Goal: Task Accomplishment & Management: Use online tool/utility

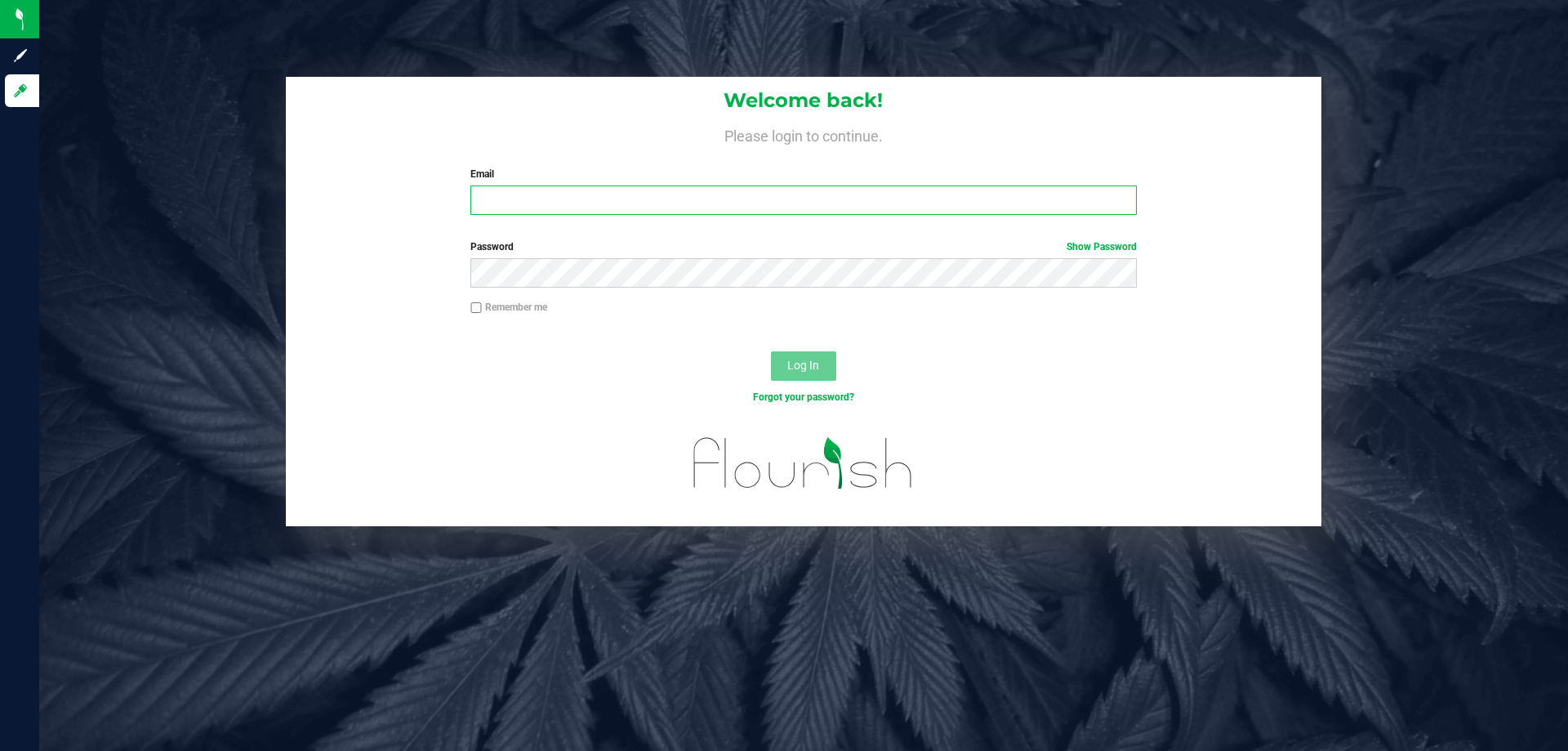
click at [859, 204] on input "Email" at bounding box center [802, 200] width 666 height 30
type input "[EMAIL_ADDRESS][DOMAIN_NAME]"
click at [771, 352] on button "Log In" at bounding box center [803, 367] width 66 height 30
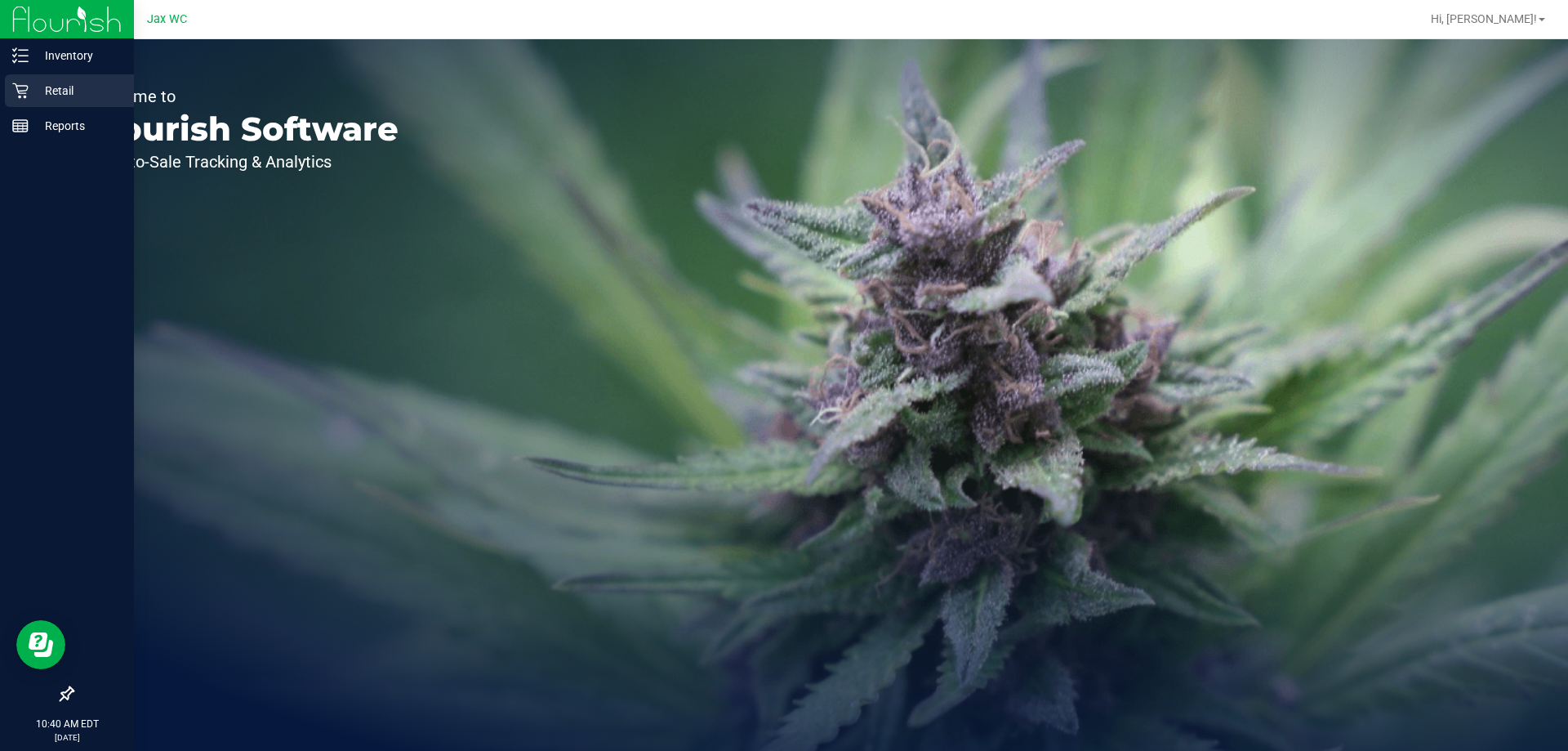
click at [60, 90] on p "Retail" at bounding box center [78, 91] width 98 height 20
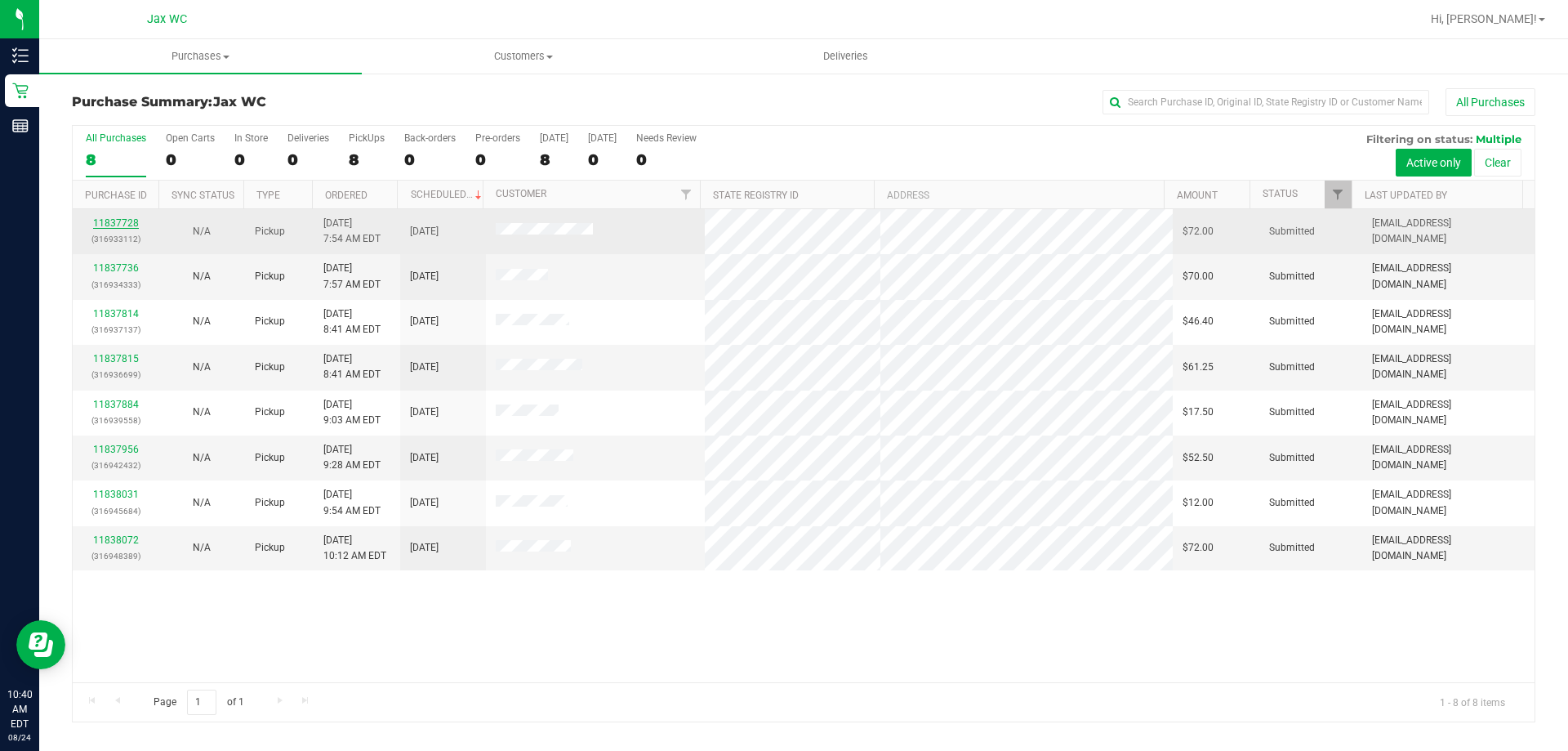
click at [114, 224] on link "11837728" at bounding box center [116, 222] width 46 height 11
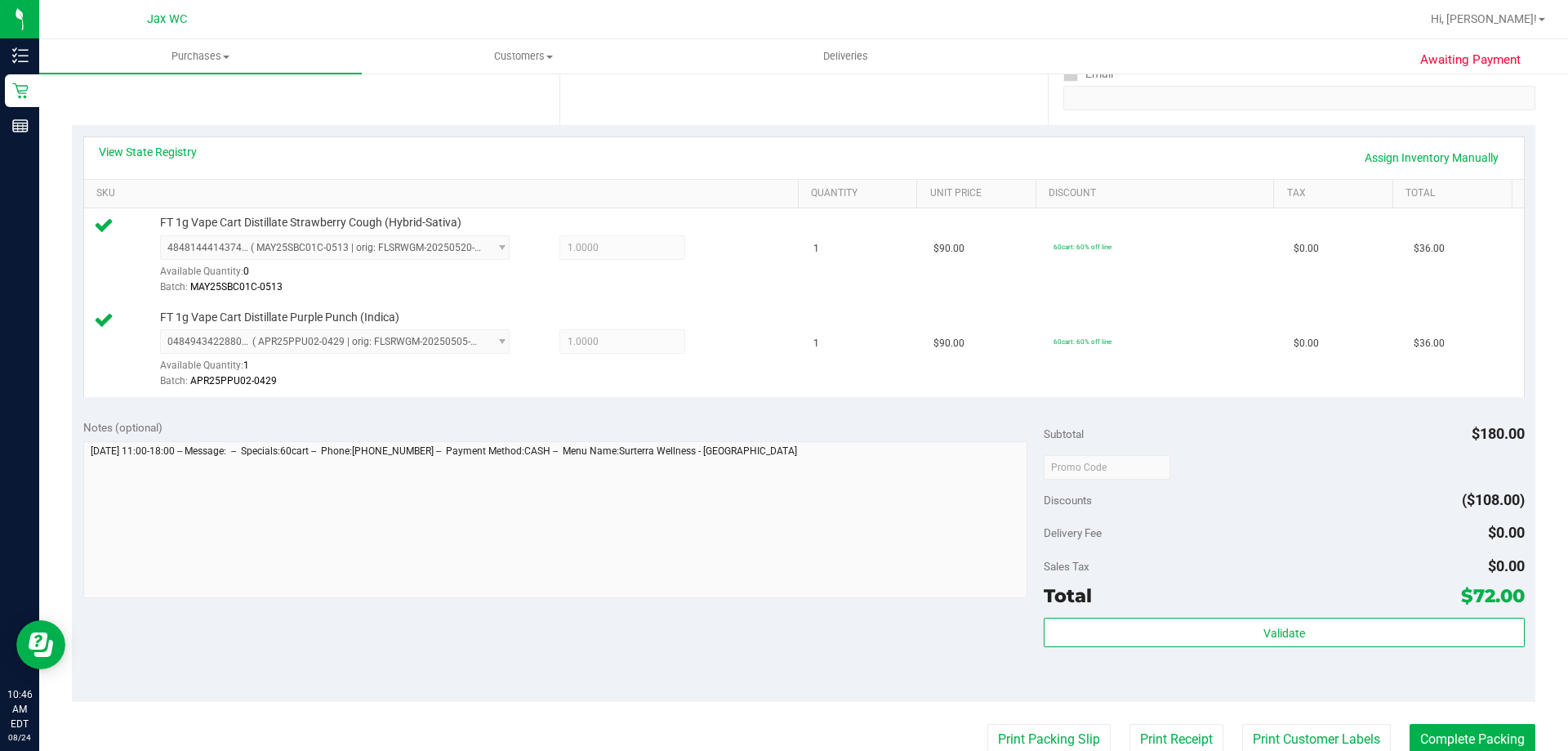
scroll to position [327, 0]
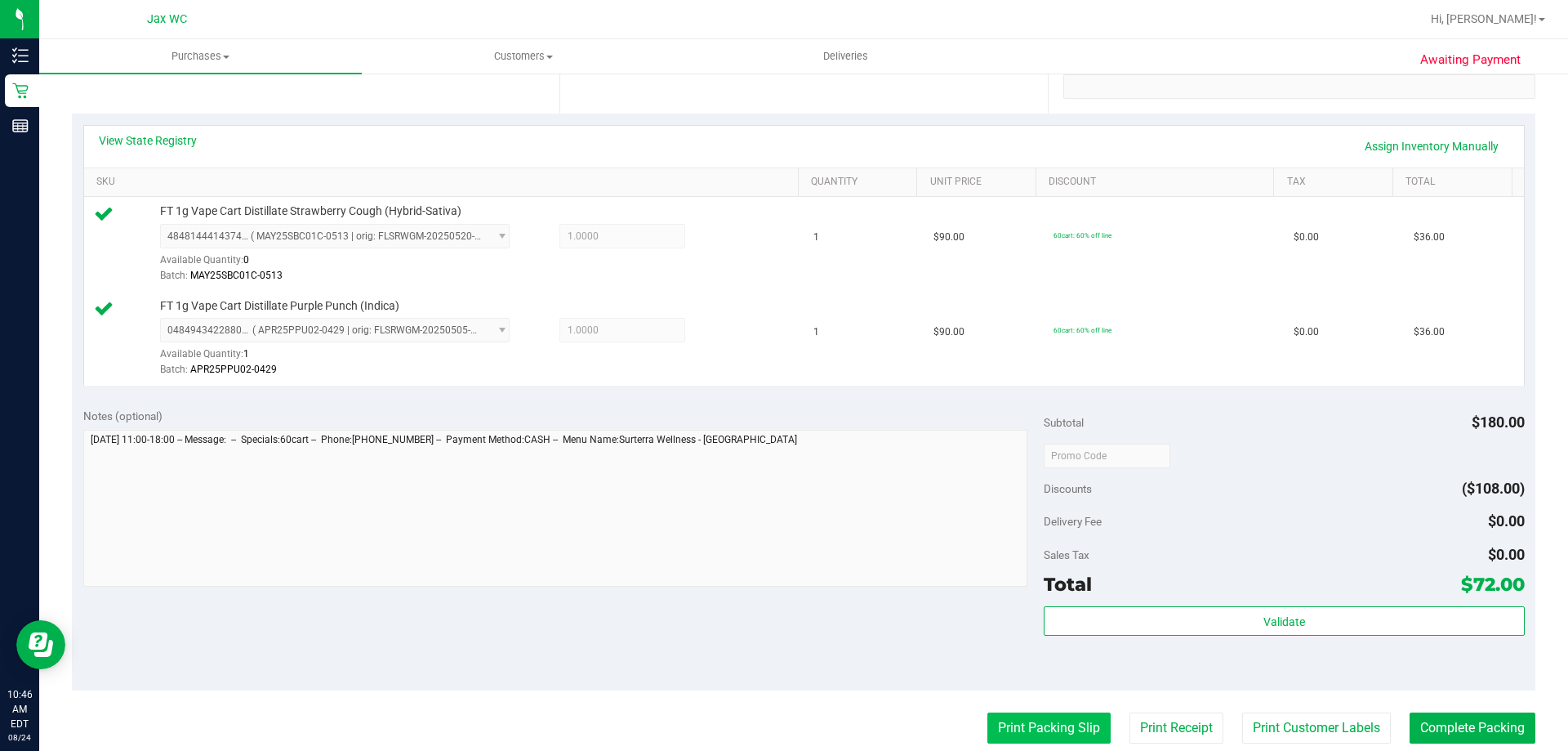
click at [1042, 734] on button "Print Packing Slip" at bounding box center [1049, 727] width 123 height 31
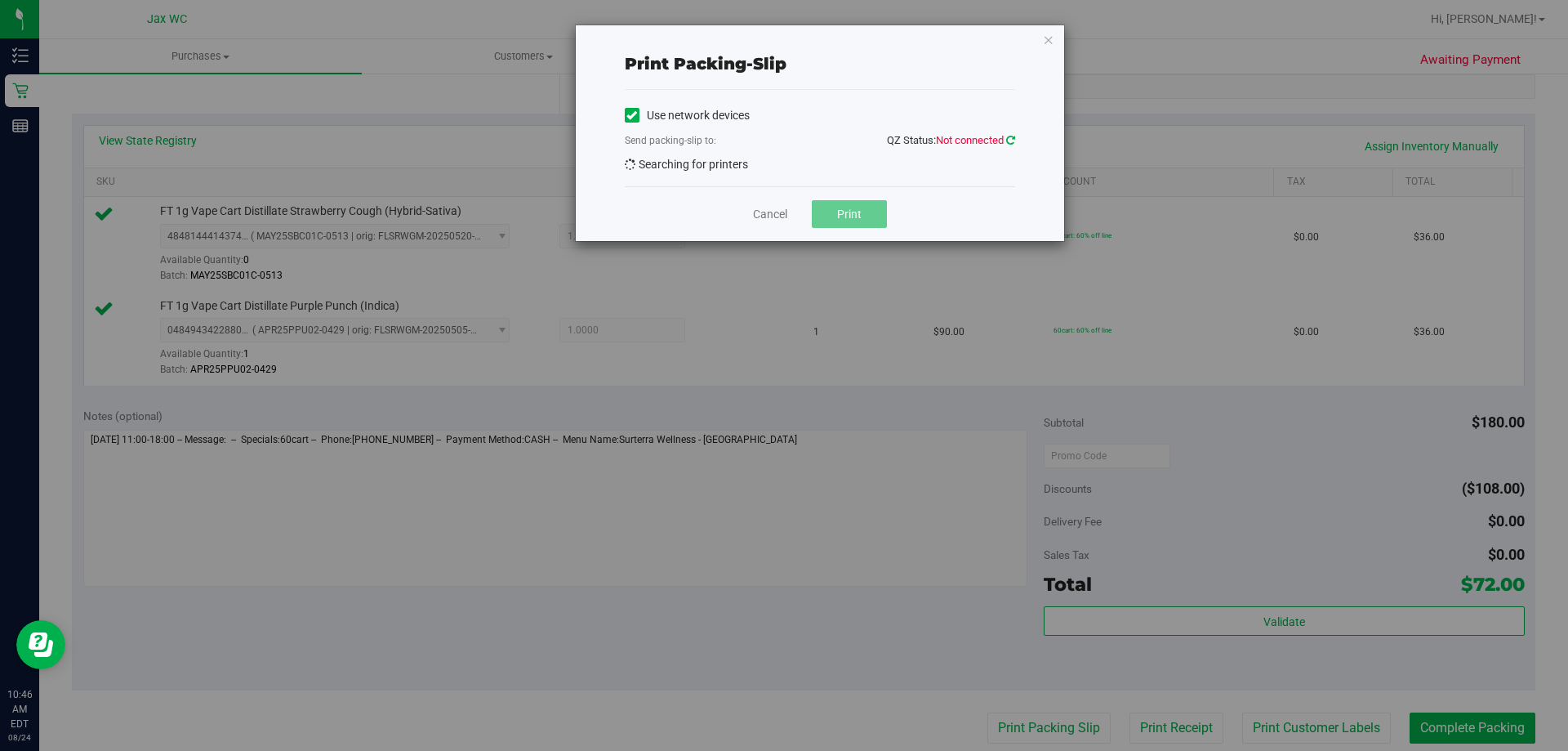
click at [1008, 139] on icon at bounding box center [1010, 139] width 9 height 11
click at [781, 173] on div "Use network devices Send packing-slip to: QZ Status: Not connected Searching fo…" at bounding box center [819, 137] width 390 height 97
click at [773, 211] on link "Cancel" at bounding box center [770, 214] width 34 height 17
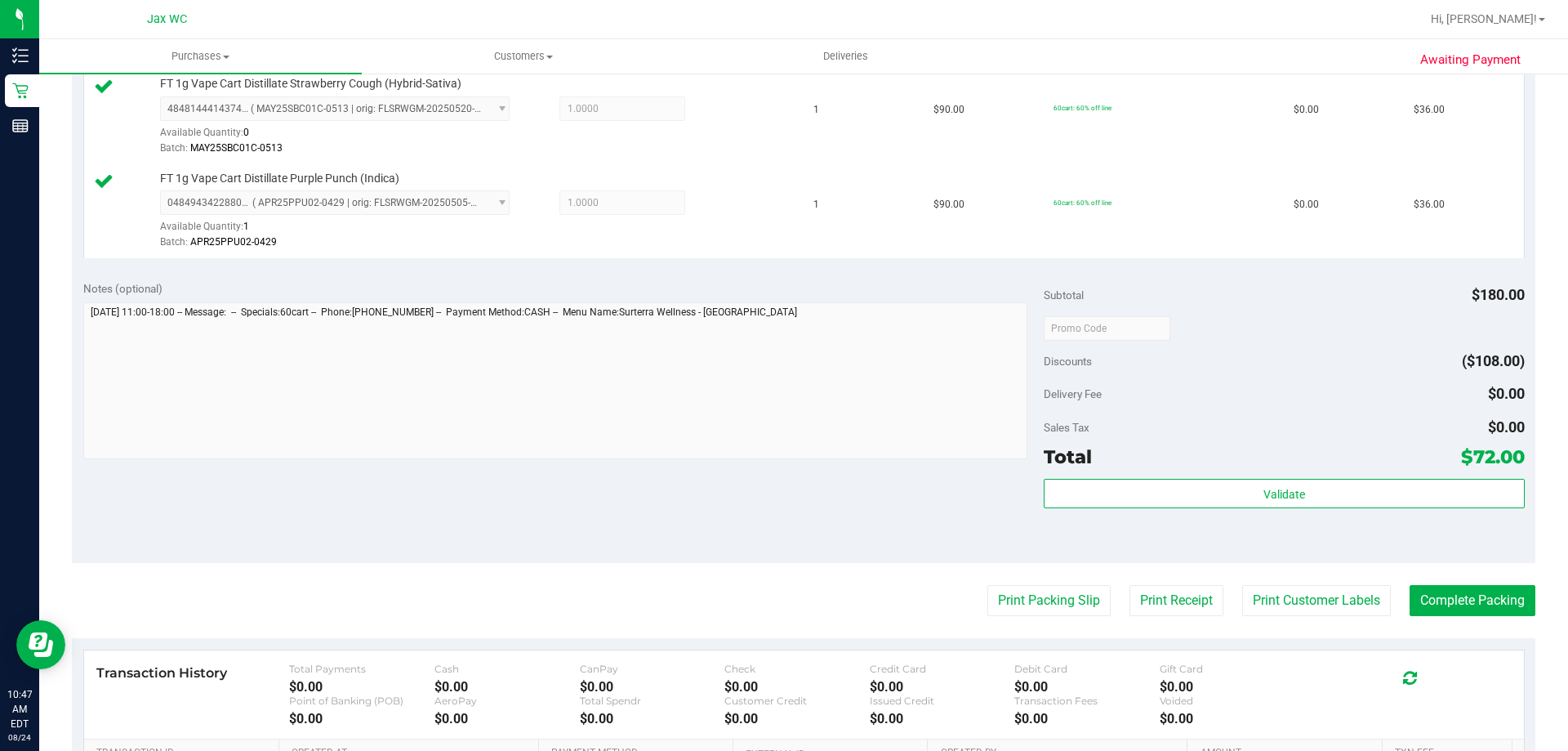
scroll to position [490, 0]
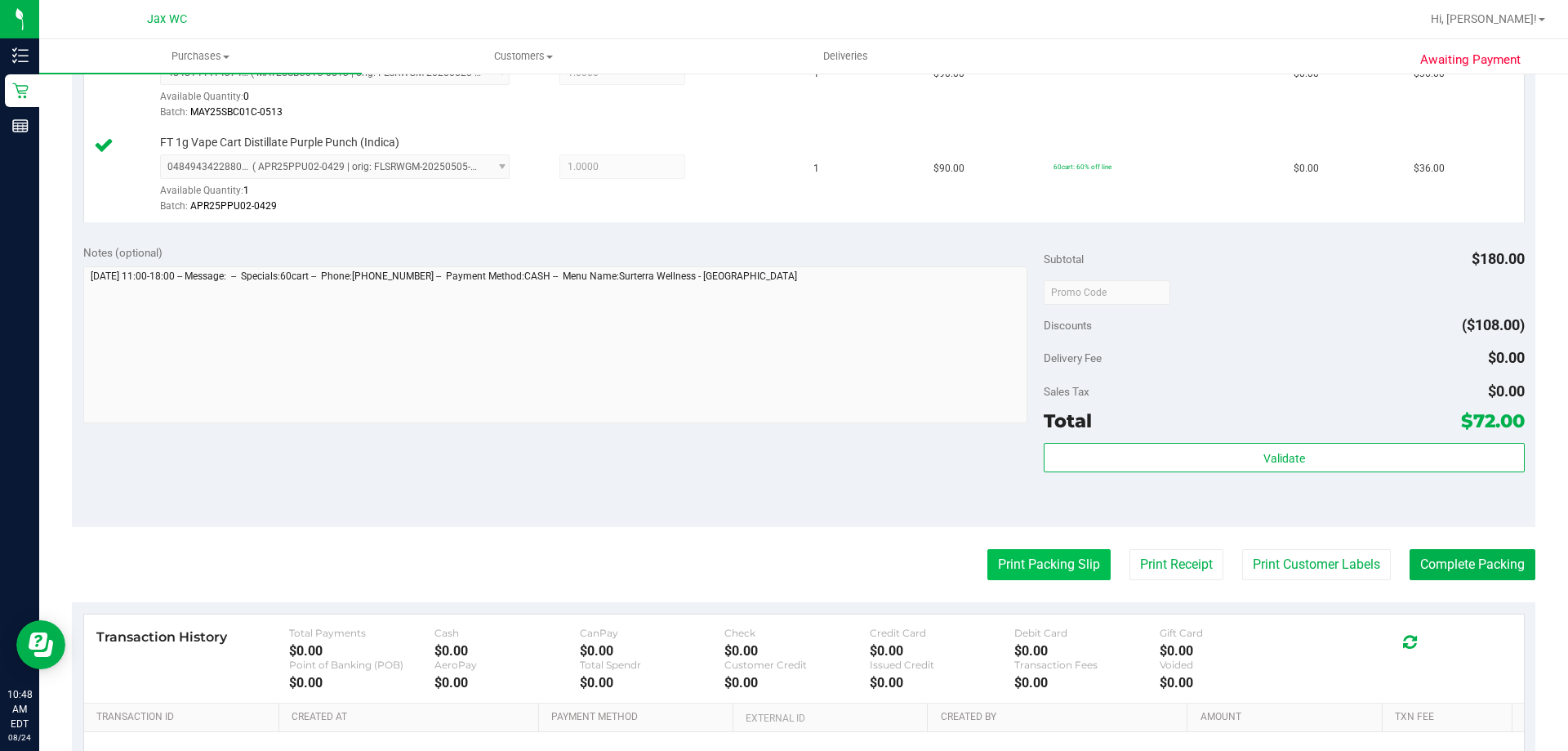
click at [1036, 572] on button "Print Packing Slip" at bounding box center [1049, 564] width 123 height 31
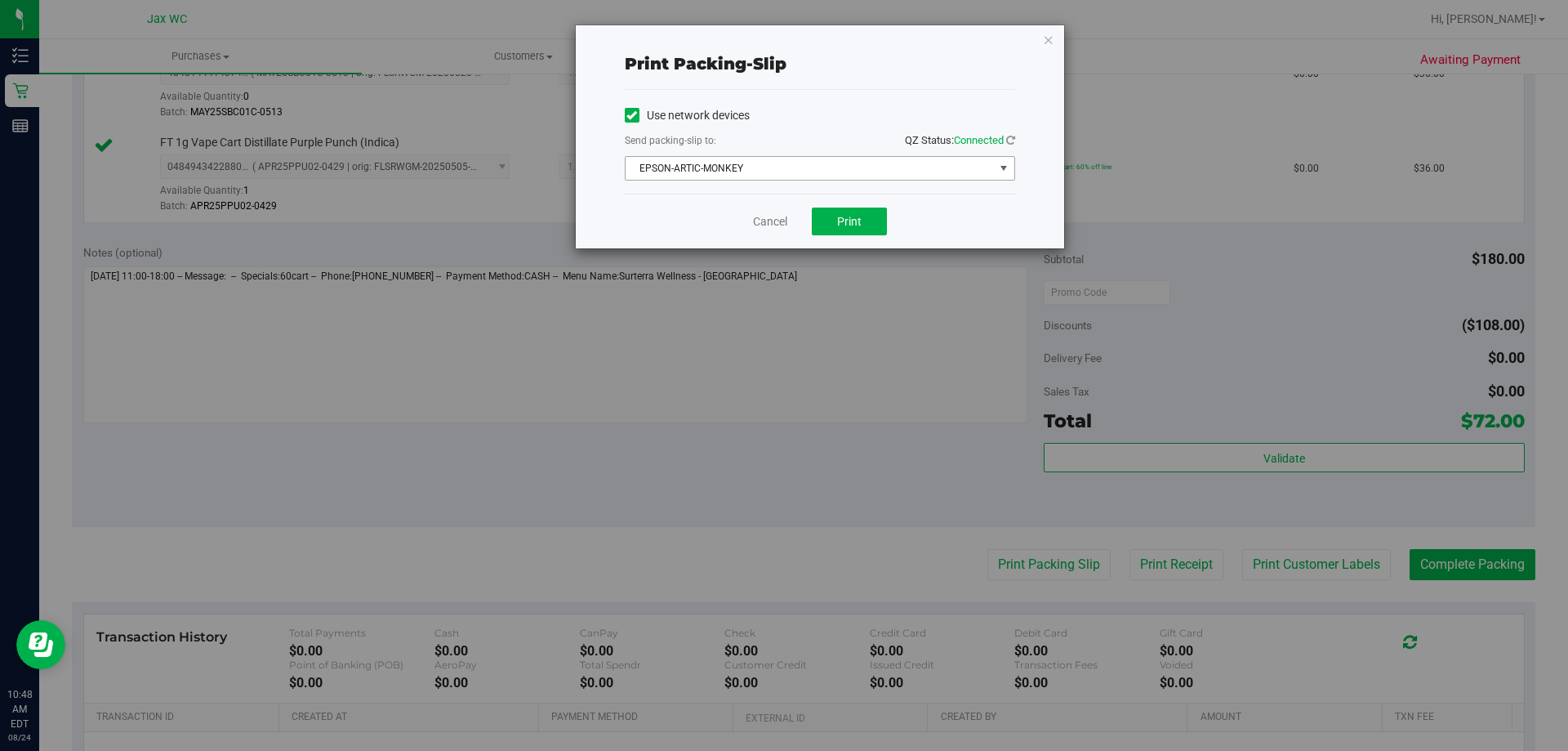
click at [844, 170] on span "EPSON-ARTIC-MONKEY" at bounding box center [809, 167] width 368 height 23
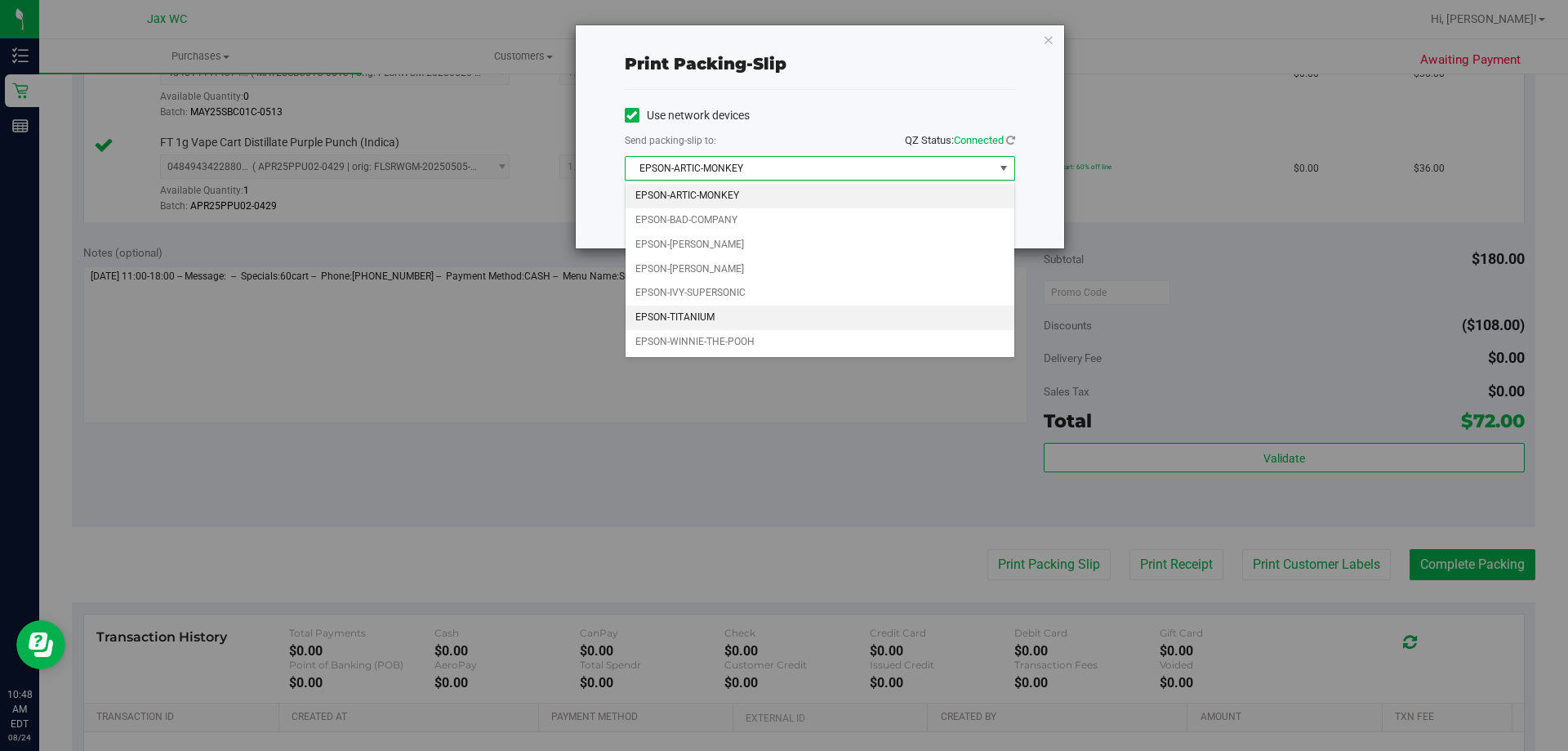
click at [793, 316] on li "EPSON-TITANIUM" at bounding box center [819, 318] width 388 height 25
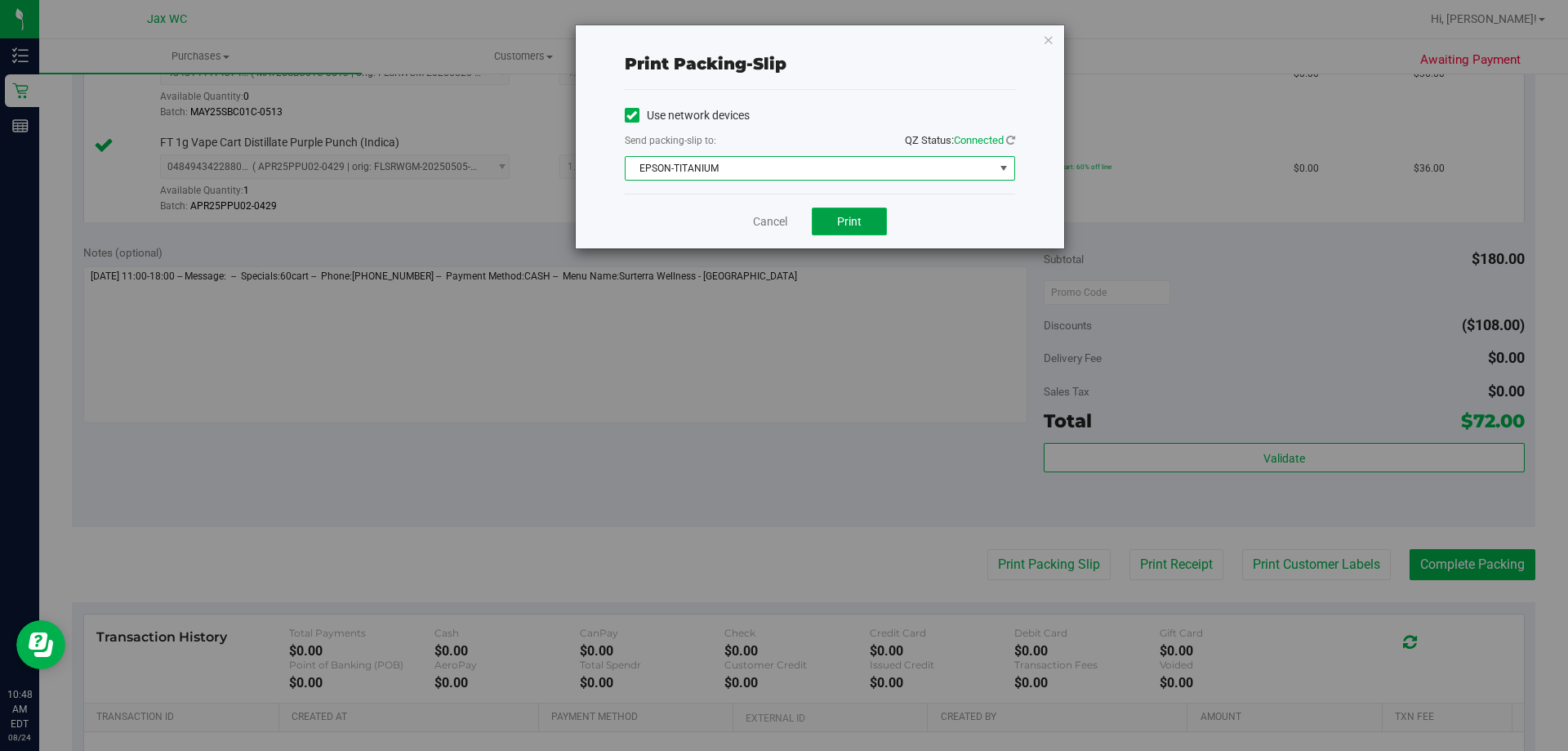
click at [846, 223] on span "Print" at bounding box center [849, 221] width 25 height 13
click at [1052, 38] on icon "button" at bounding box center [1047, 40] width 11 height 20
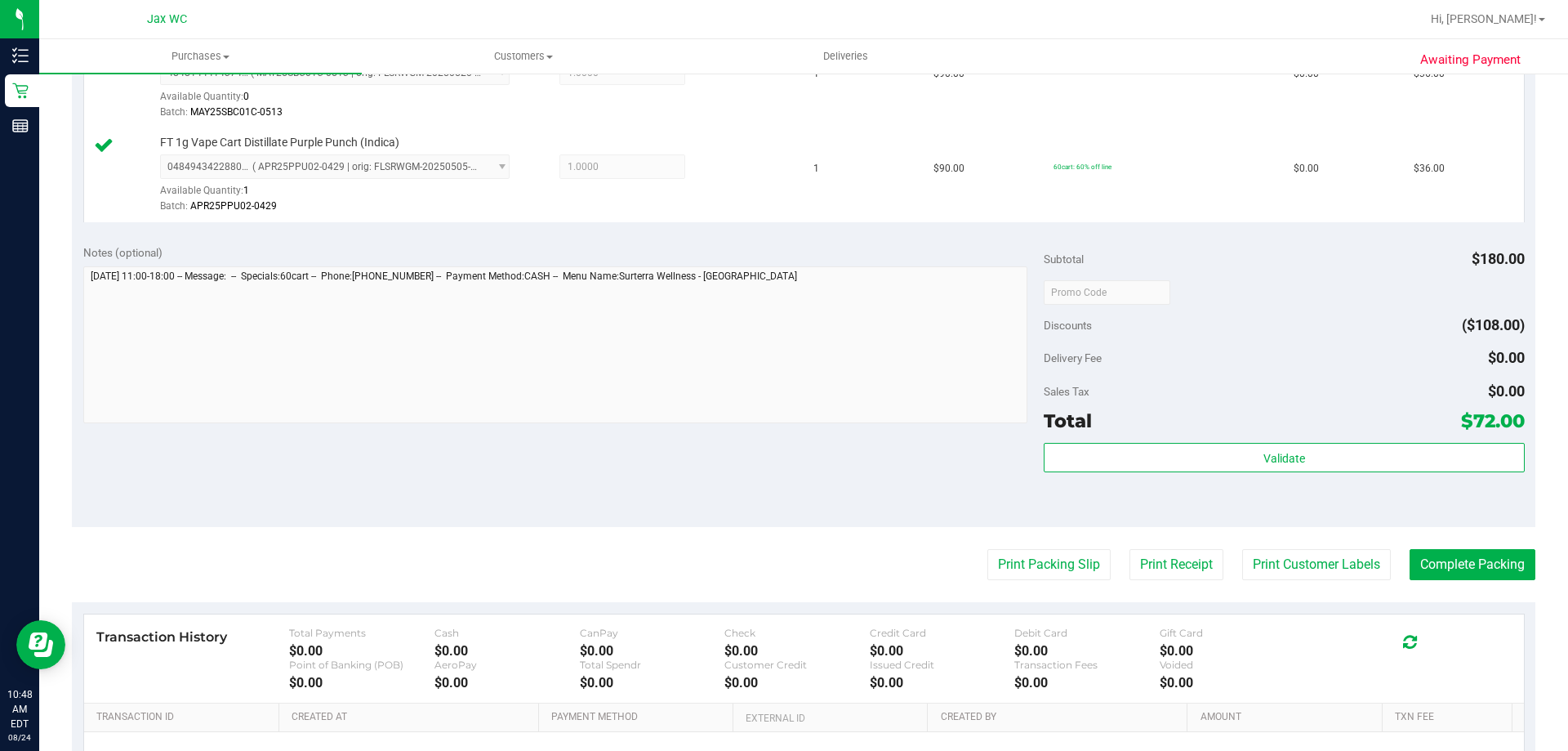
scroll to position [163, 0]
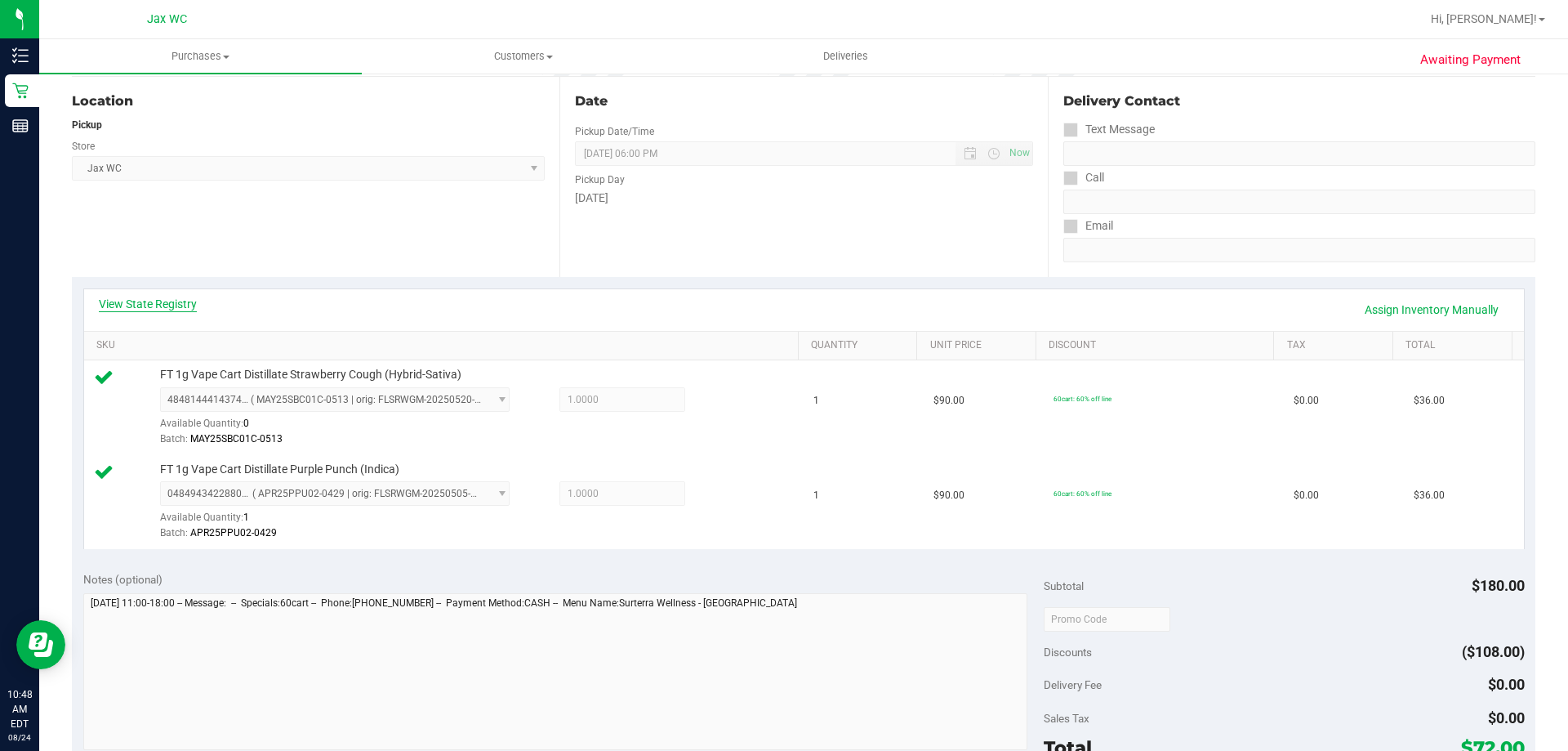
click at [179, 301] on link "View State Registry" at bounding box center [147, 304] width 98 height 16
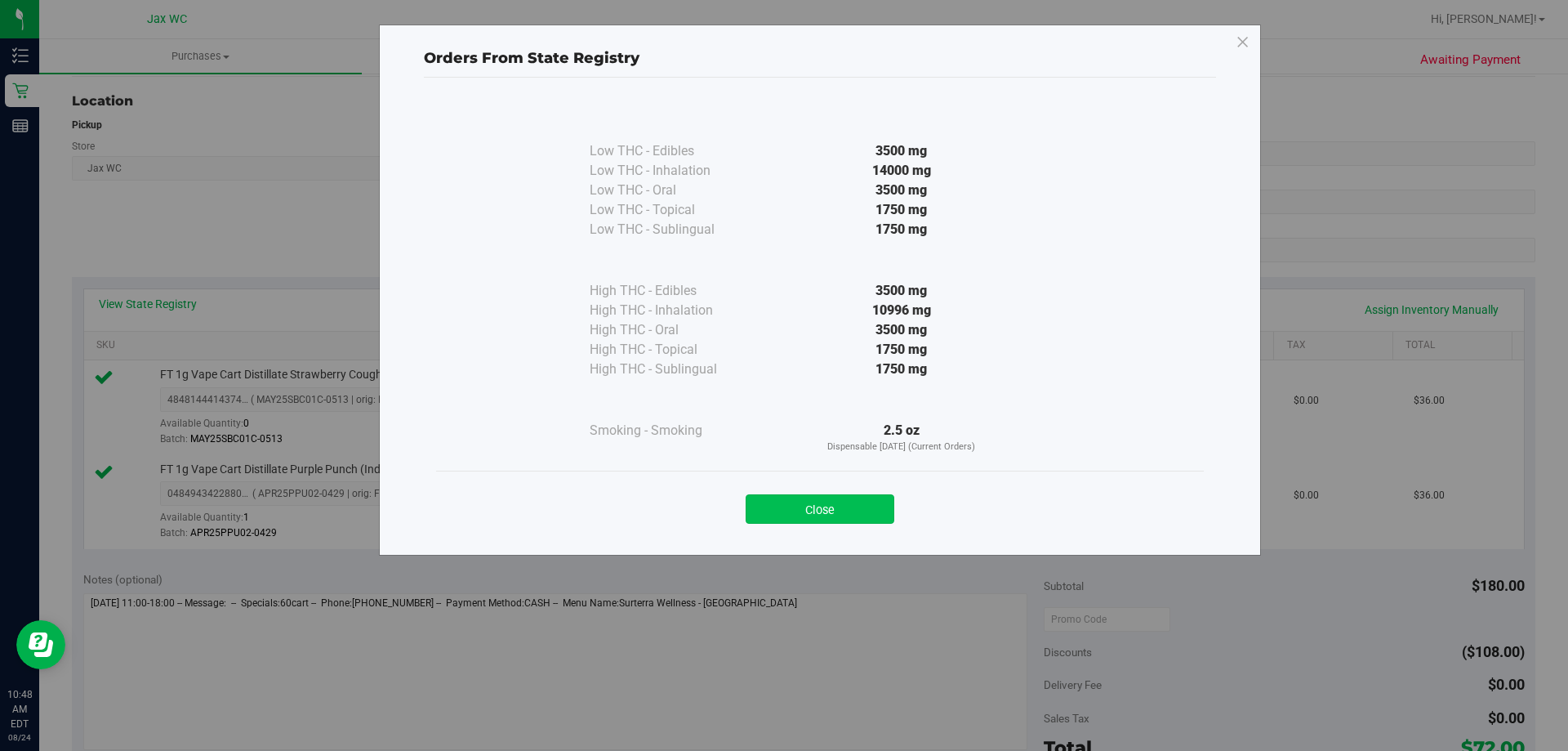
click at [831, 505] on button "Close" at bounding box center [819, 509] width 148 height 30
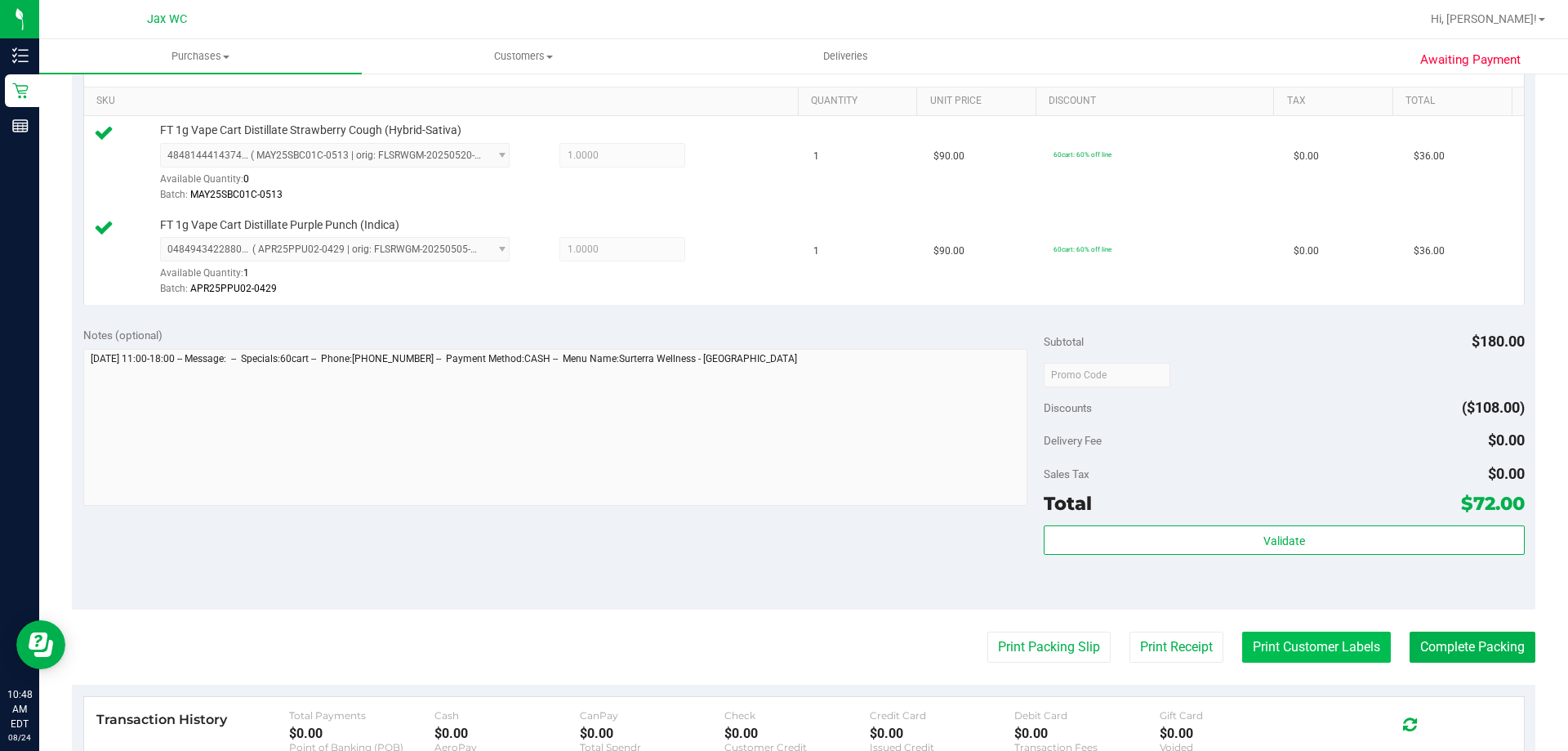
scroll to position [408, 0]
click at [1433, 641] on button "Complete Packing" at bounding box center [1472, 645] width 125 height 31
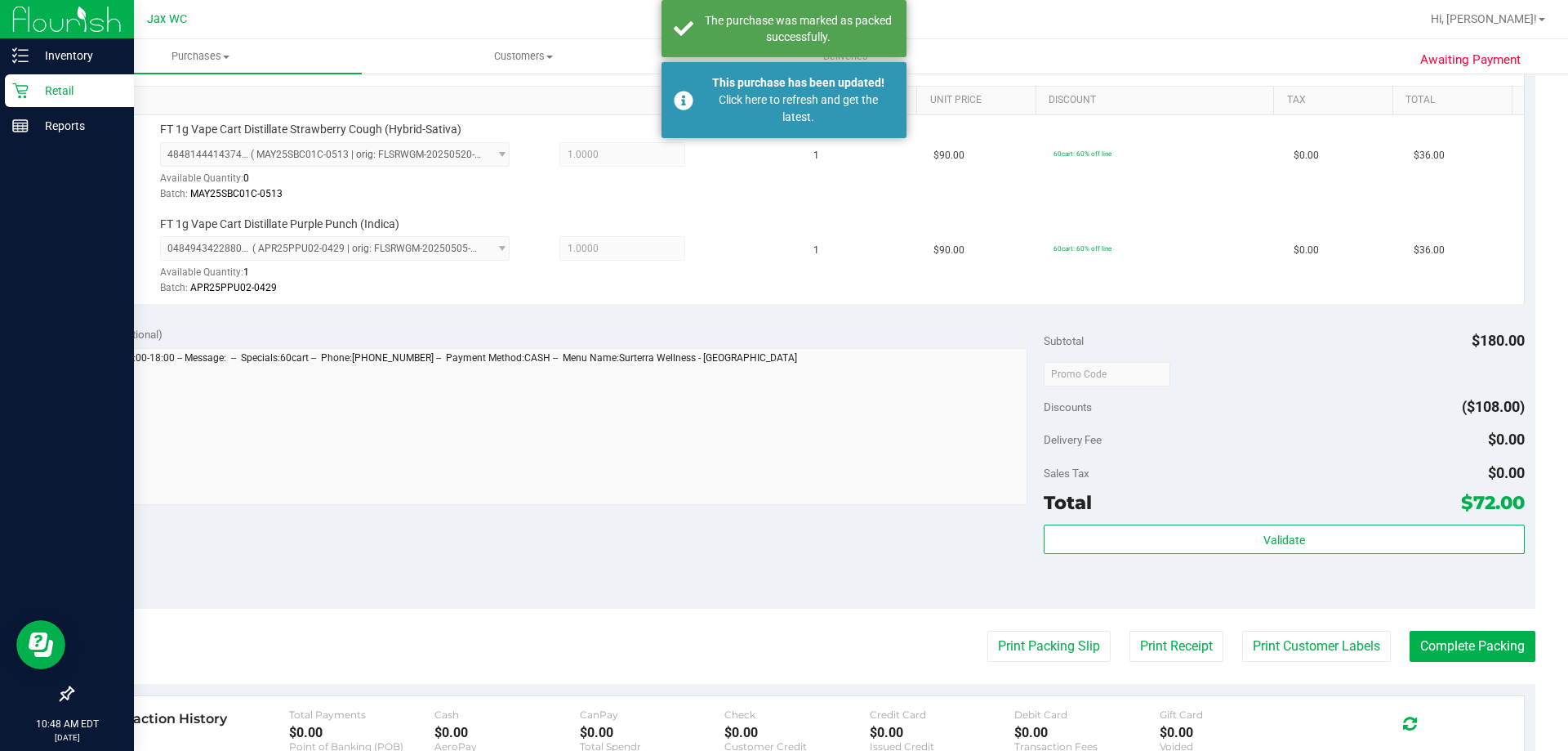
click at [35, 89] on p "Retail" at bounding box center [78, 91] width 98 height 20
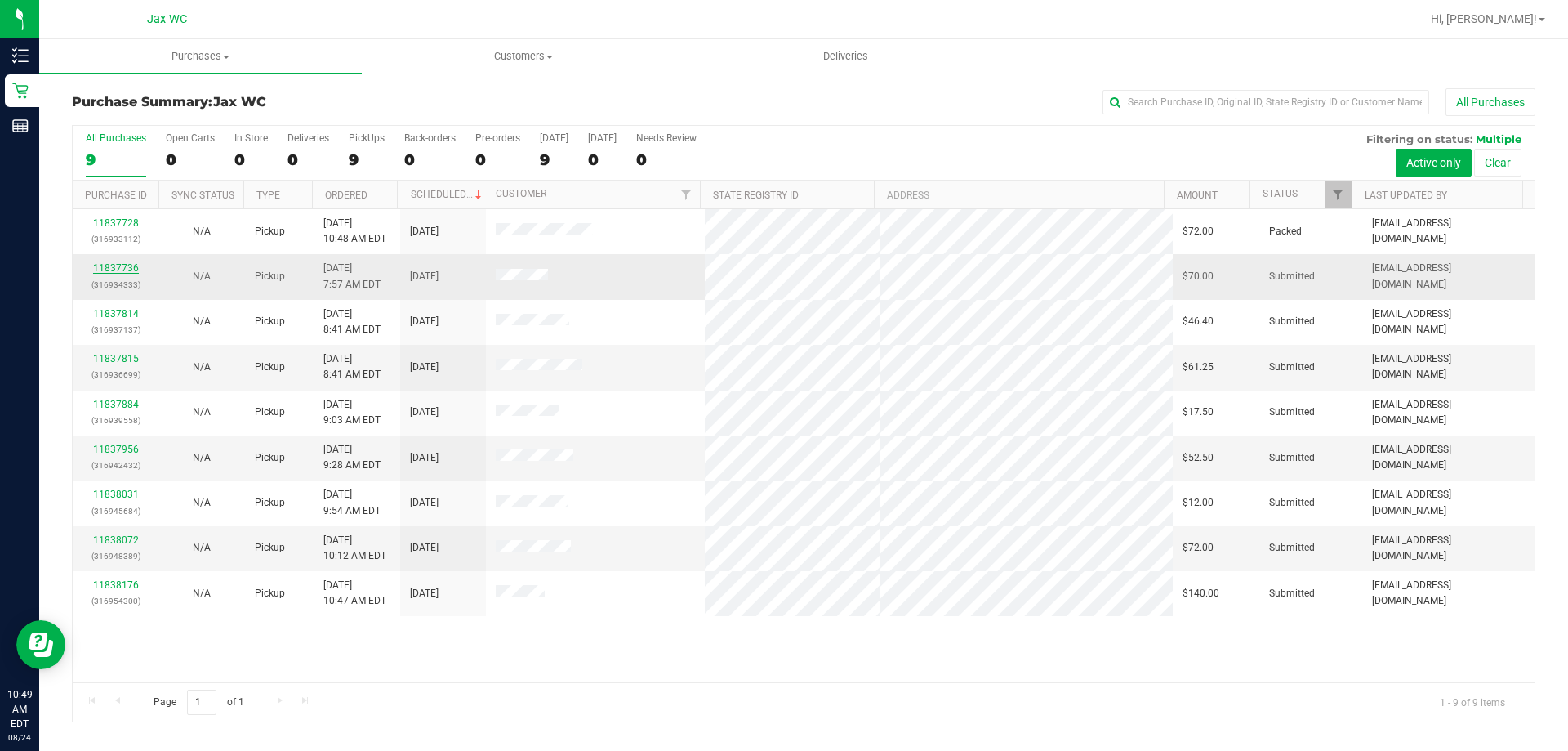
click at [121, 266] on link "11837736" at bounding box center [116, 267] width 46 height 11
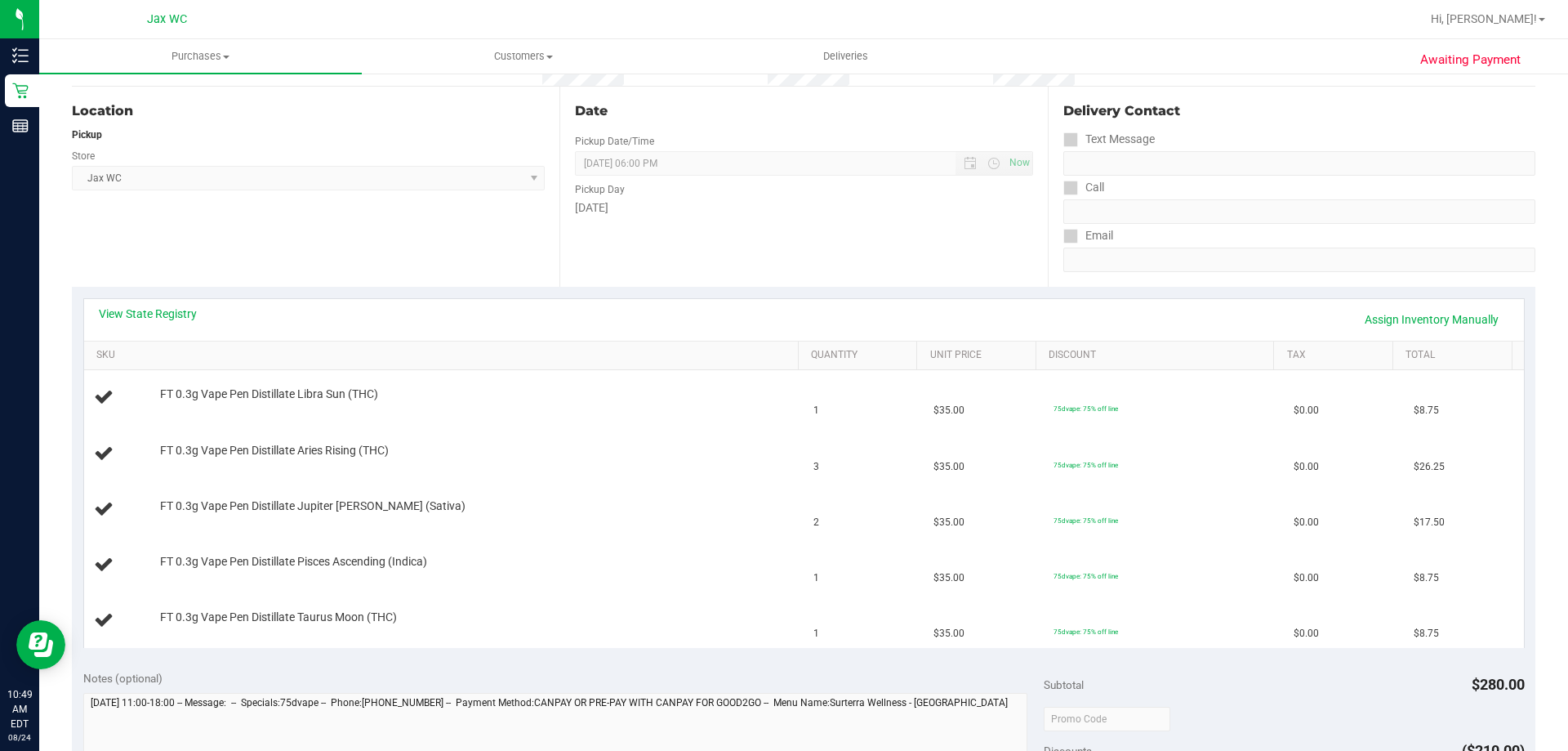
scroll to position [163, 0]
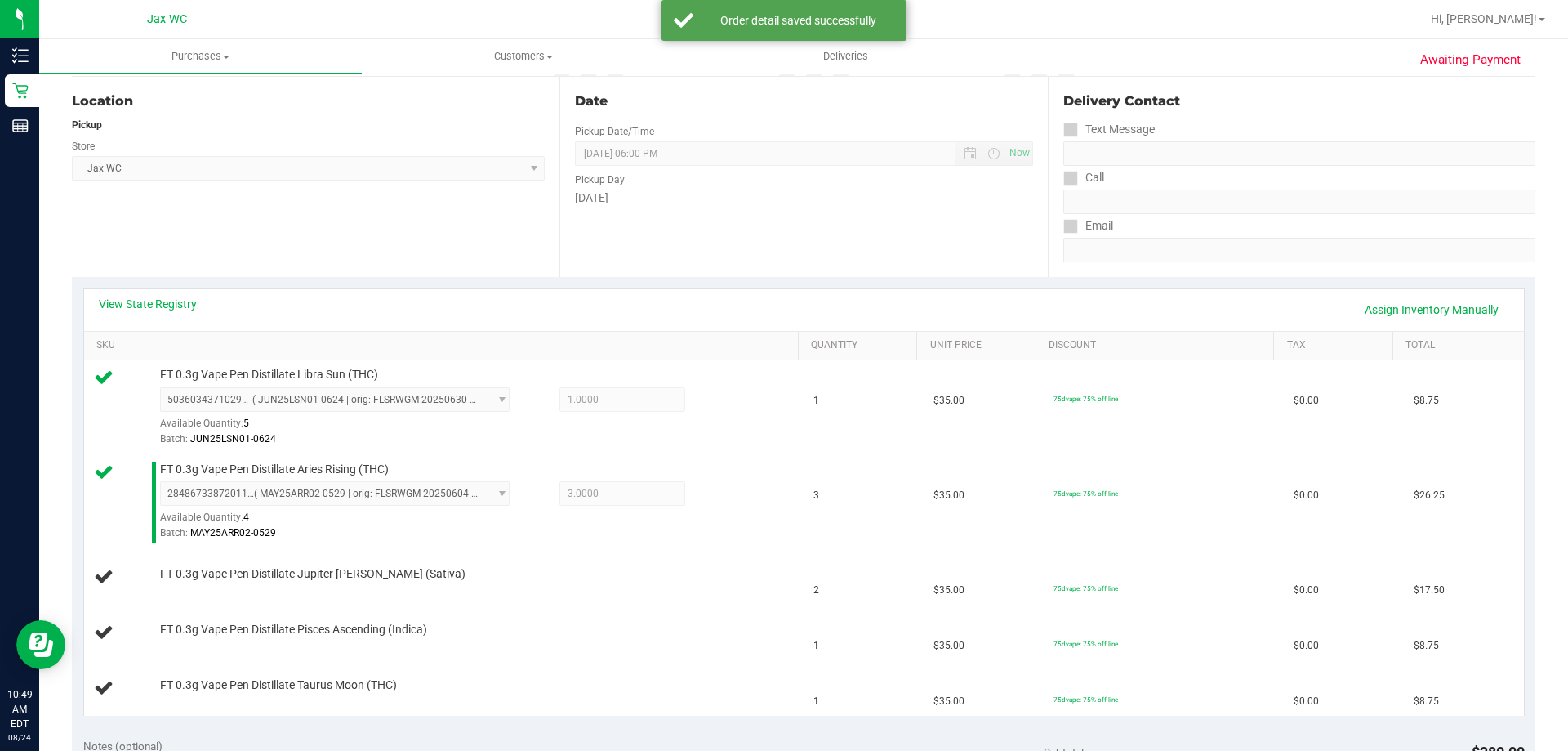
click at [274, 396] on span "5036034371029591 ( JUN25LSN01-0624 | orig: FLSRWGM-20250630-2418 ) 503603437102…" at bounding box center [335, 399] width 349 height 25
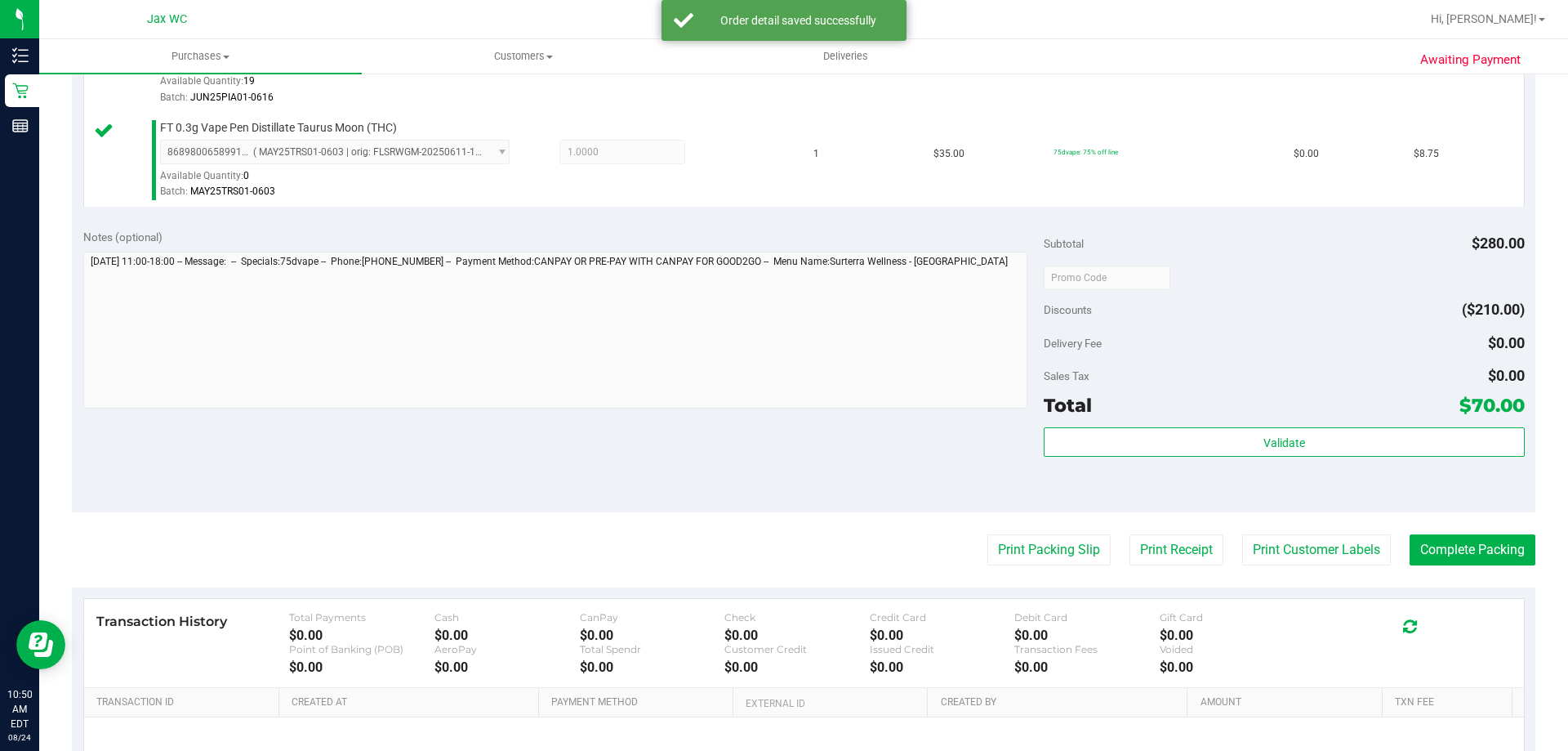
scroll to position [817, 0]
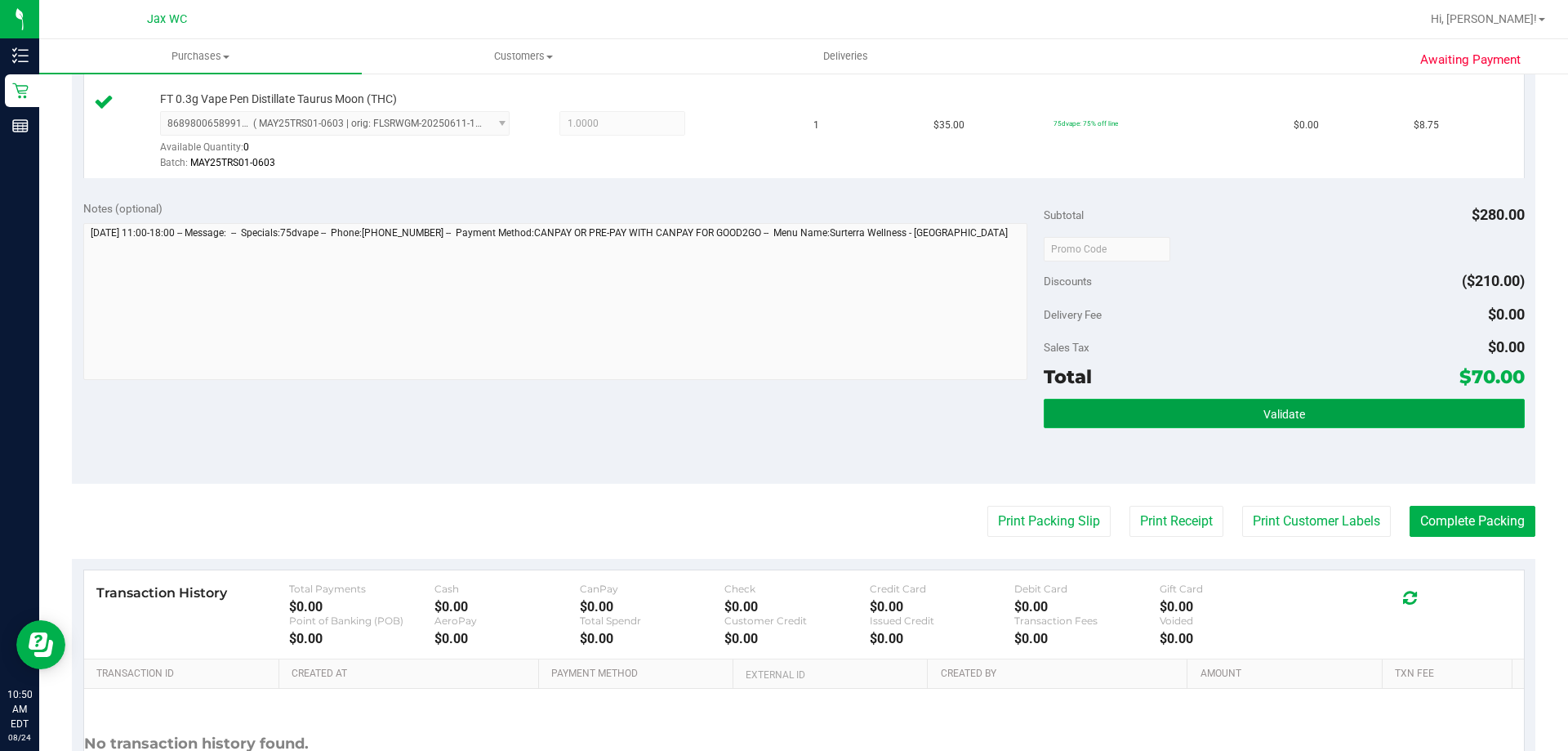
click at [1333, 418] on button "Validate" at bounding box center [1283, 413] width 480 height 30
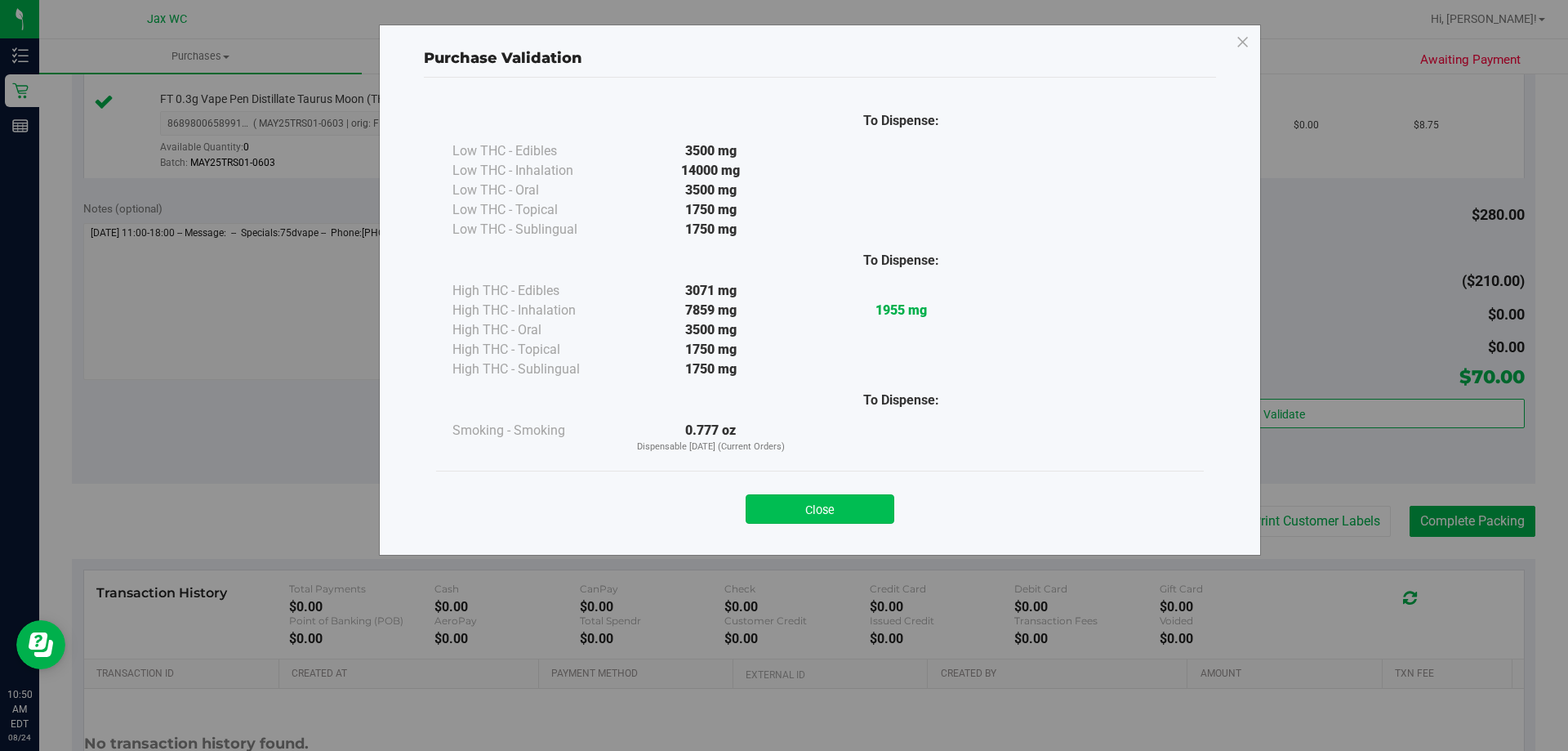
click at [838, 511] on button "Close" at bounding box center [819, 509] width 148 height 30
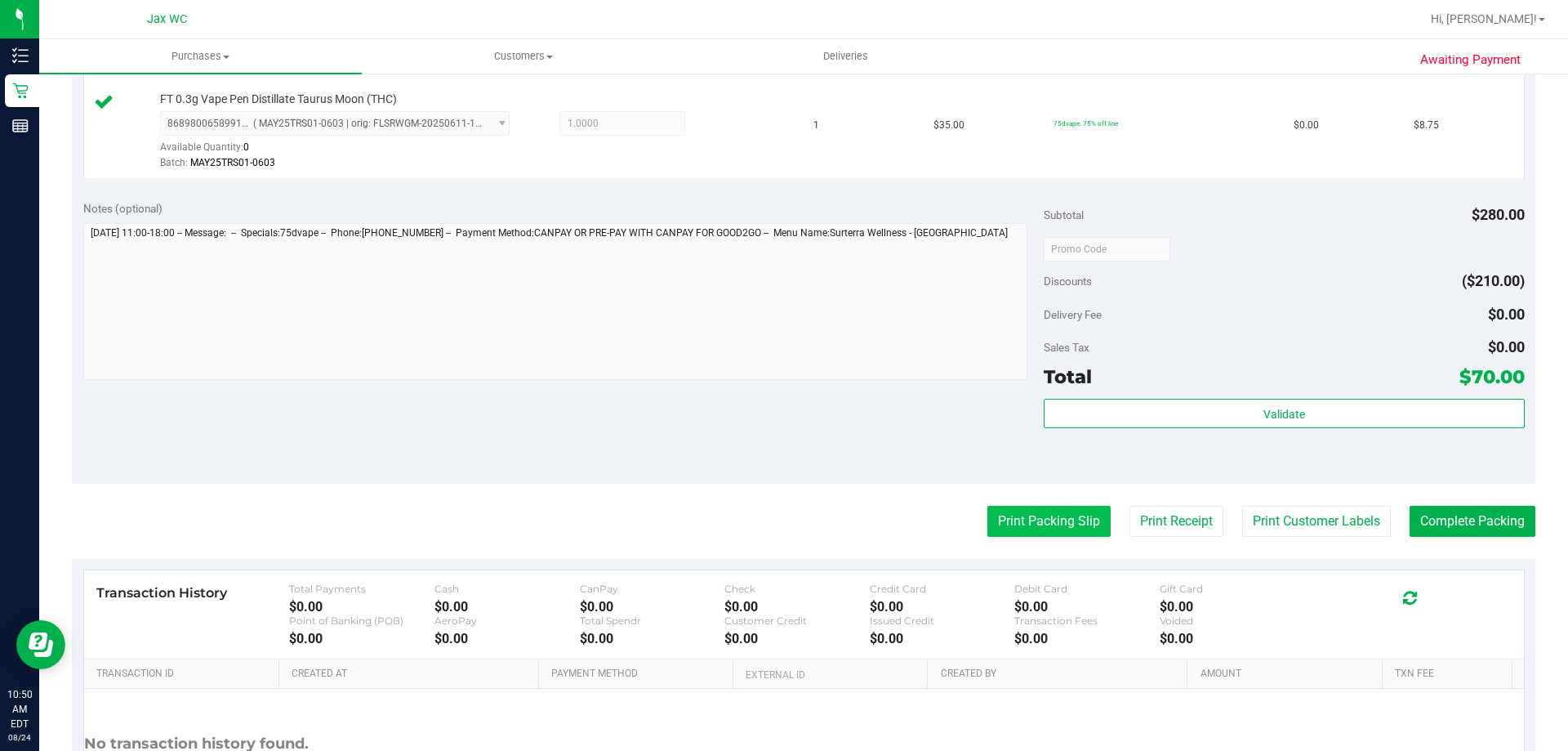
click at [1033, 511] on button "Print Packing Slip" at bounding box center [1049, 521] width 123 height 31
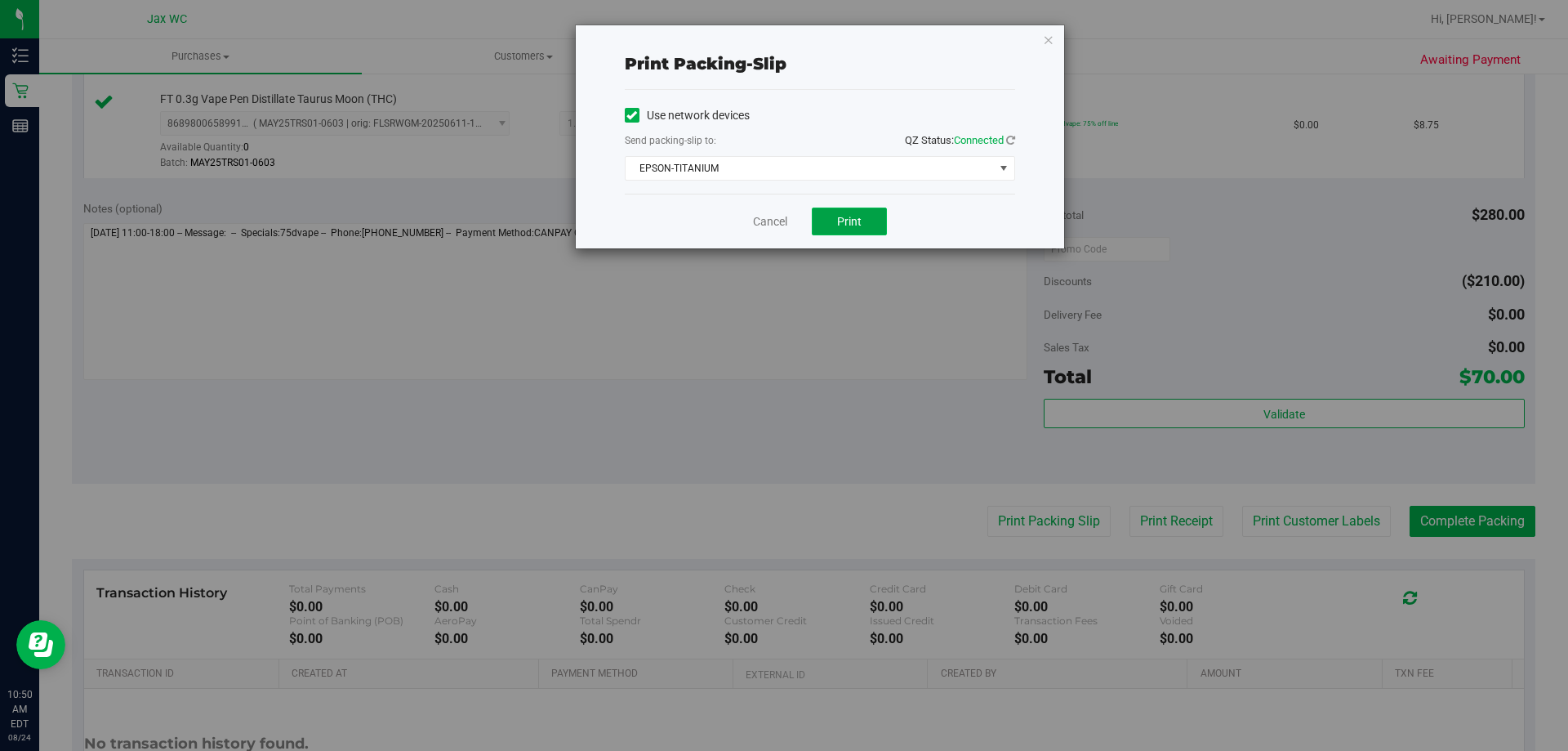
click at [864, 223] on button "Print" at bounding box center [848, 221] width 75 height 28
drag, startPoint x: 1234, startPoint y: 16, endPoint x: 773, endPoint y: 223, distance: 505.3
click at [773, 223] on link "Cancel" at bounding box center [770, 221] width 34 height 17
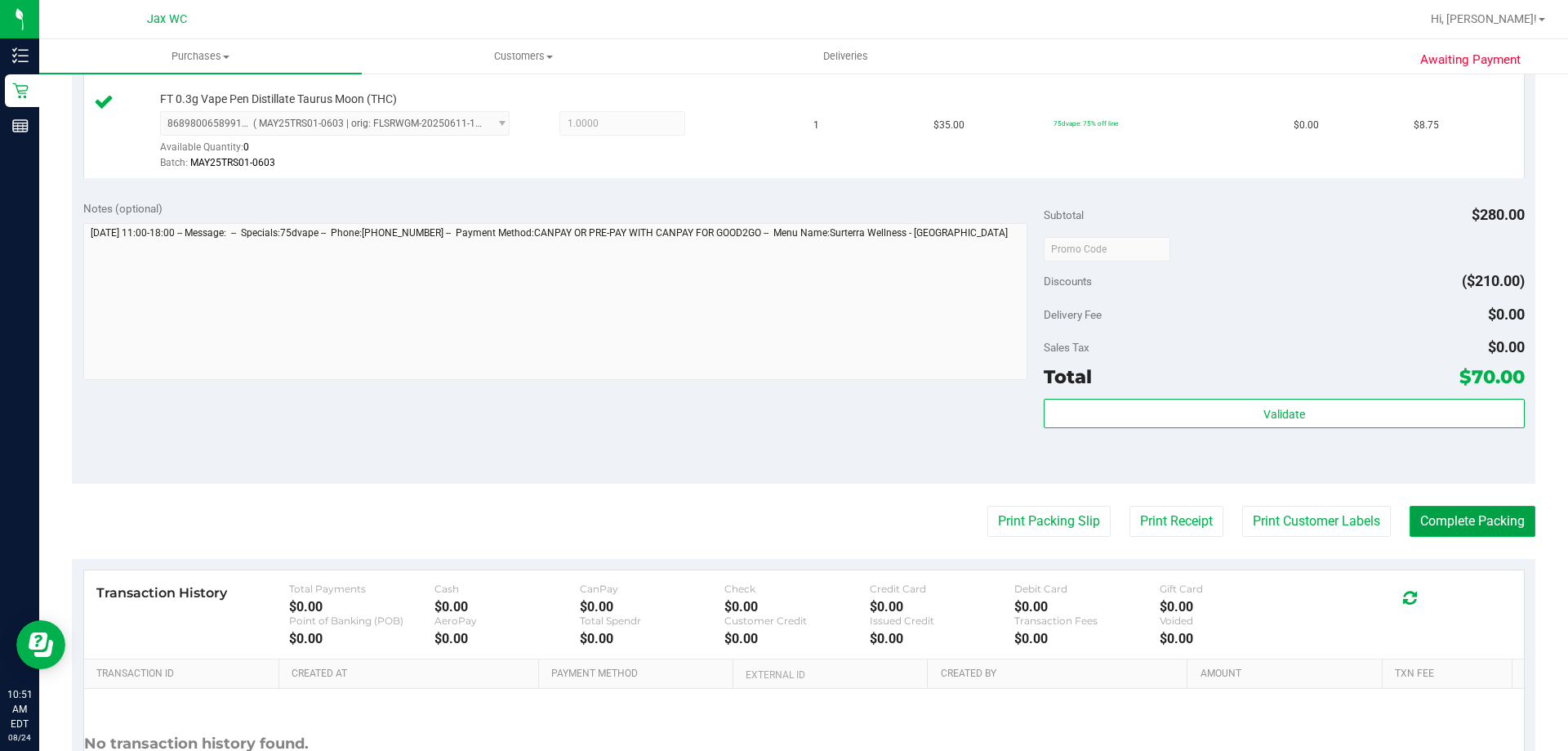
click at [1453, 514] on button "Complete Packing" at bounding box center [1472, 521] width 125 height 31
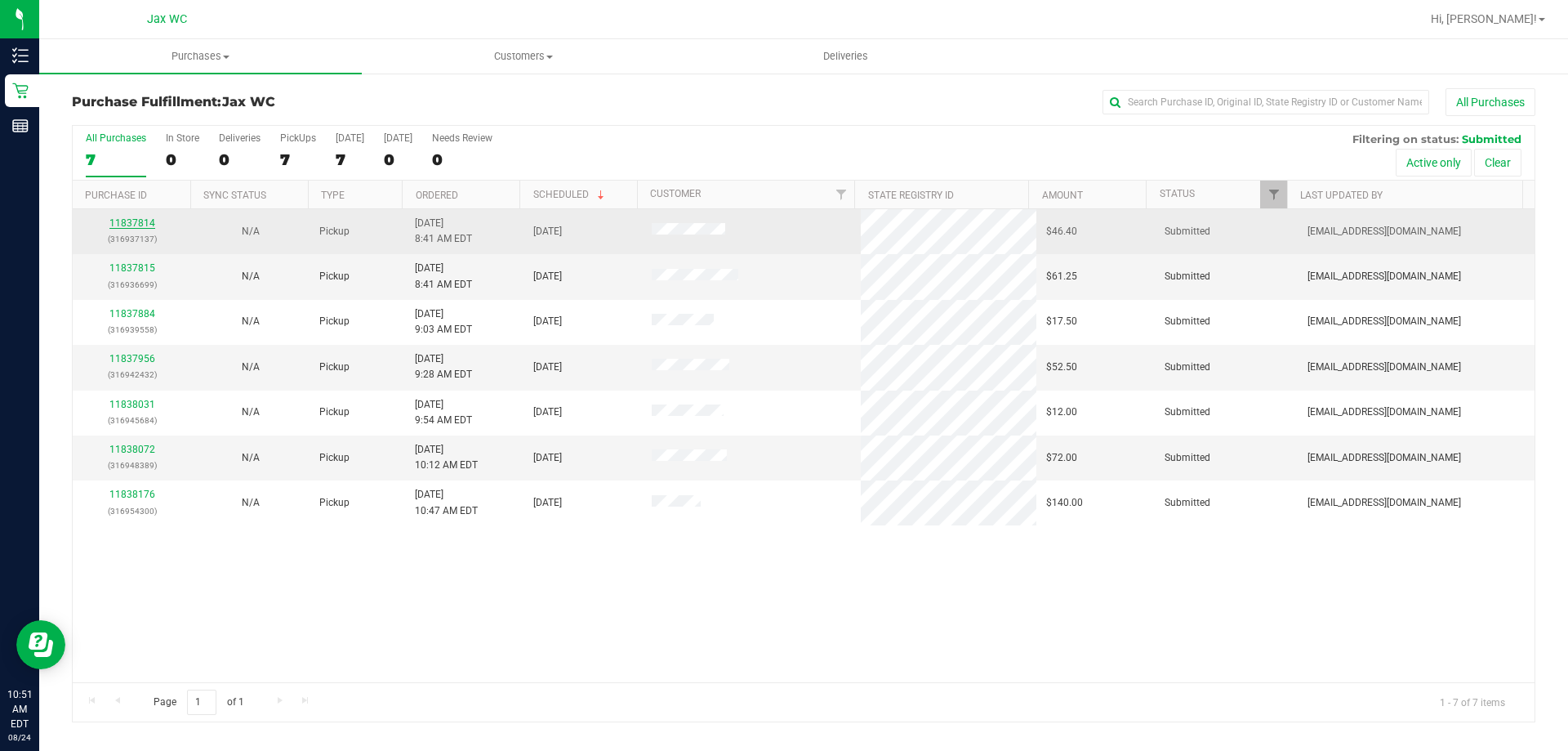
click at [132, 227] on link "11837814" at bounding box center [132, 222] width 46 height 11
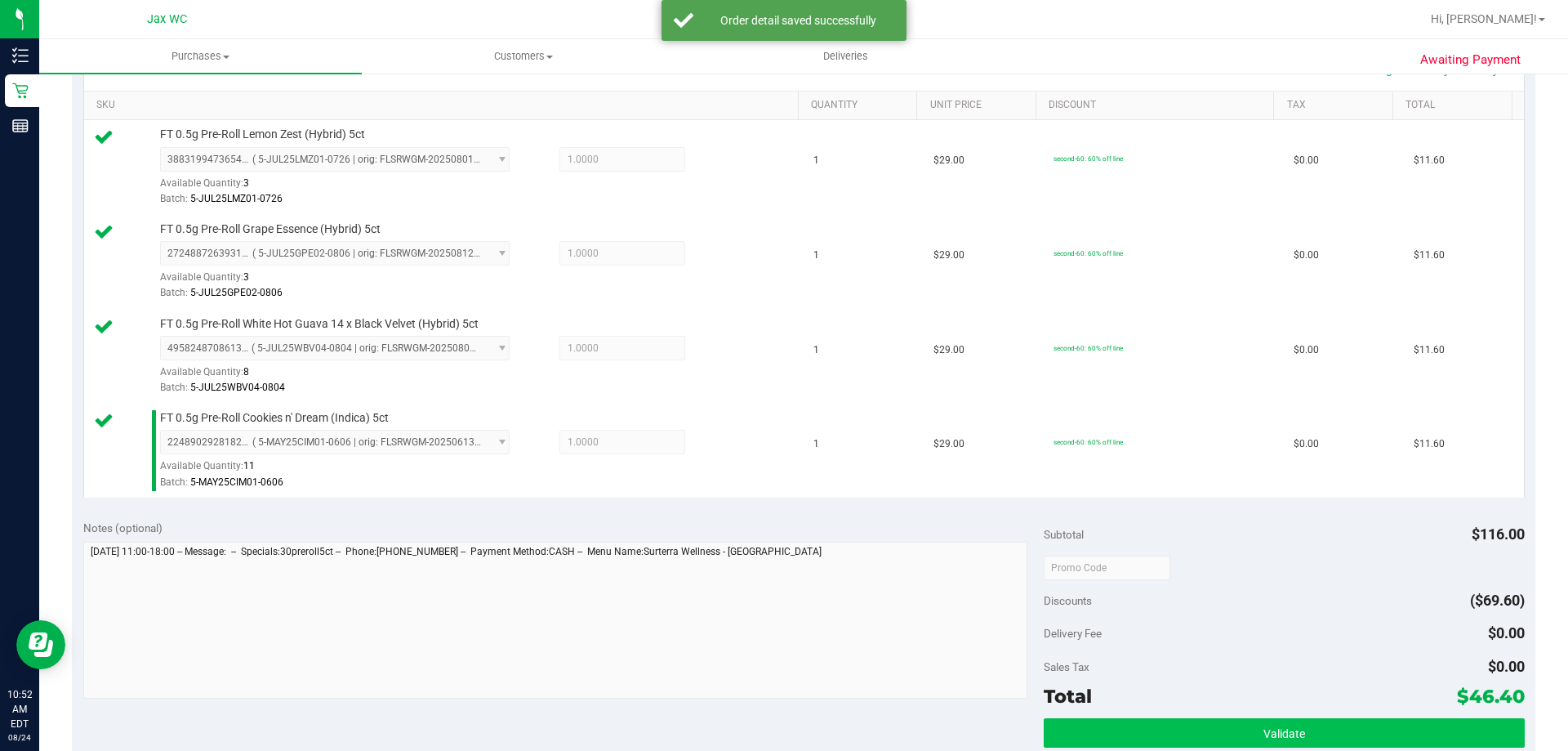
scroll to position [490, 0]
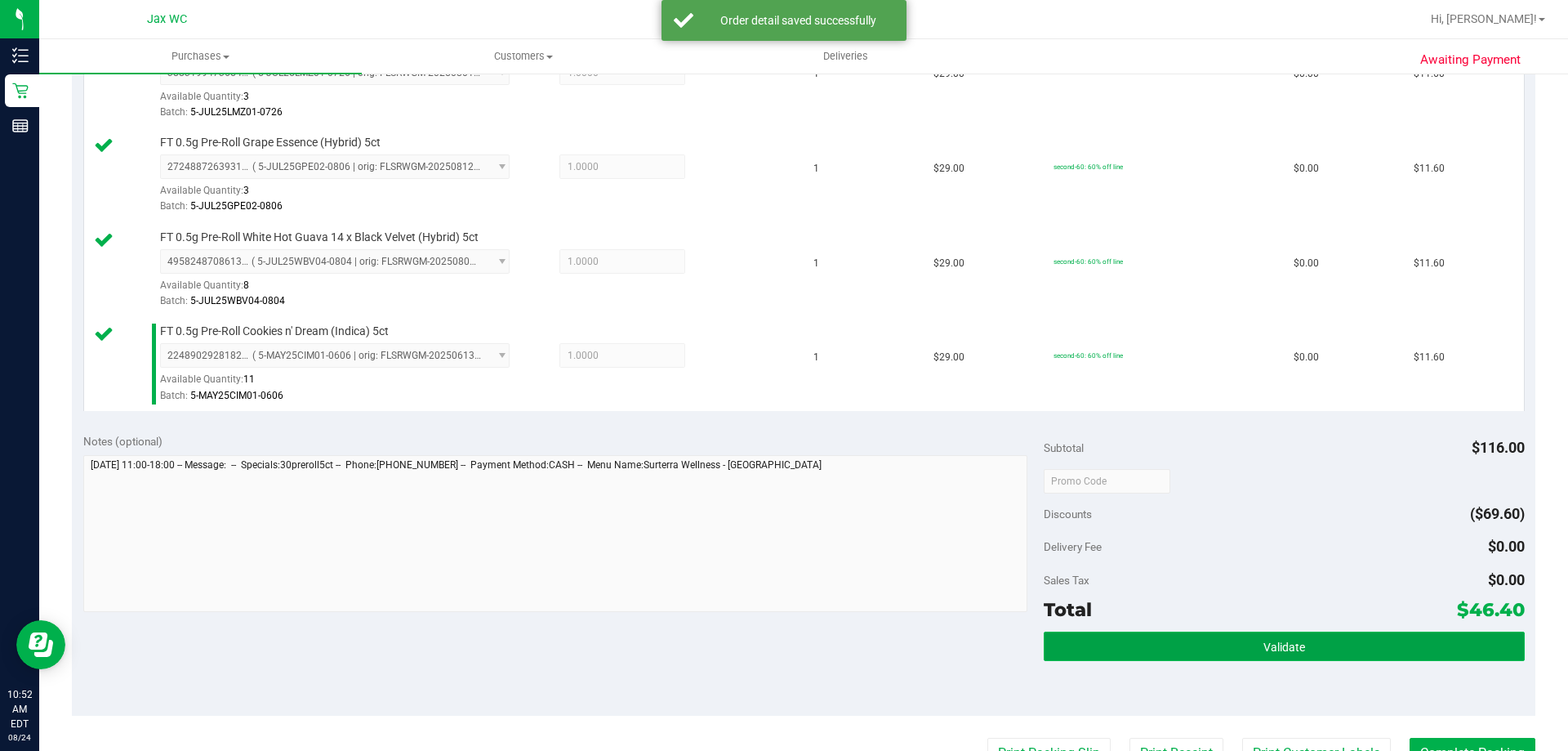
click at [1206, 652] on button "Validate" at bounding box center [1283, 646] width 480 height 30
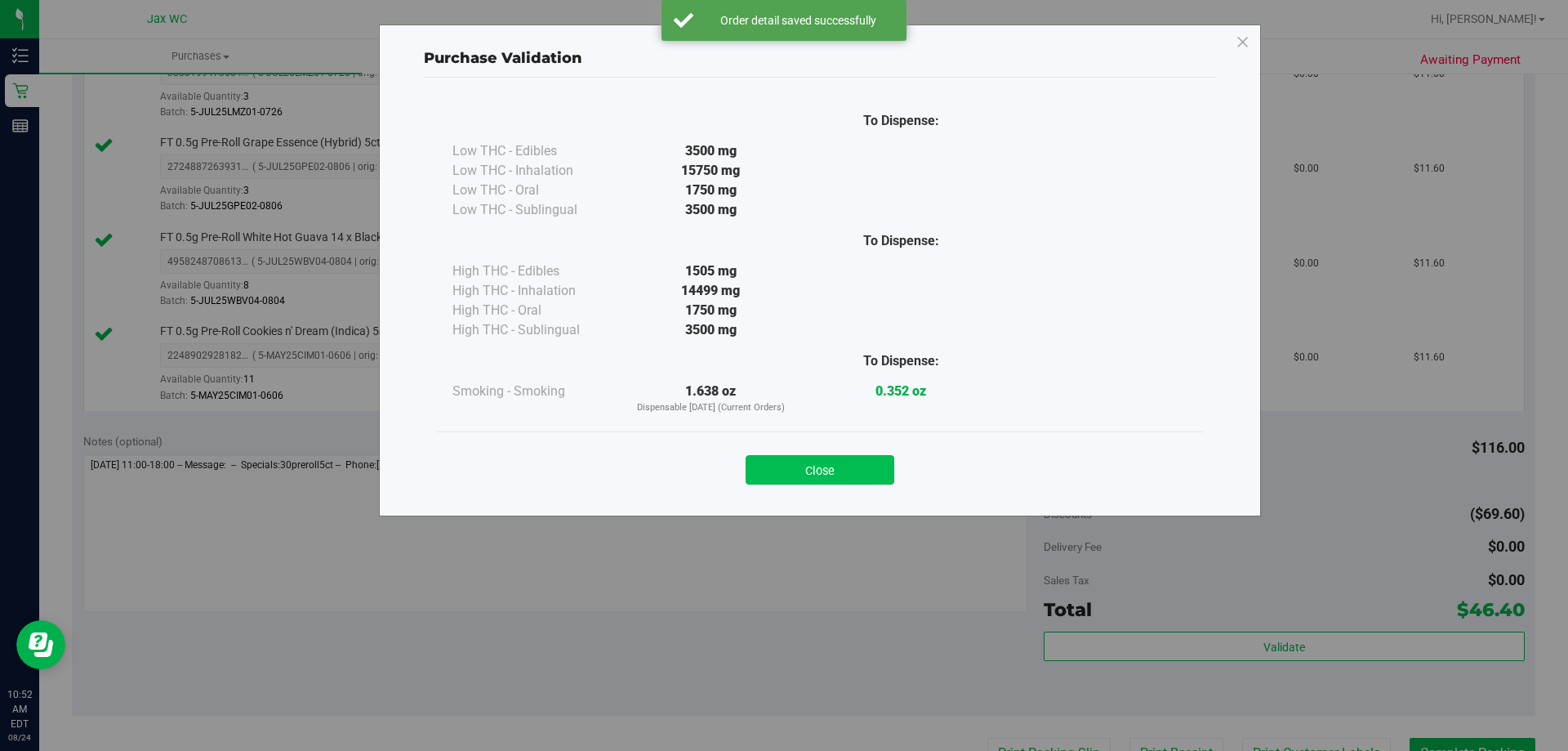
click at [838, 466] on button "Close" at bounding box center [819, 470] width 148 height 30
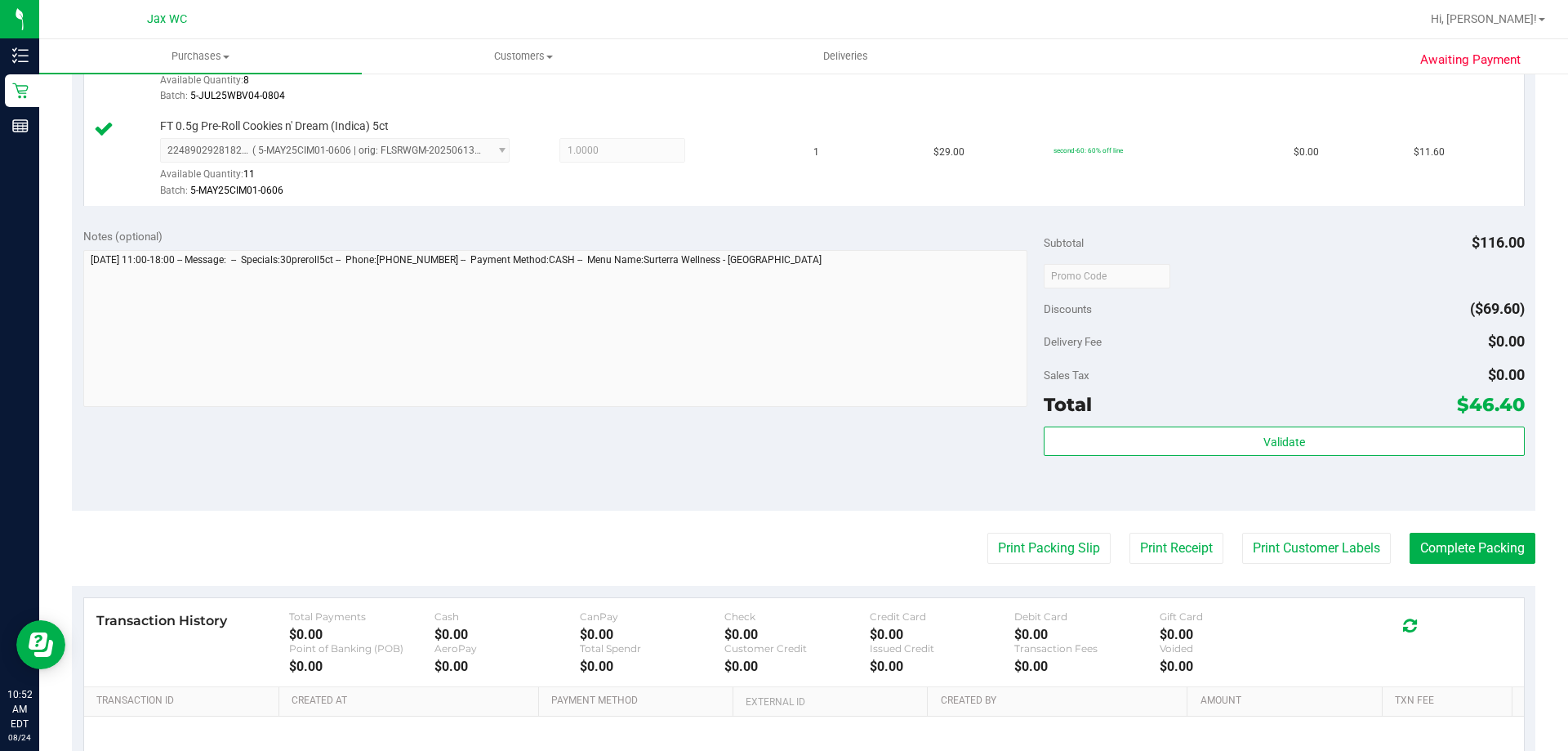
scroll to position [735, 0]
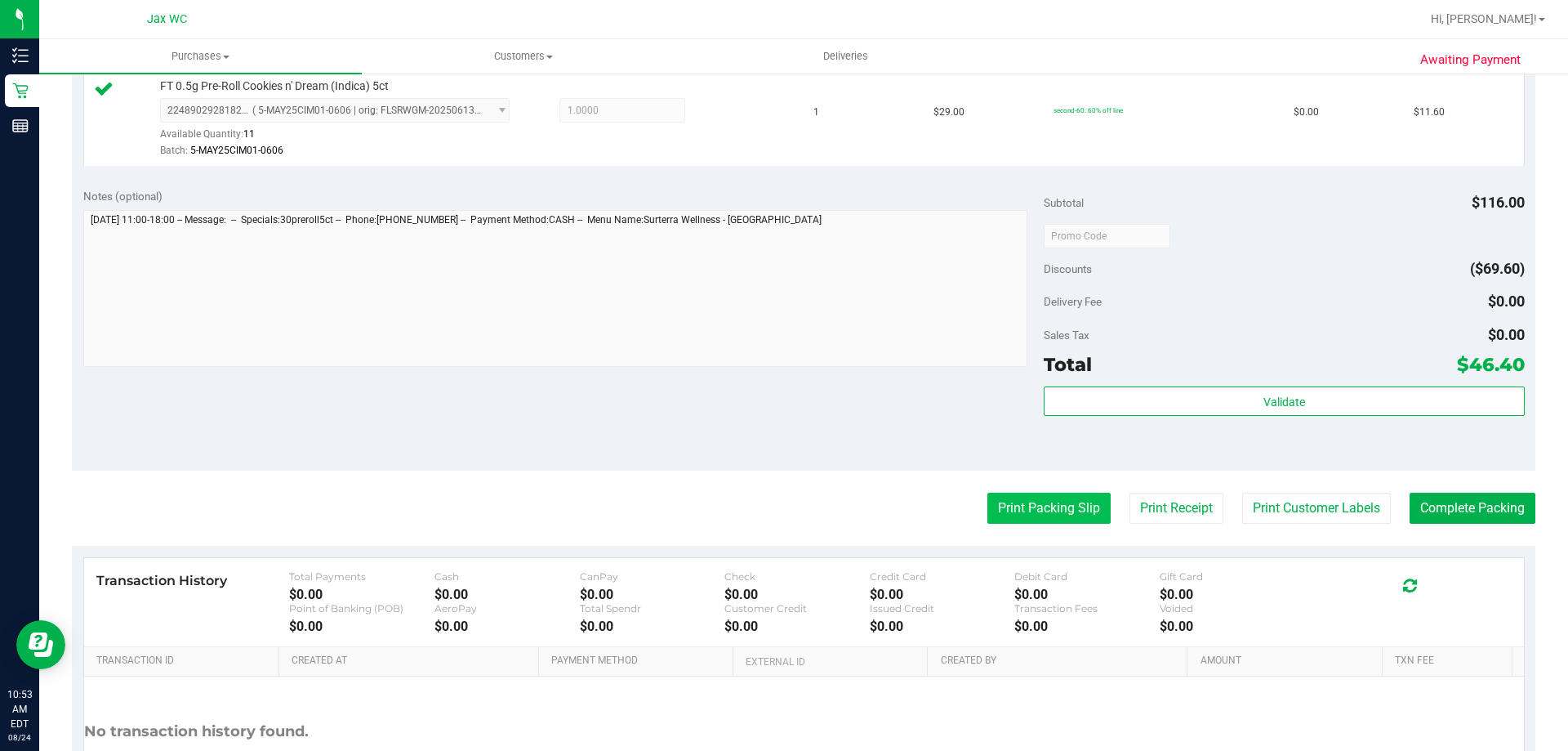
click at [1032, 506] on button "Print Packing Slip" at bounding box center [1049, 508] width 123 height 31
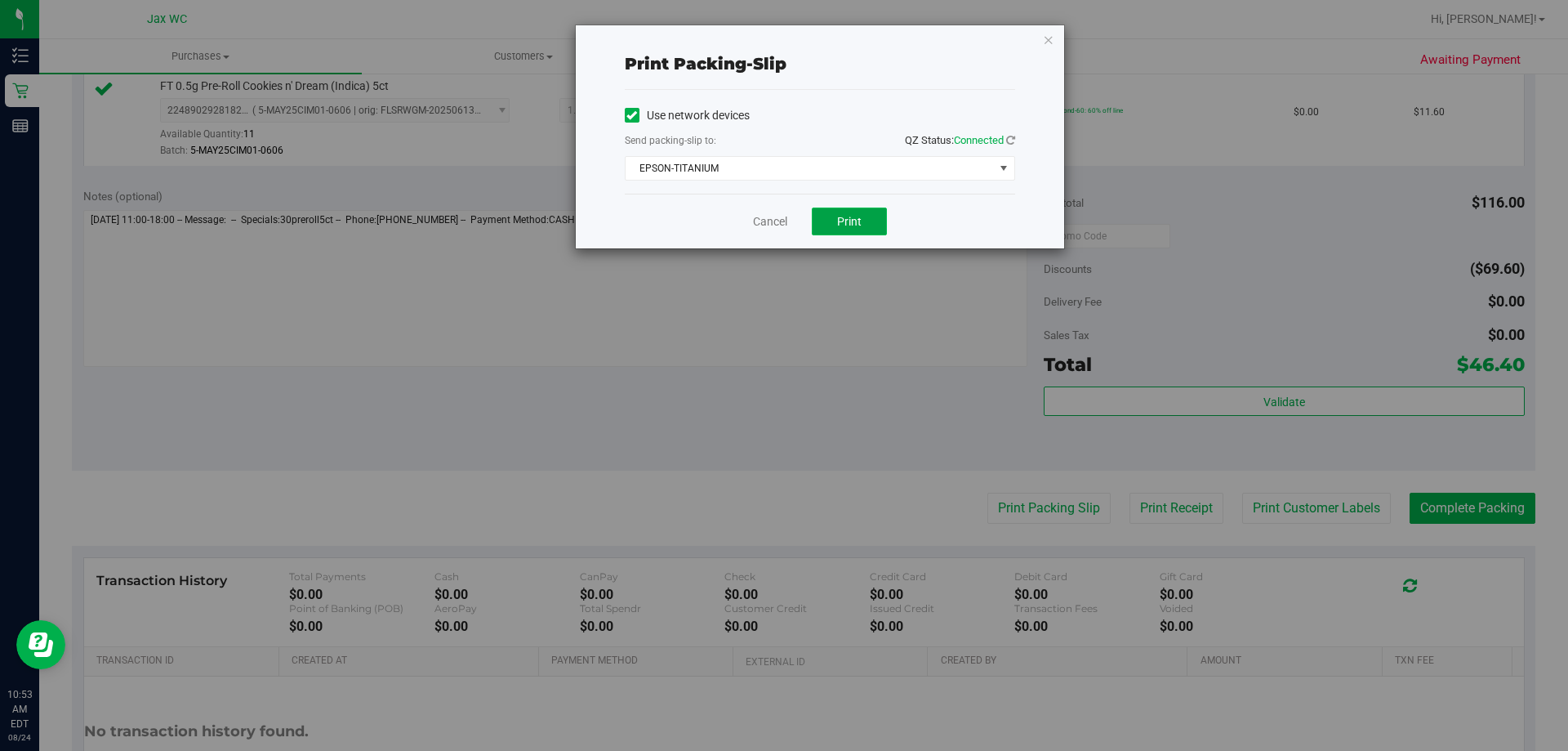
click at [845, 218] on span "Print" at bounding box center [849, 221] width 25 height 13
click at [1051, 32] on icon "button" at bounding box center [1047, 40] width 11 height 20
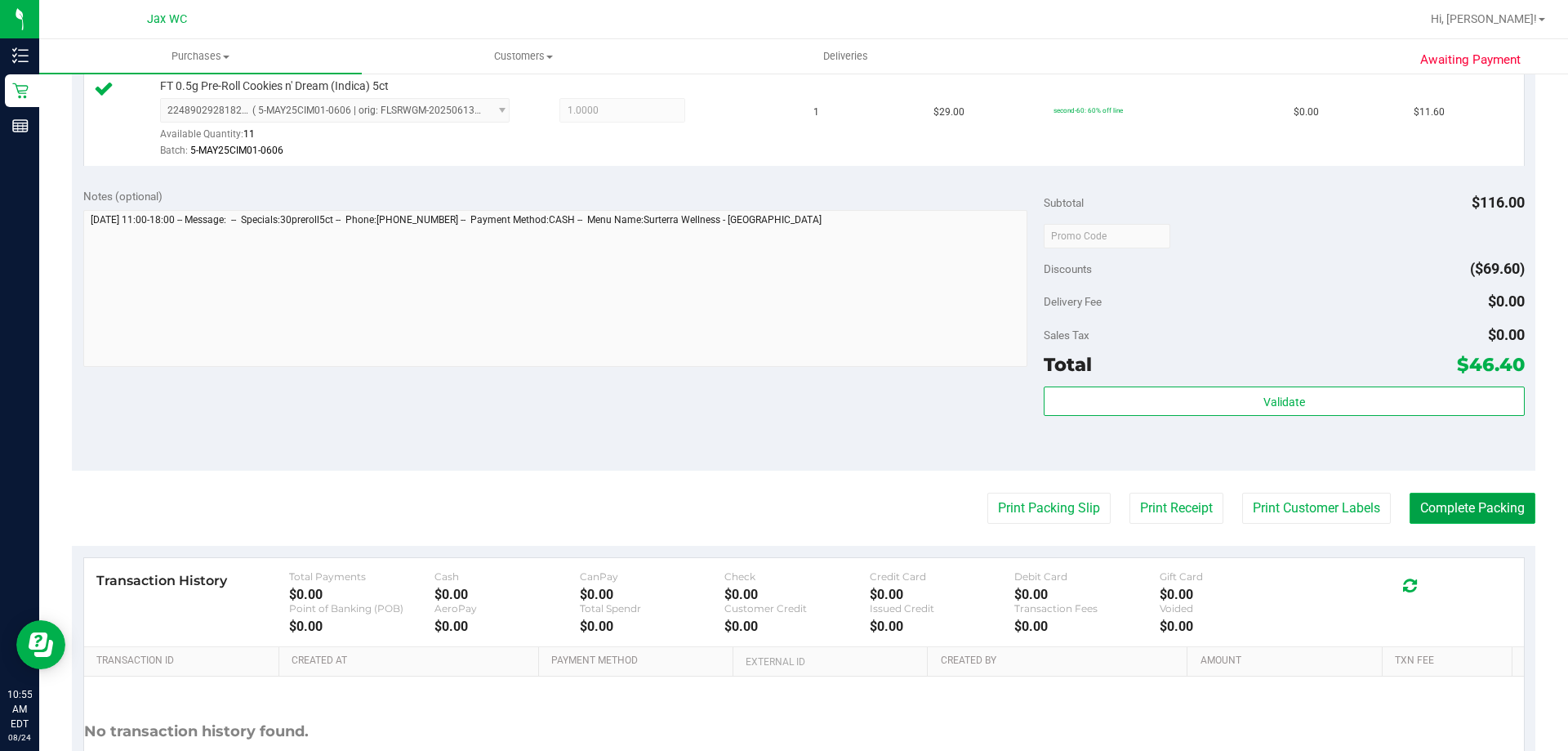
click at [1474, 516] on button "Complete Packing" at bounding box center [1472, 508] width 125 height 31
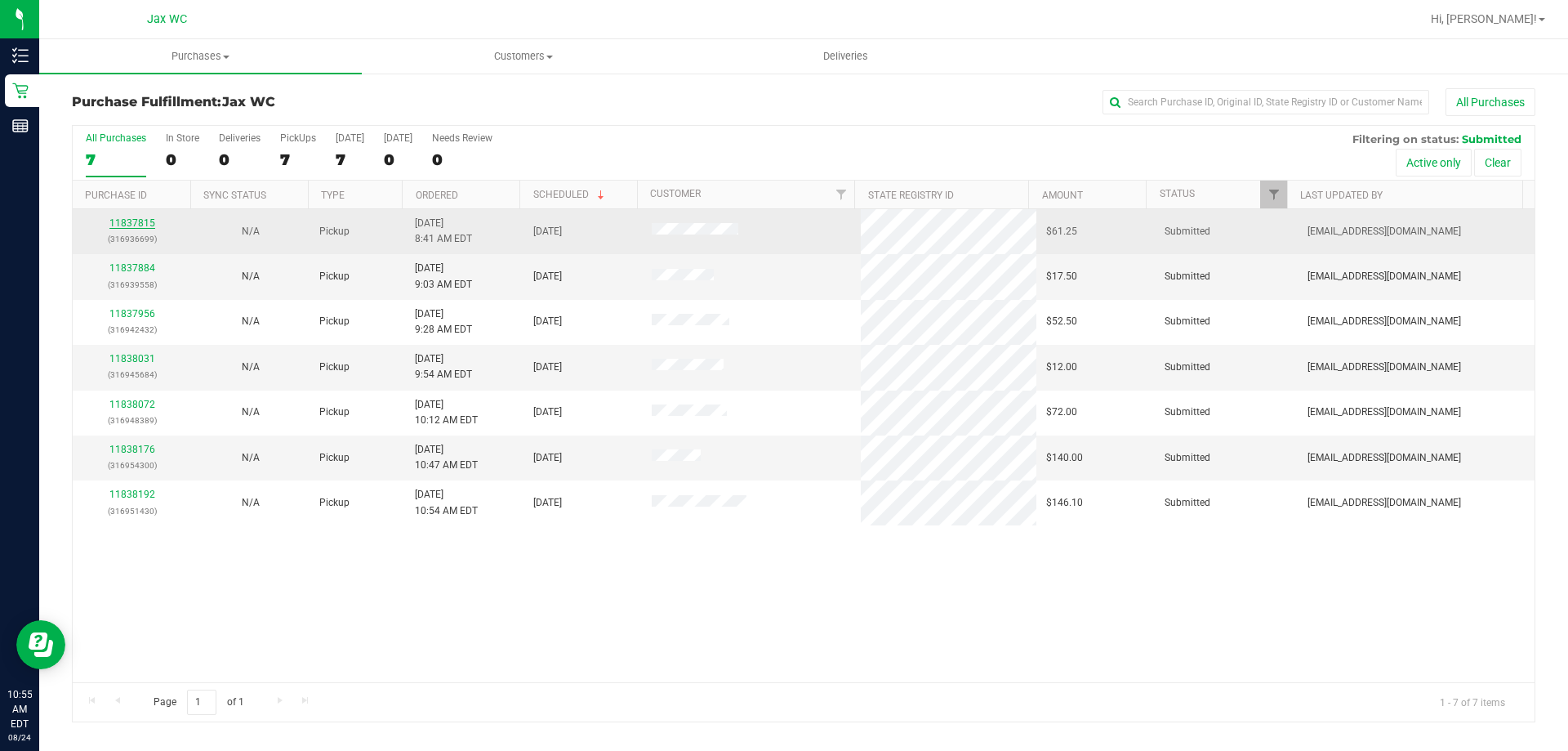
click at [138, 227] on link "11837815" at bounding box center [132, 222] width 46 height 11
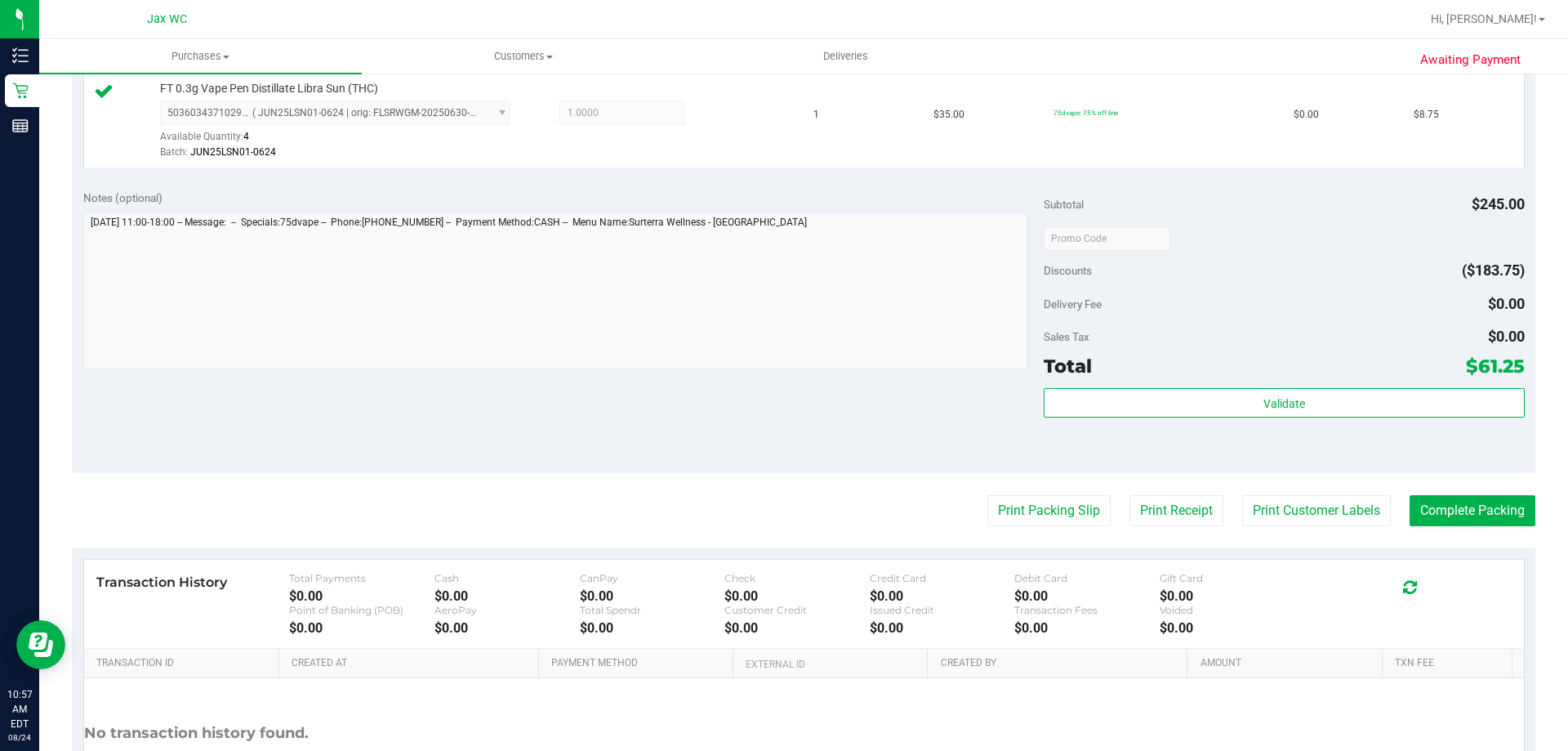
scroll to position [898, 0]
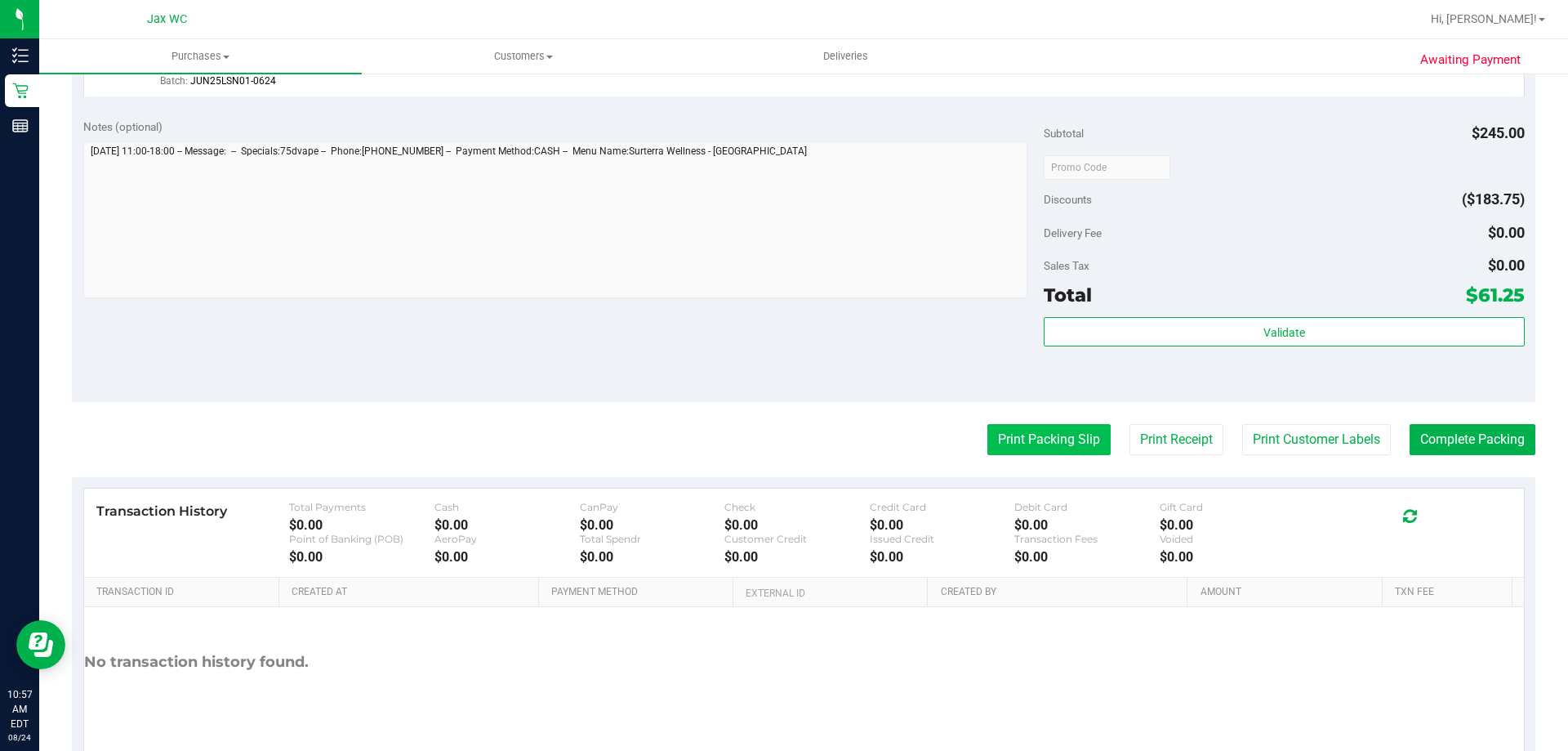
click at [1053, 447] on button "Print Packing Slip" at bounding box center [1049, 439] width 123 height 31
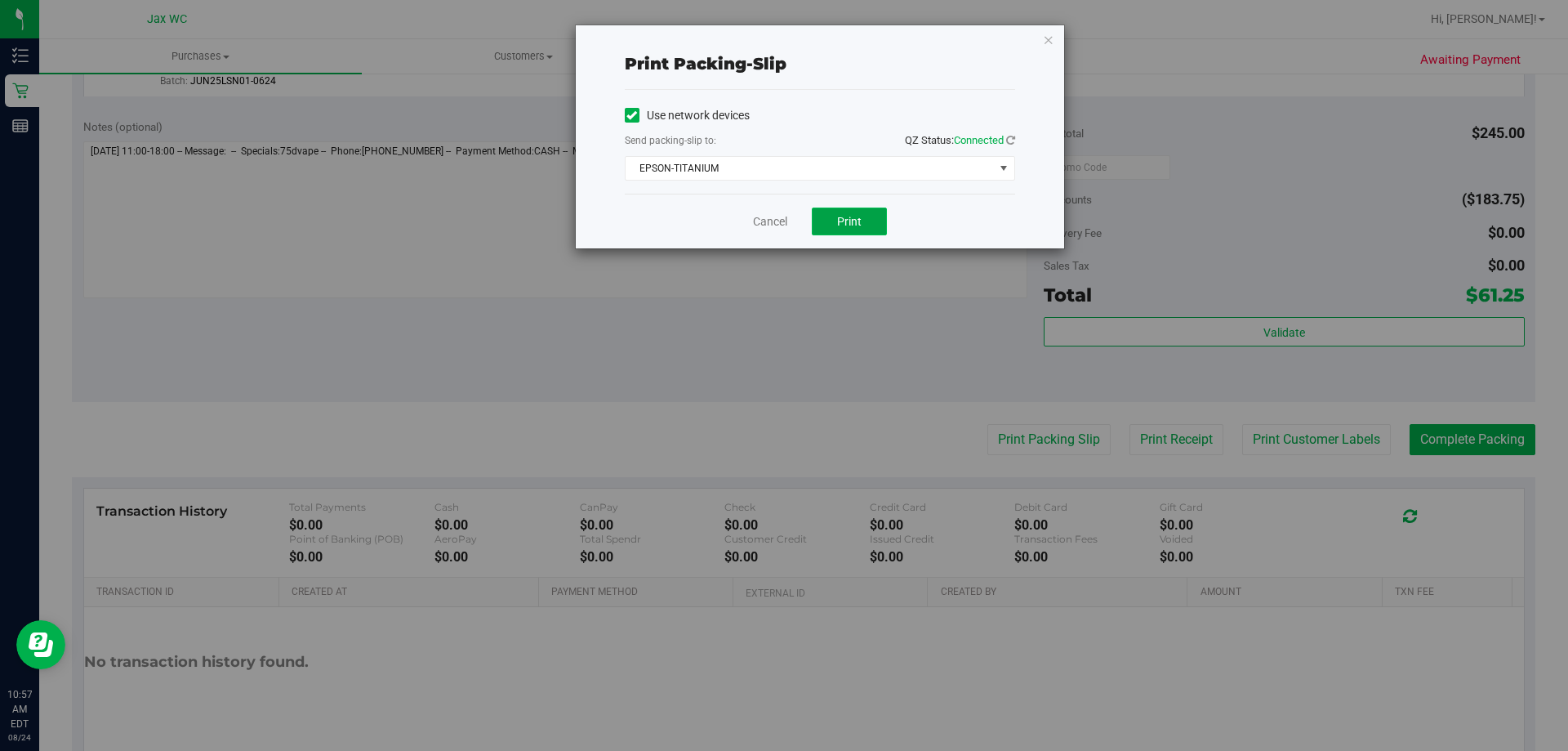
click at [859, 228] on button "Print" at bounding box center [848, 221] width 75 height 28
click at [1053, 43] on icon "button" at bounding box center [1047, 40] width 11 height 20
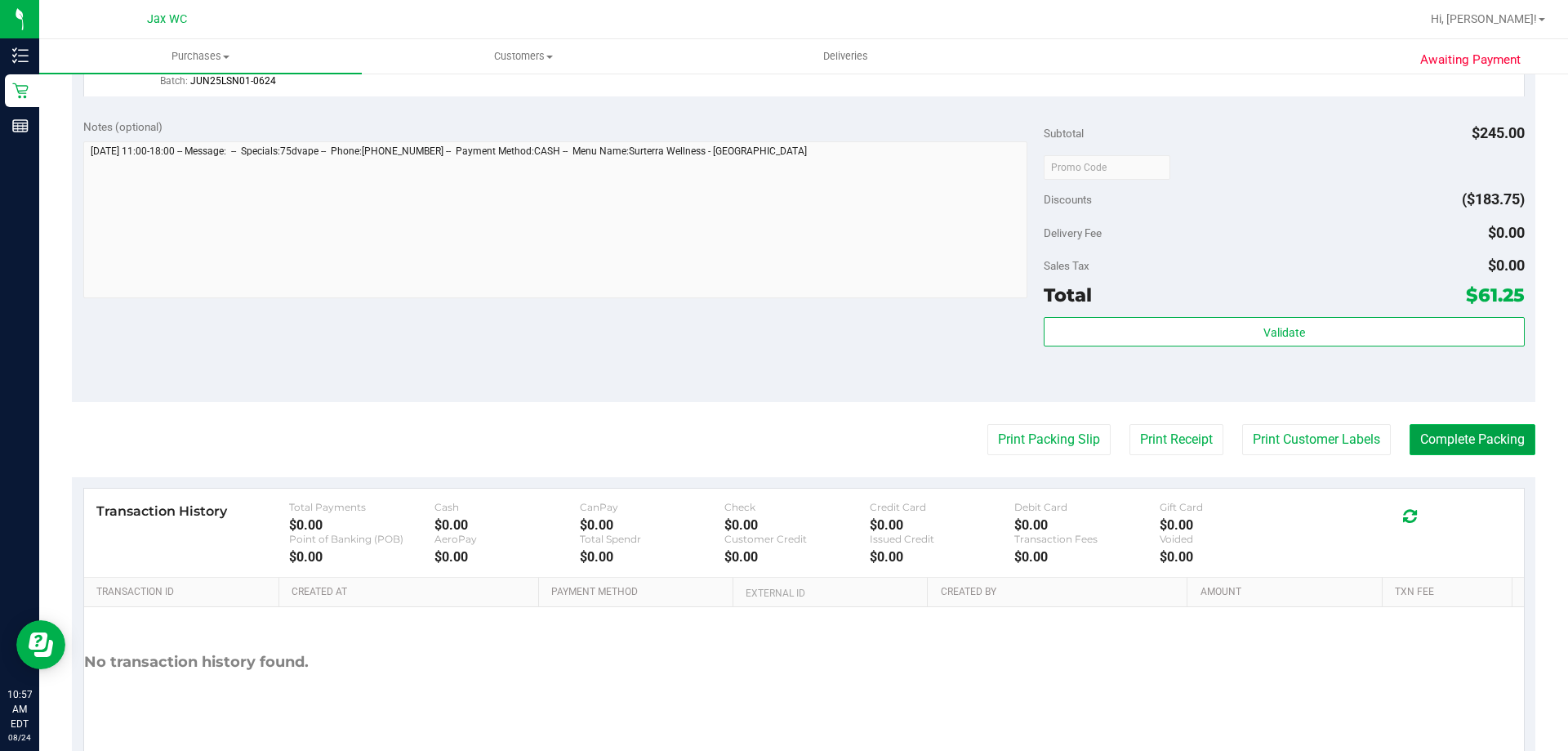
click at [1454, 425] on button "Complete Packing" at bounding box center [1472, 439] width 125 height 31
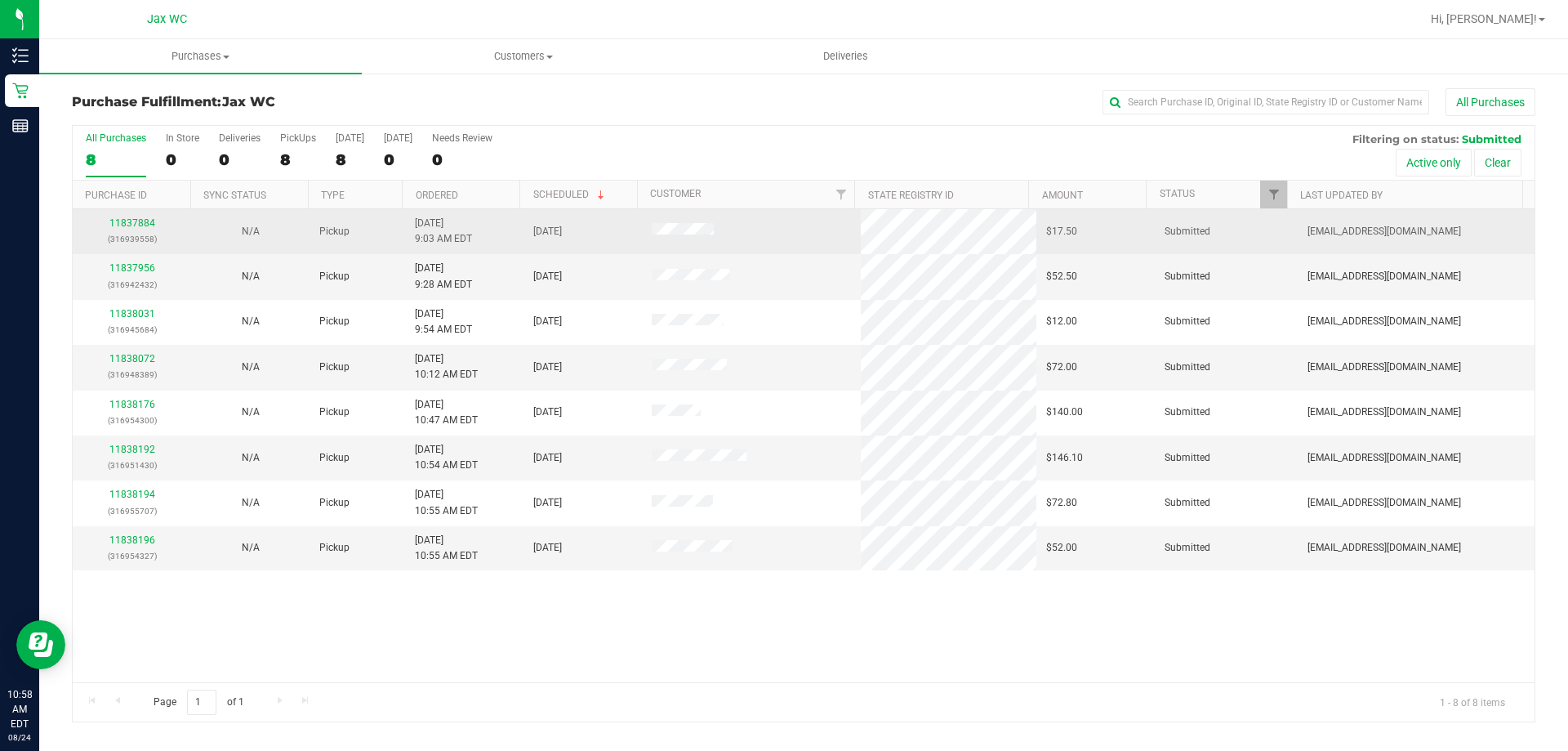
drag, startPoint x: 156, startPoint y: 223, endPoint x: 143, endPoint y: 229, distance: 14.3
click at [154, 225] on div "11837884 (316939558)" at bounding box center [131, 231] width 99 height 31
click at [143, 229] on div "11837884 (316939558)" at bounding box center [131, 231] width 99 height 31
click at [133, 220] on link "11837884" at bounding box center [132, 222] width 46 height 11
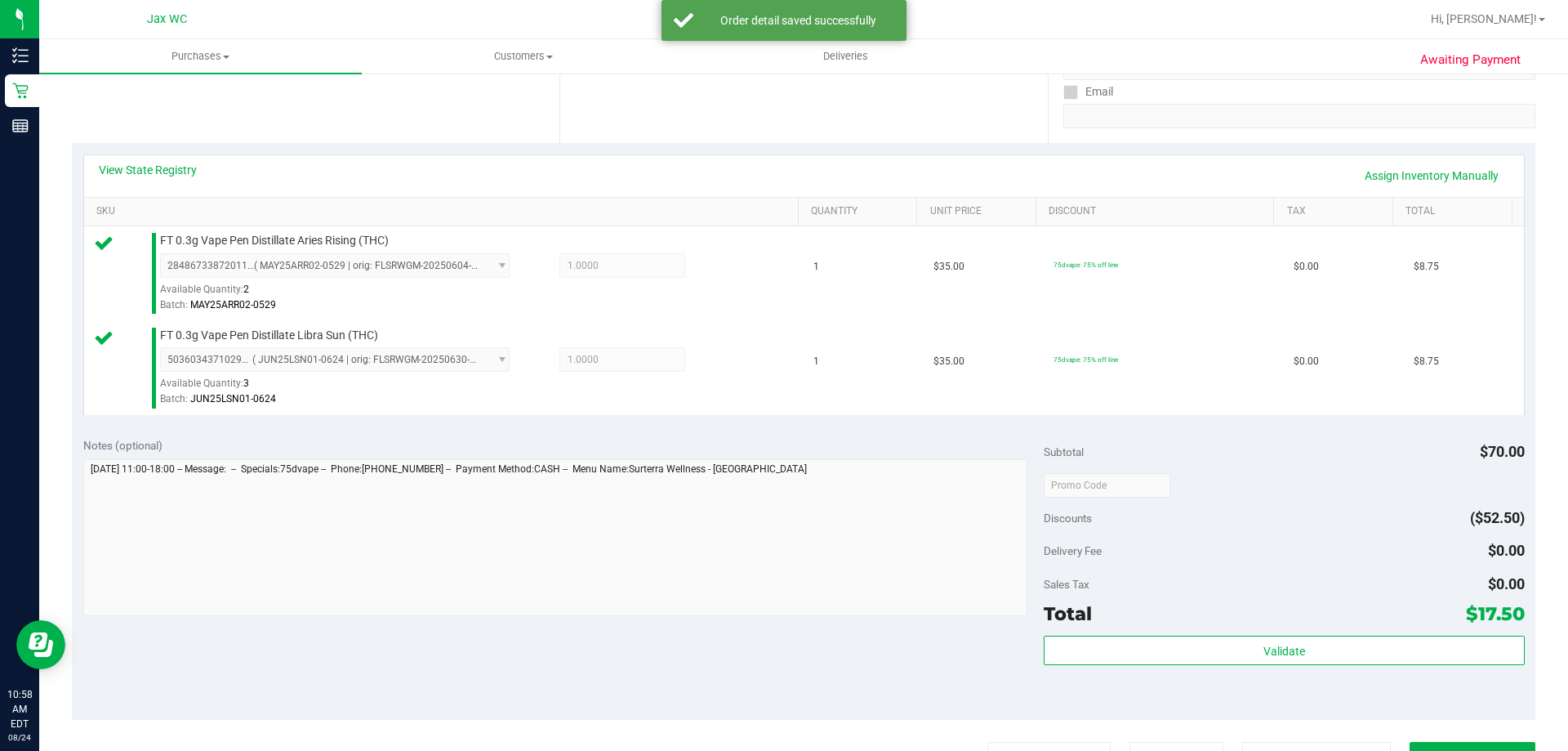
scroll to position [327, 0]
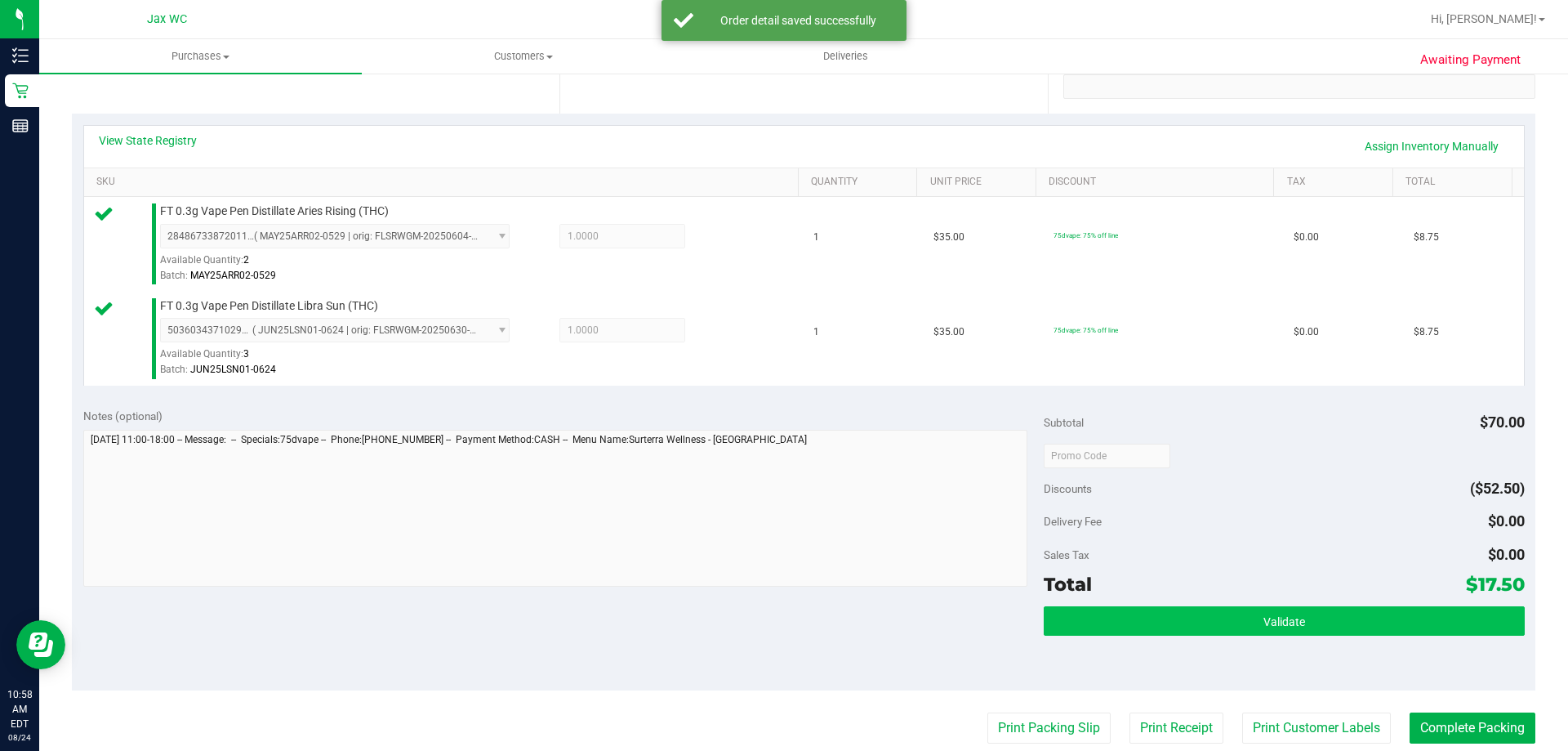
drag, startPoint x: 1124, startPoint y: 643, endPoint x: 1127, endPoint y: 633, distance: 10.4
click at [1125, 643] on div "Validate" at bounding box center [1283, 643] width 480 height 74
click at [1127, 630] on button "Validate" at bounding box center [1283, 622] width 480 height 30
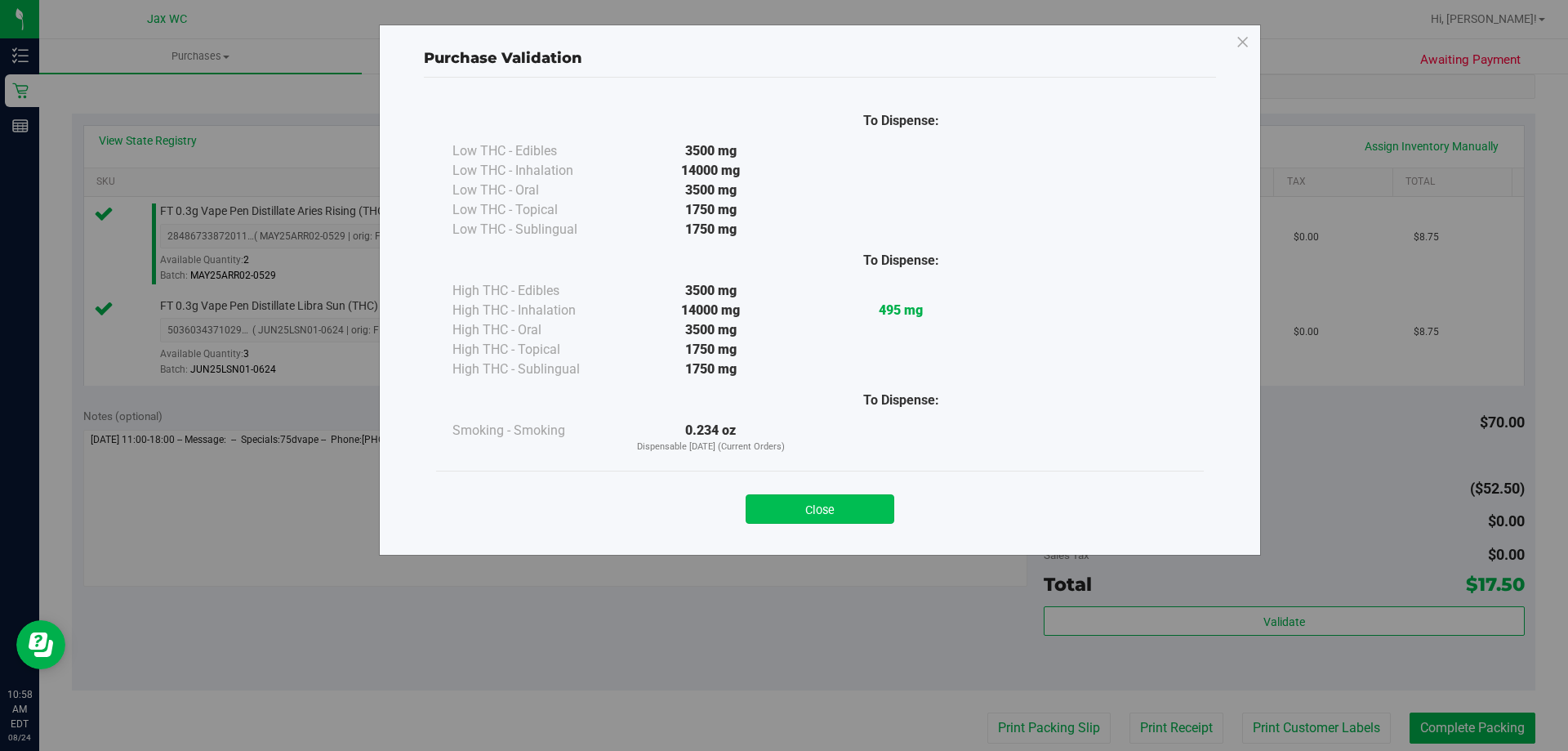
click at [878, 507] on button "Close" at bounding box center [819, 509] width 148 height 30
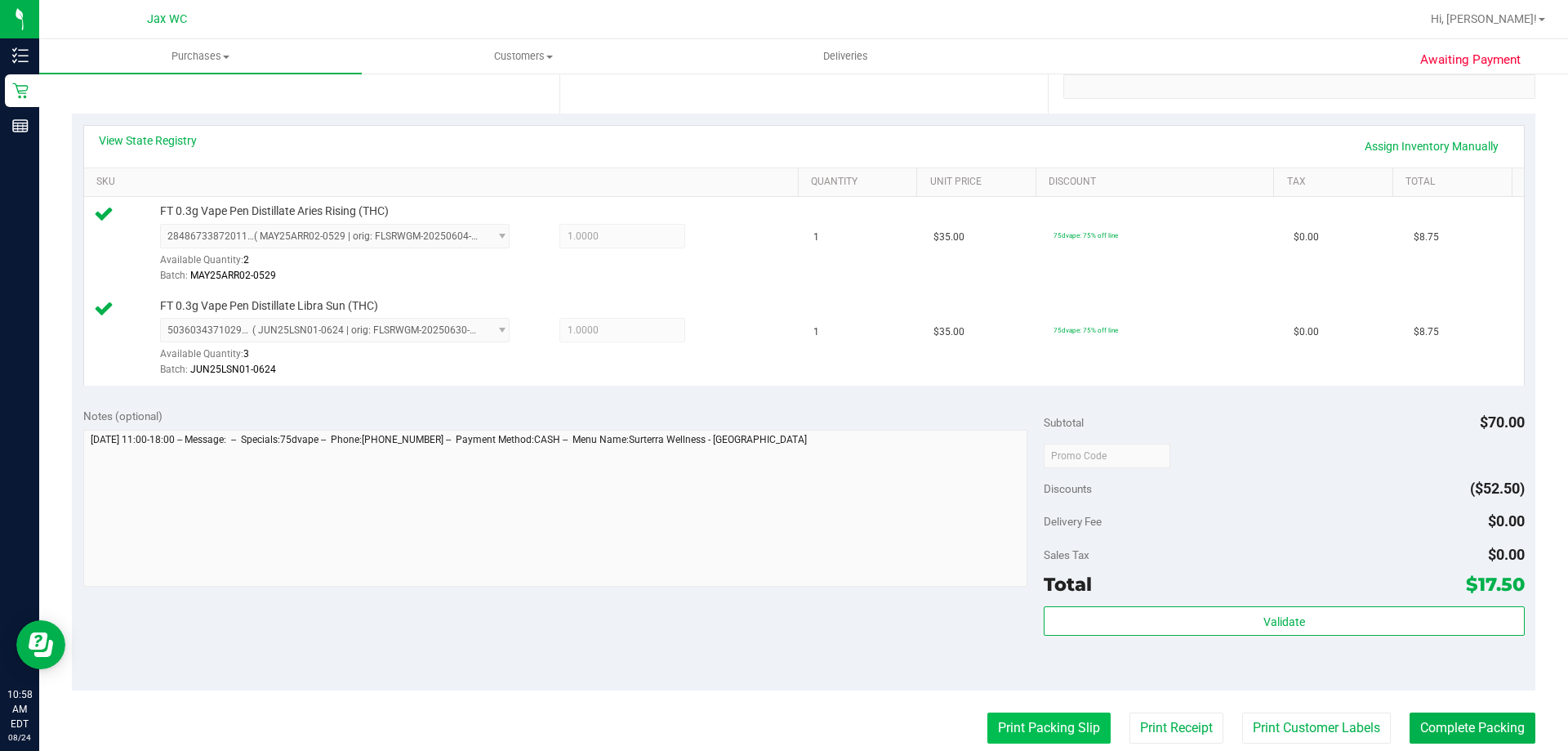
click at [997, 720] on button "Print Packing Slip" at bounding box center [1049, 727] width 123 height 31
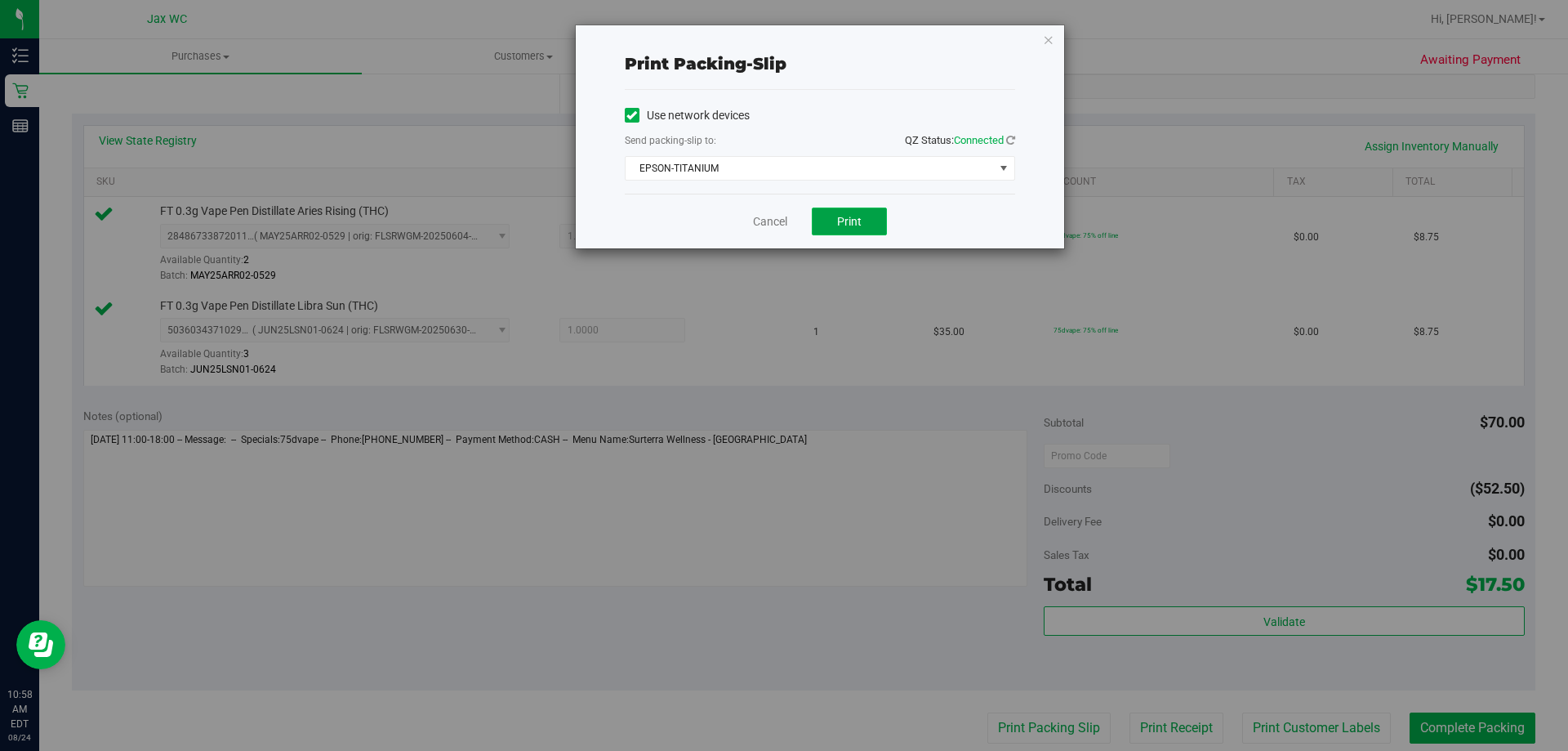
click at [868, 209] on button "Print" at bounding box center [848, 221] width 75 height 28
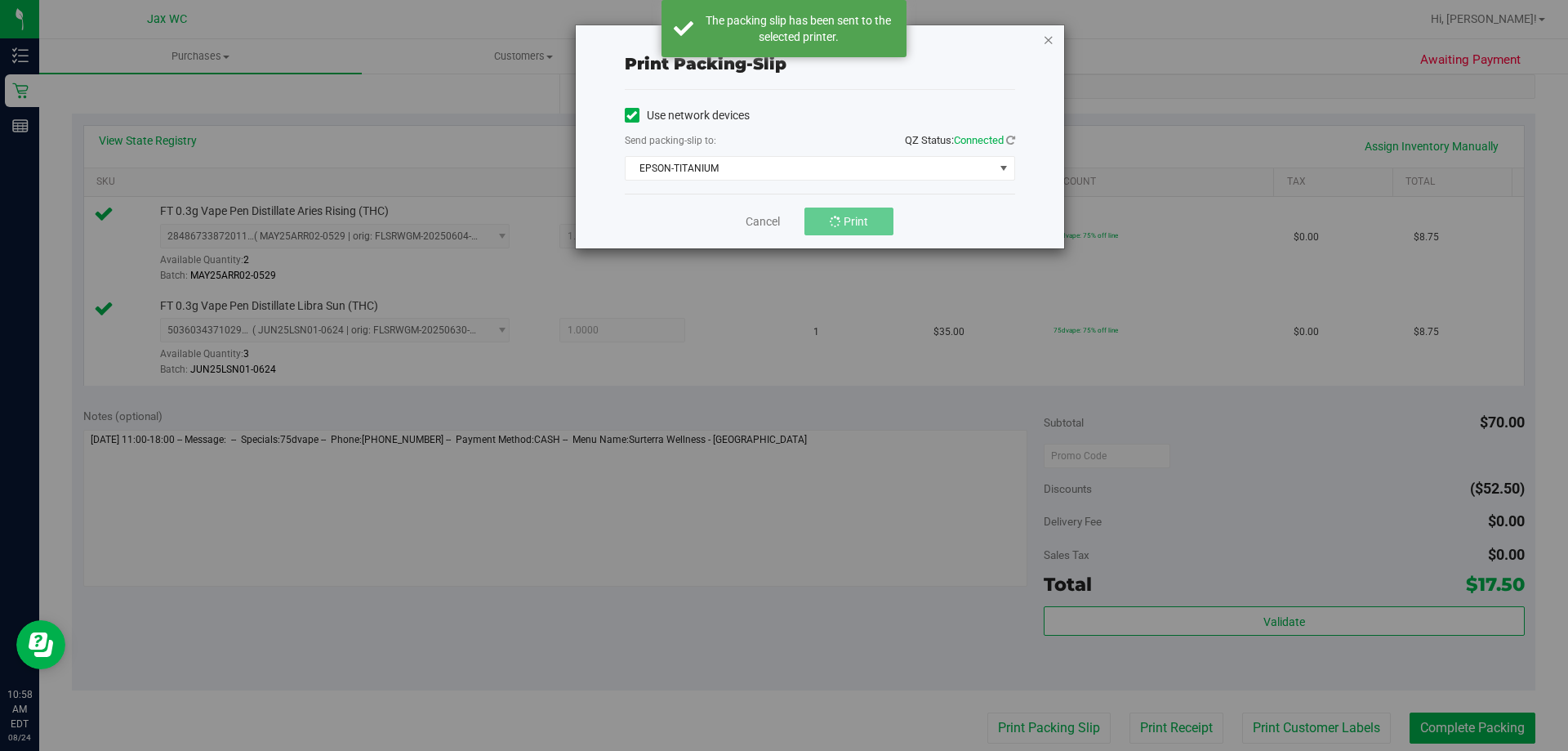
click at [1051, 37] on icon "button" at bounding box center [1047, 40] width 11 height 20
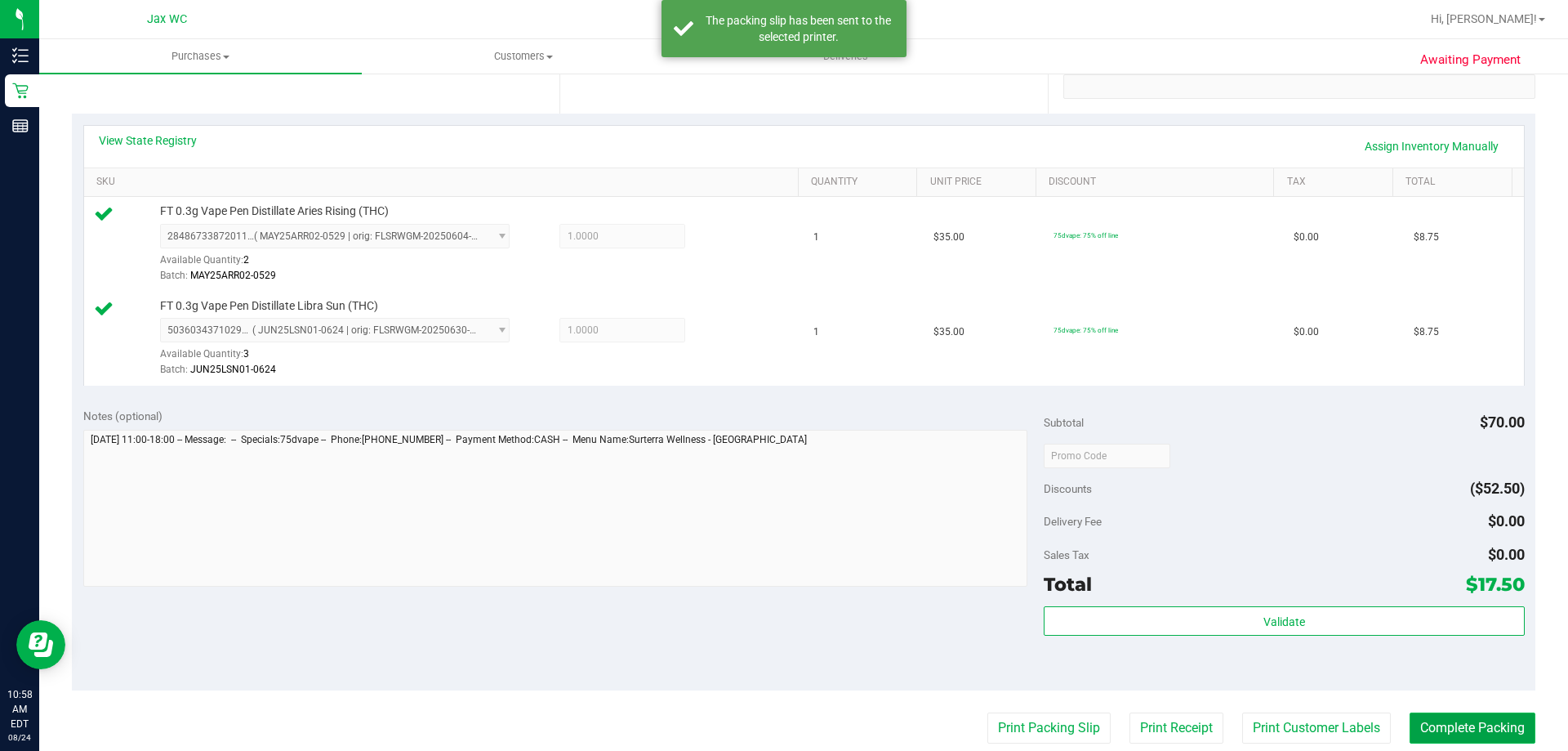
click at [1465, 724] on button "Complete Packing" at bounding box center [1472, 727] width 125 height 31
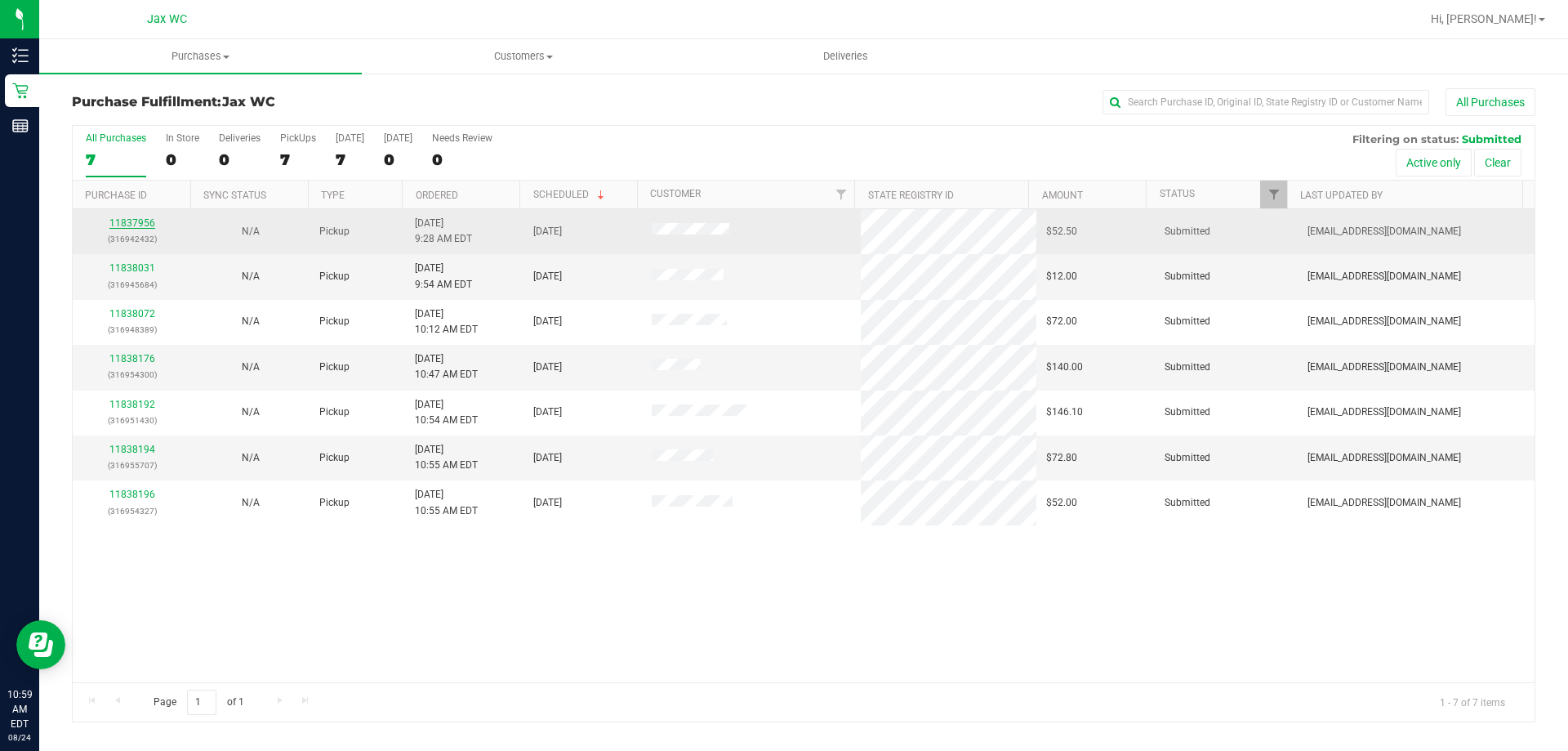
click at [134, 225] on link "11837956" at bounding box center [132, 222] width 46 height 11
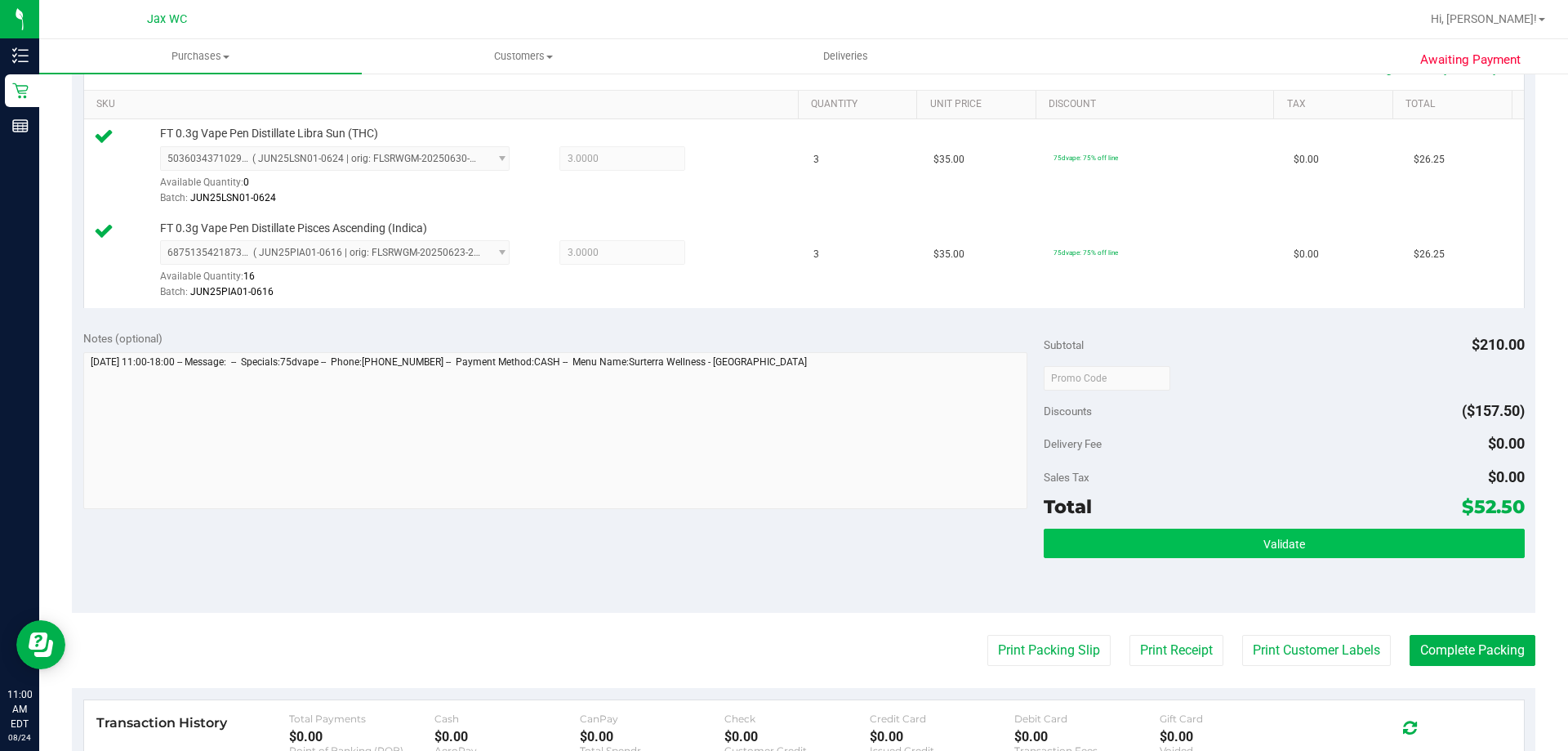
scroll to position [408, 0]
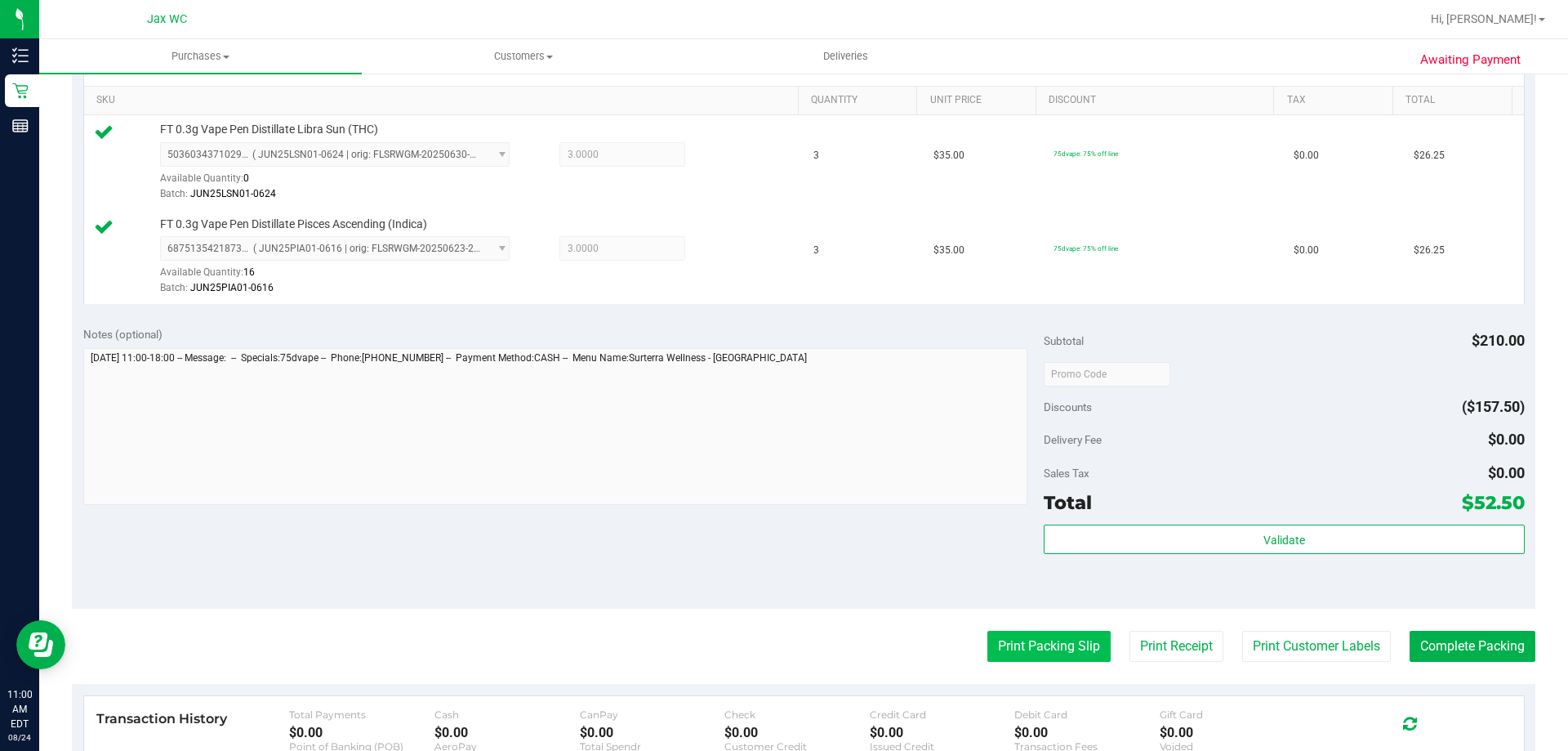
click at [1023, 648] on button "Print Packing Slip" at bounding box center [1049, 645] width 123 height 31
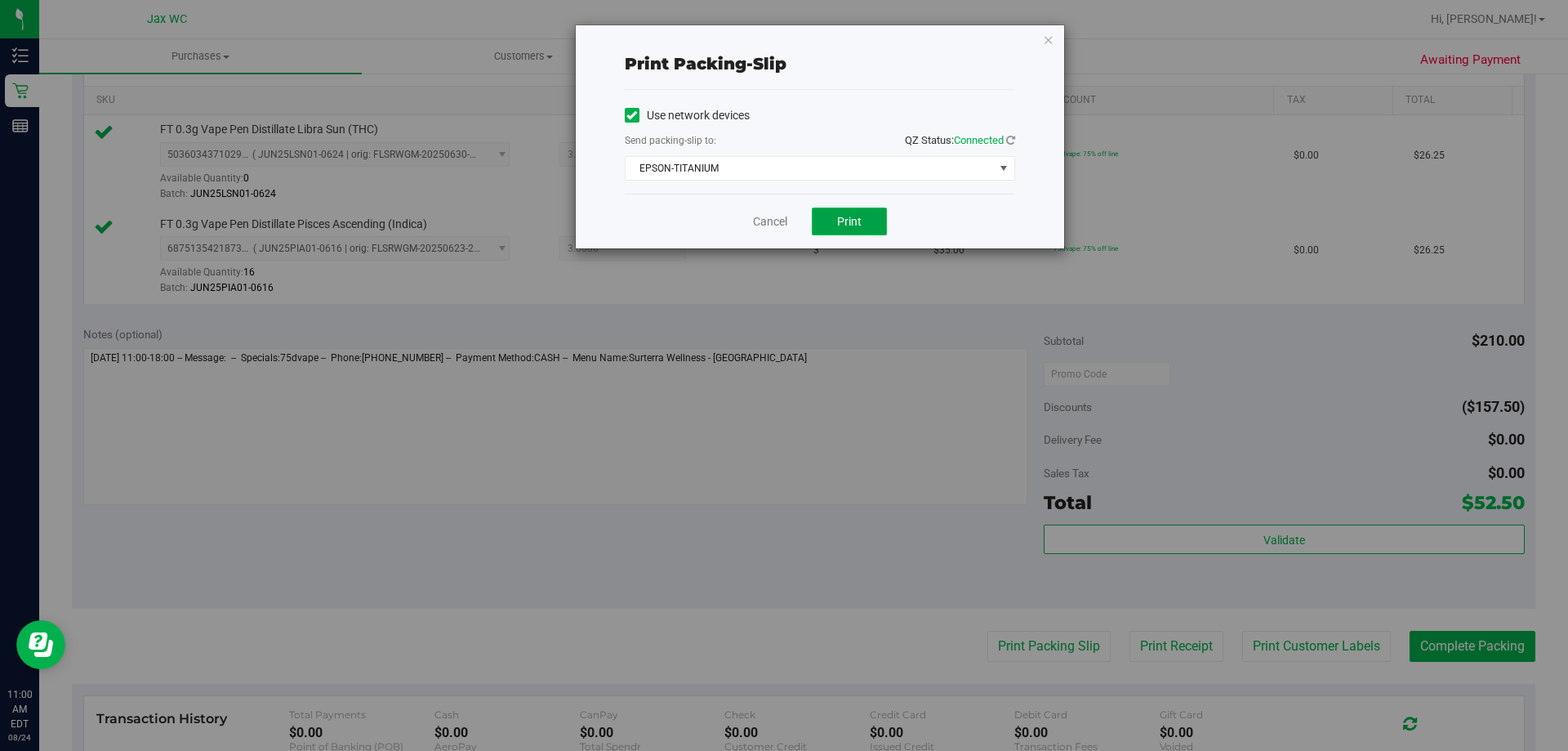
click at [842, 231] on button "Print" at bounding box center [848, 221] width 75 height 28
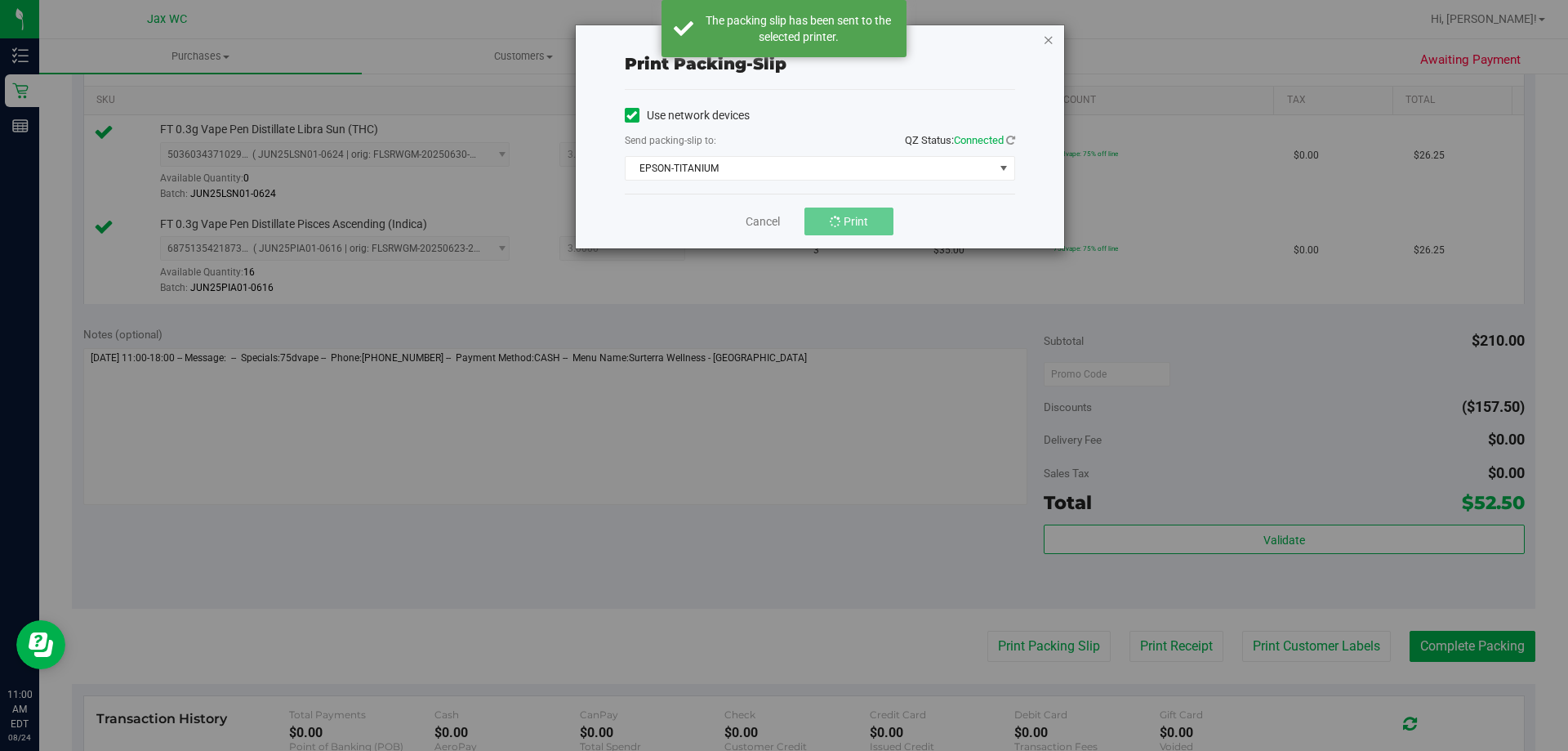
click at [1042, 39] on icon "button" at bounding box center [1047, 40] width 11 height 20
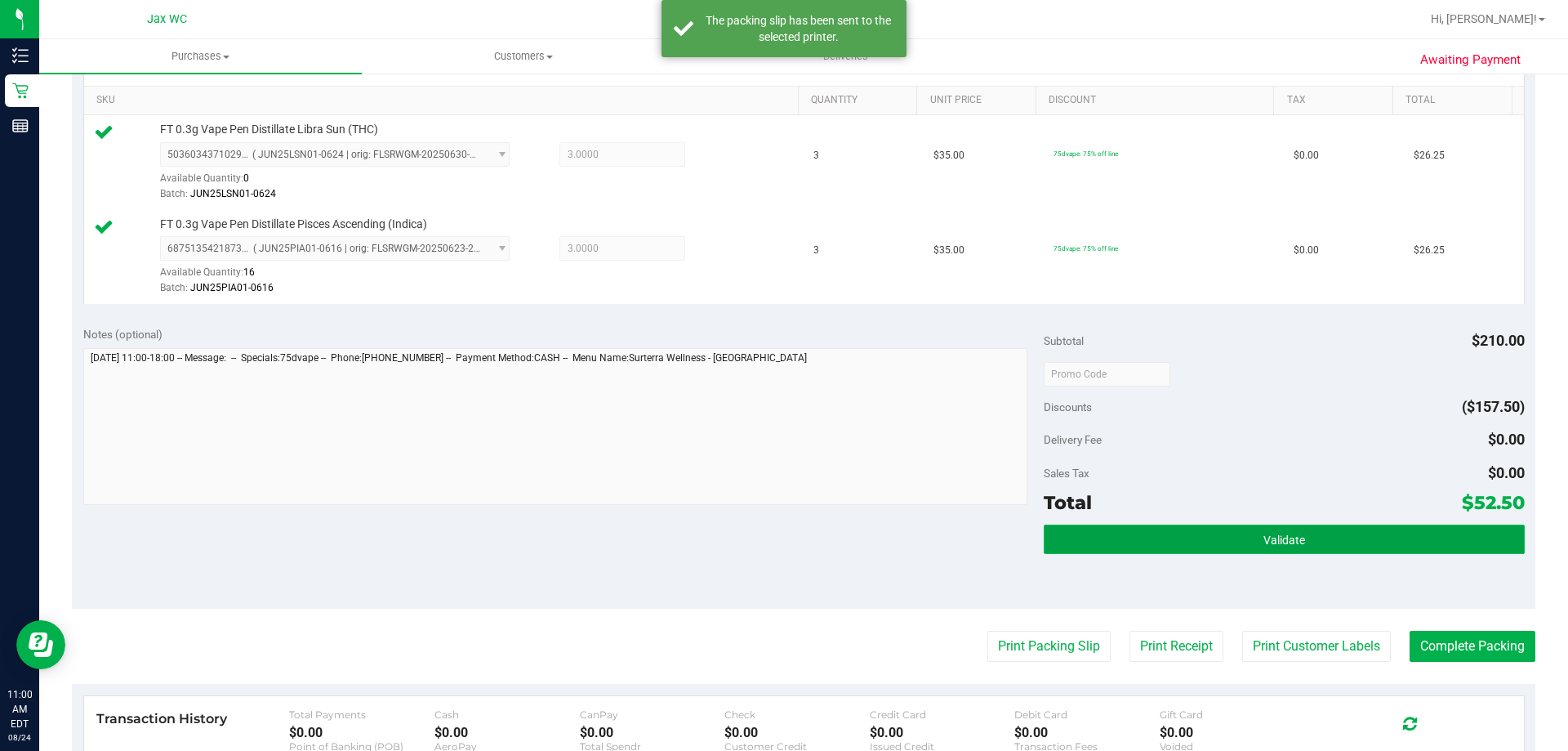
click at [1241, 531] on button "Validate" at bounding box center [1283, 540] width 480 height 30
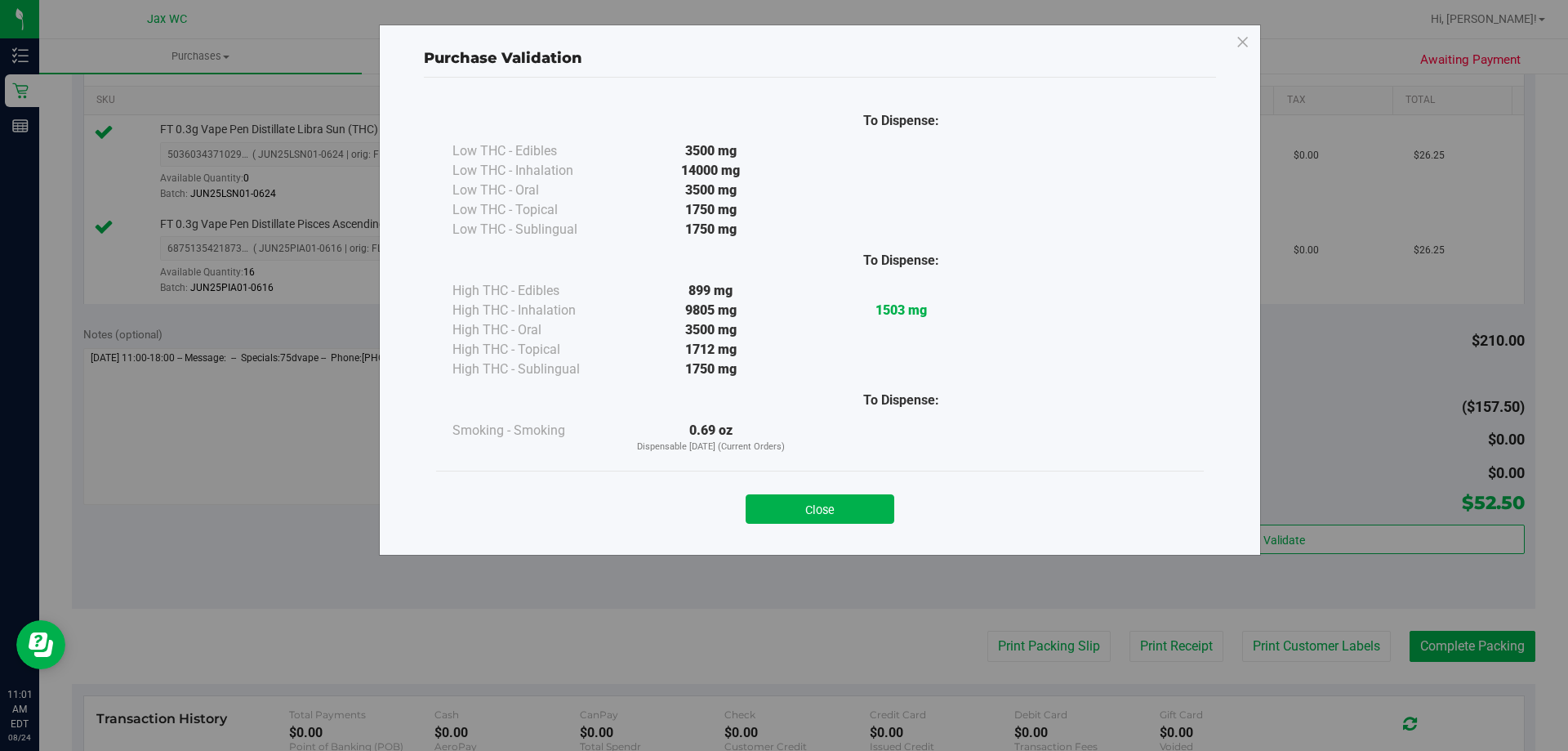
drag, startPoint x: 1241, startPoint y: 529, endPoint x: 1240, endPoint y: 495, distance: 34.0
drag, startPoint x: 1240, startPoint y: 495, endPoint x: 1051, endPoint y: 521, distance: 190.8
click at [861, 505] on button "Close" at bounding box center [819, 509] width 148 height 30
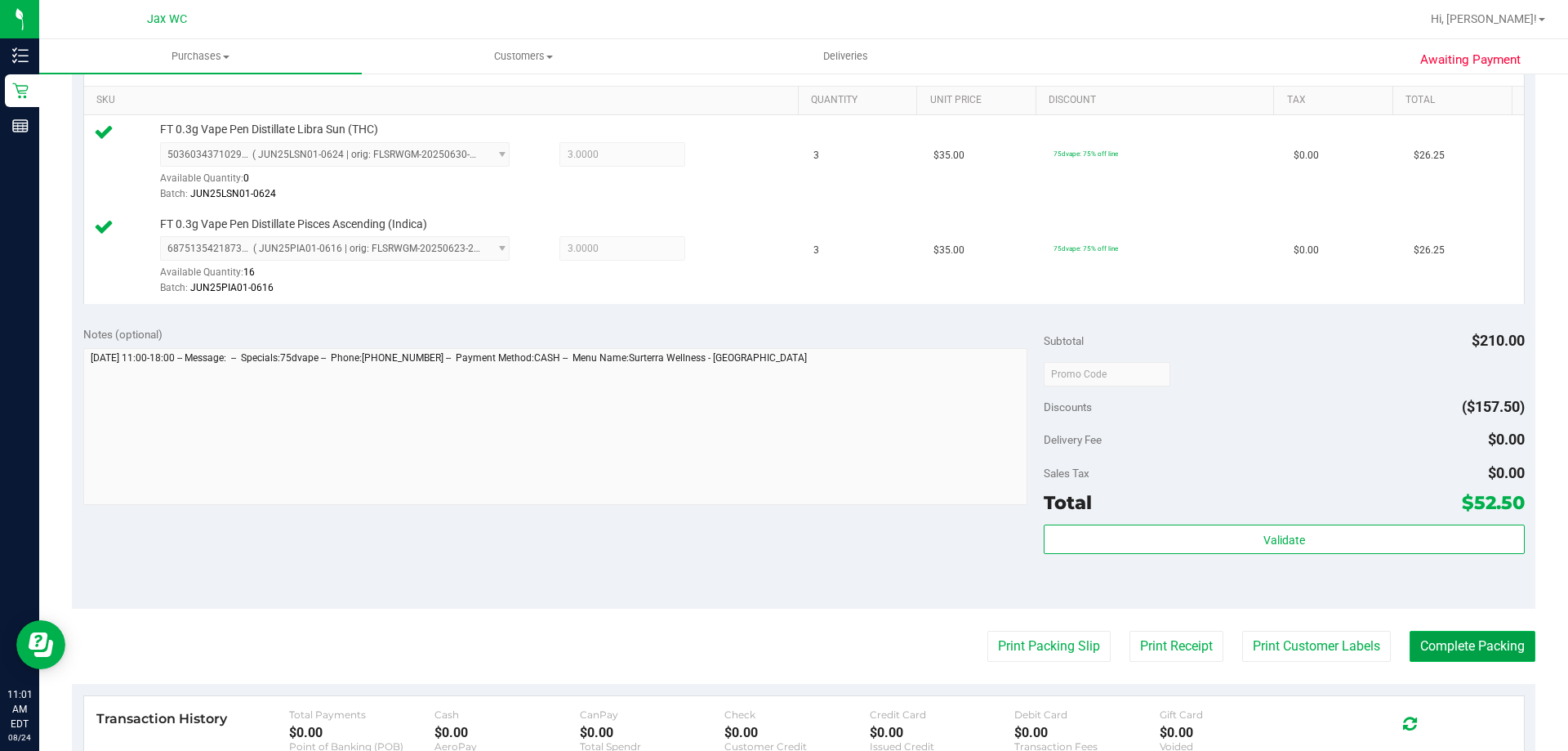
click at [1463, 638] on button "Complete Packing" at bounding box center [1472, 645] width 125 height 31
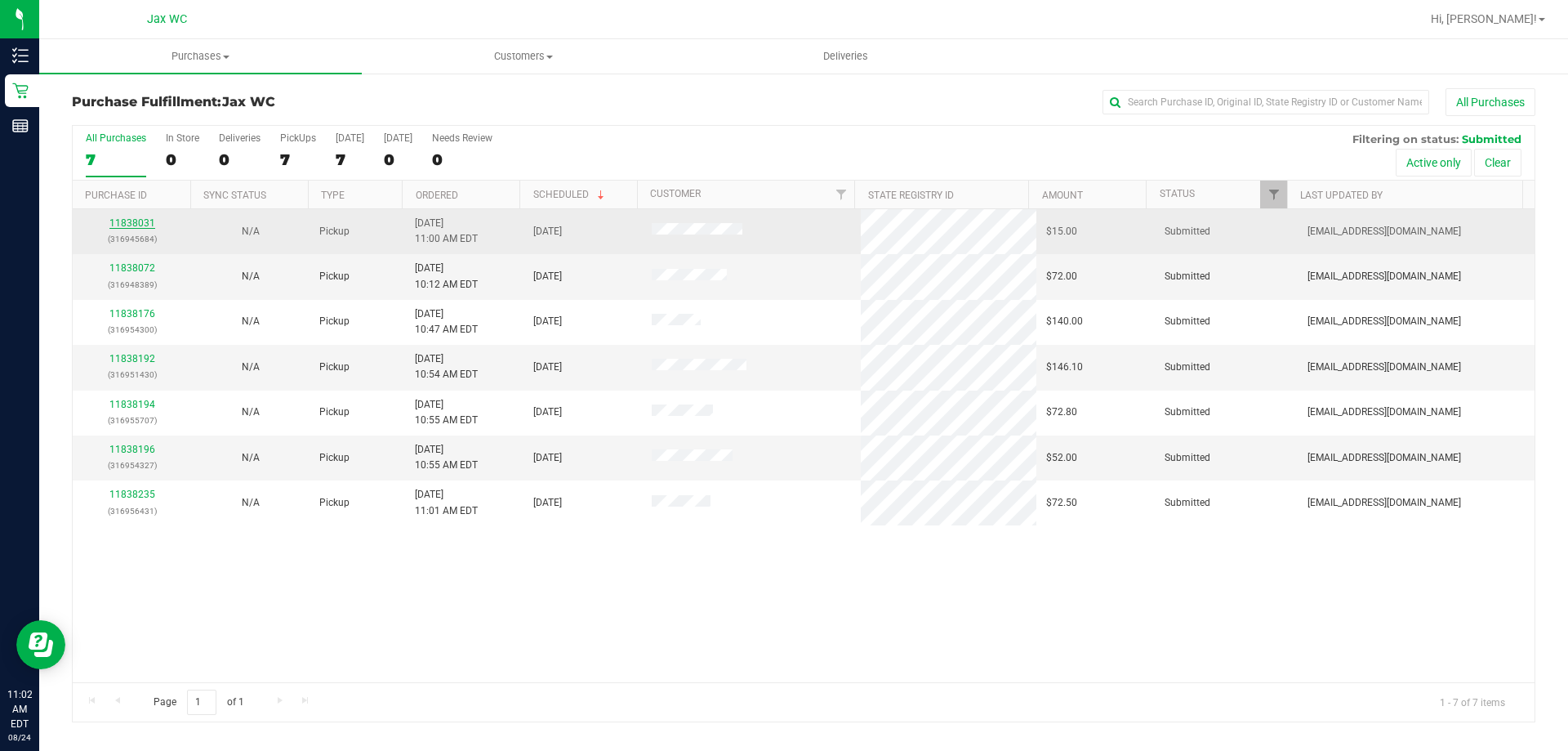
click at [138, 219] on link "11838031" at bounding box center [132, 222] width 46 height 11
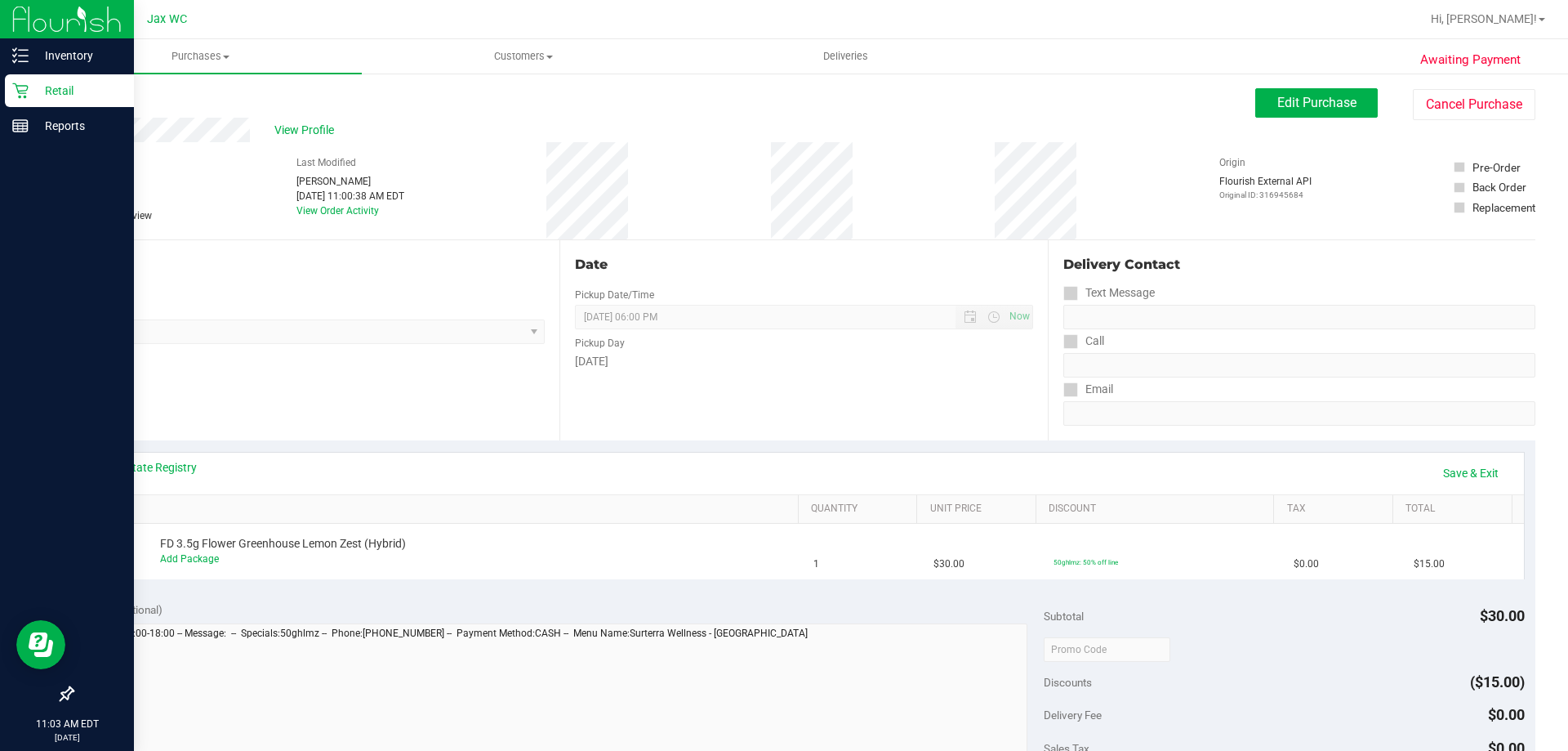
click at [36, 91] on p "Retail" at bounding box center [78, 91] width 98 height 20
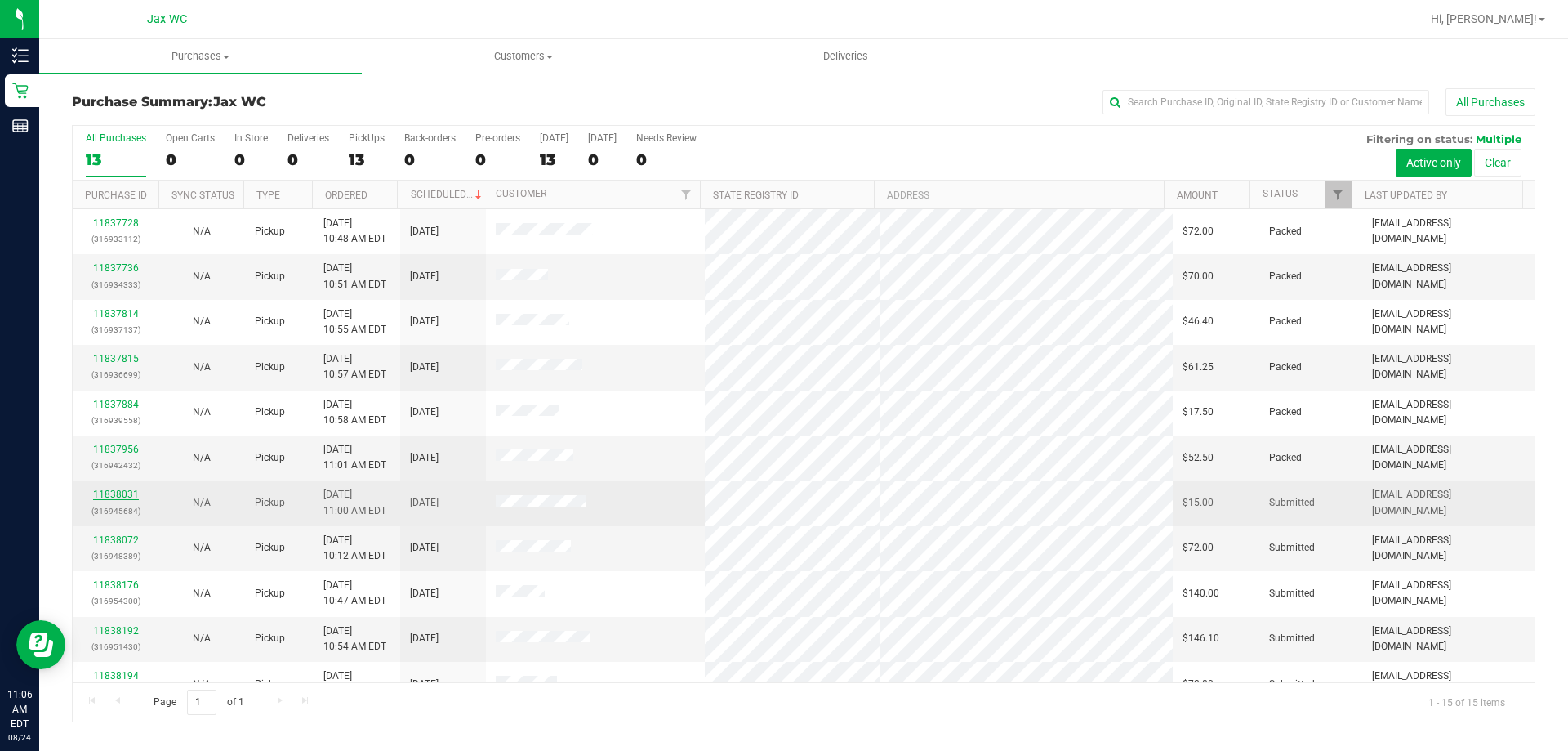
click at [131, 495] on link "11838031" at bounding box center [116, 494] width 46 height 11
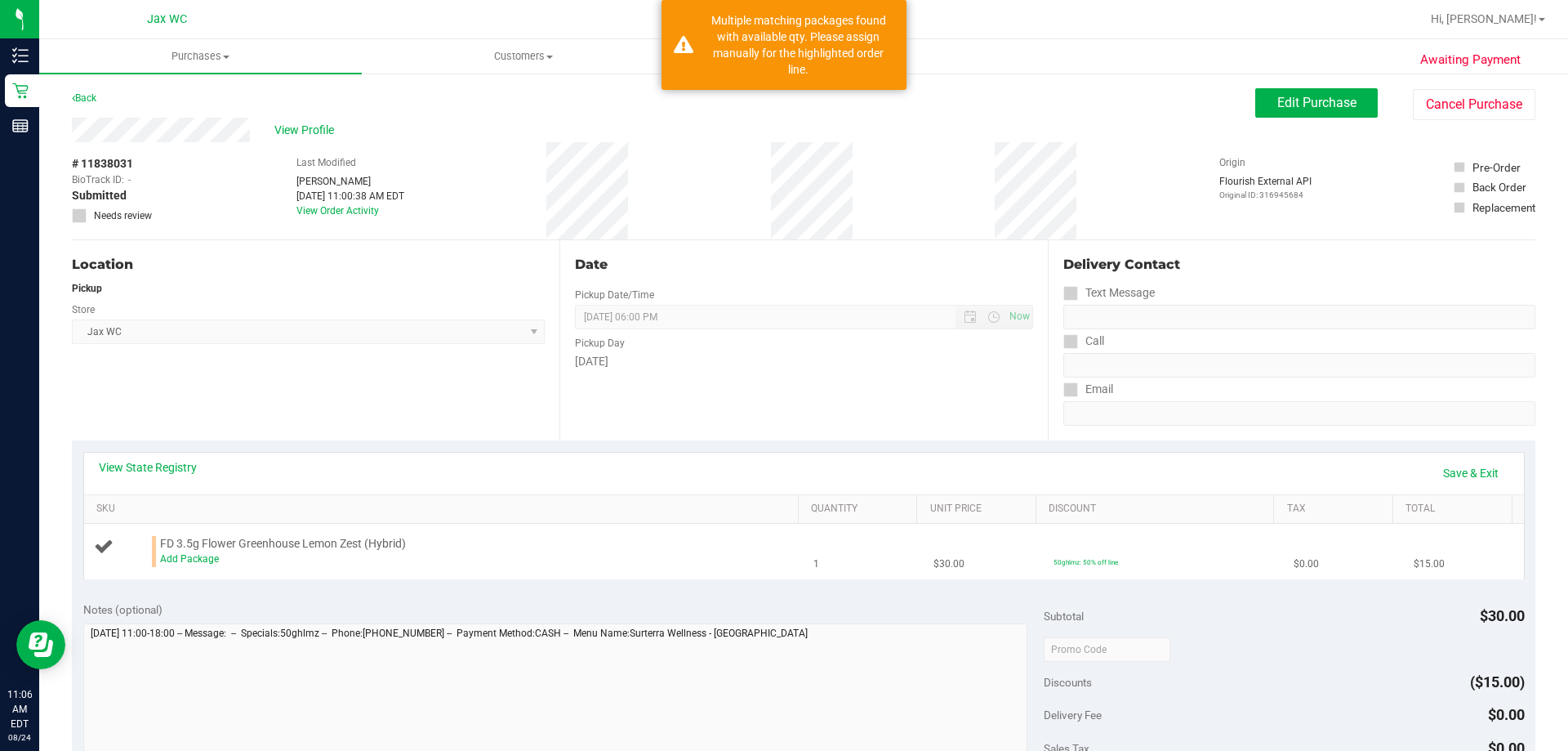
click at [202, 566] on div "Add Package" at bounding box center [475, 560] width 630 height 16
click at [196, 556] on link "Add Package" at bounding box center [189, 558] width 59 height 11
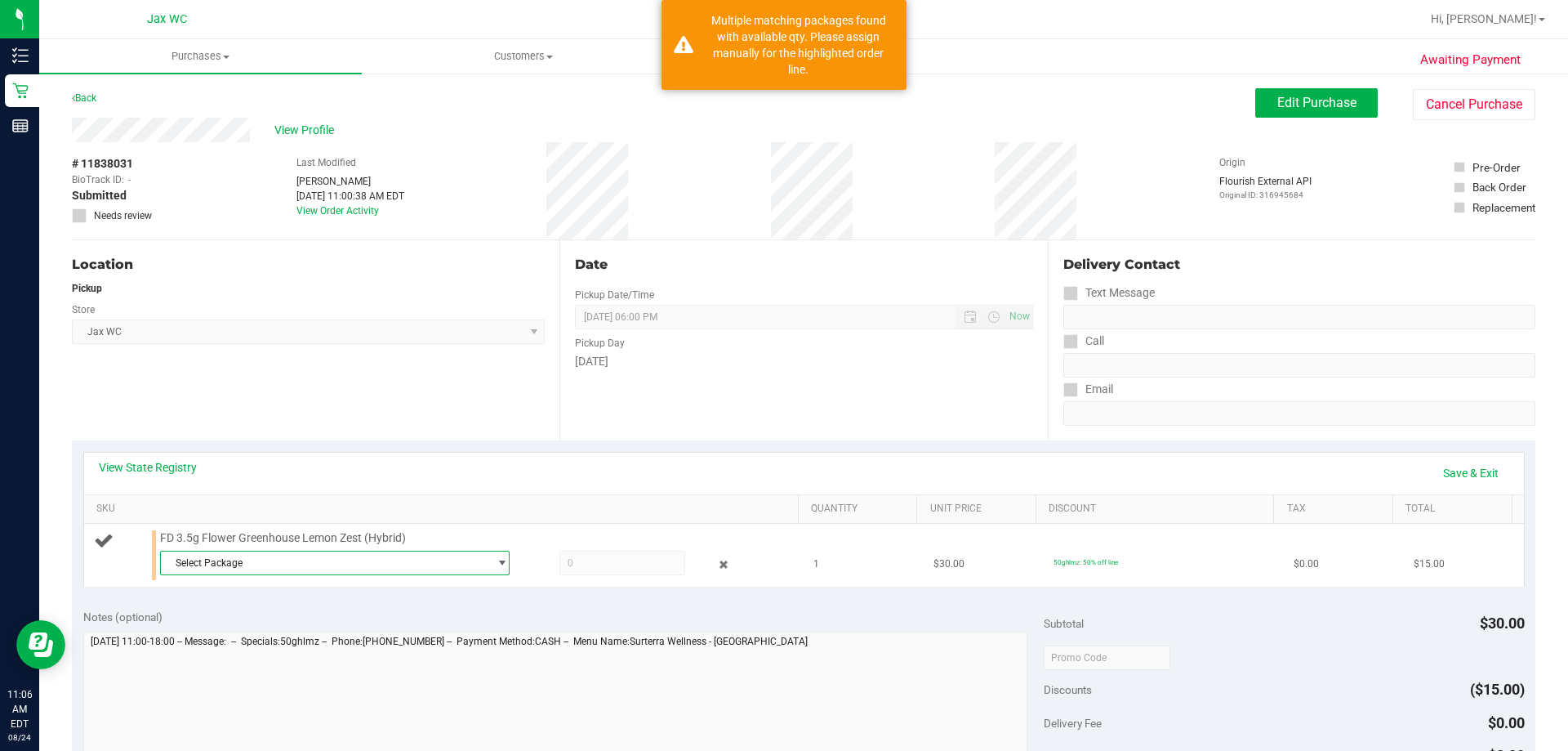
click at [211, 575] on span "Select Package" at bounding box center [335, 563] width 349 height 25
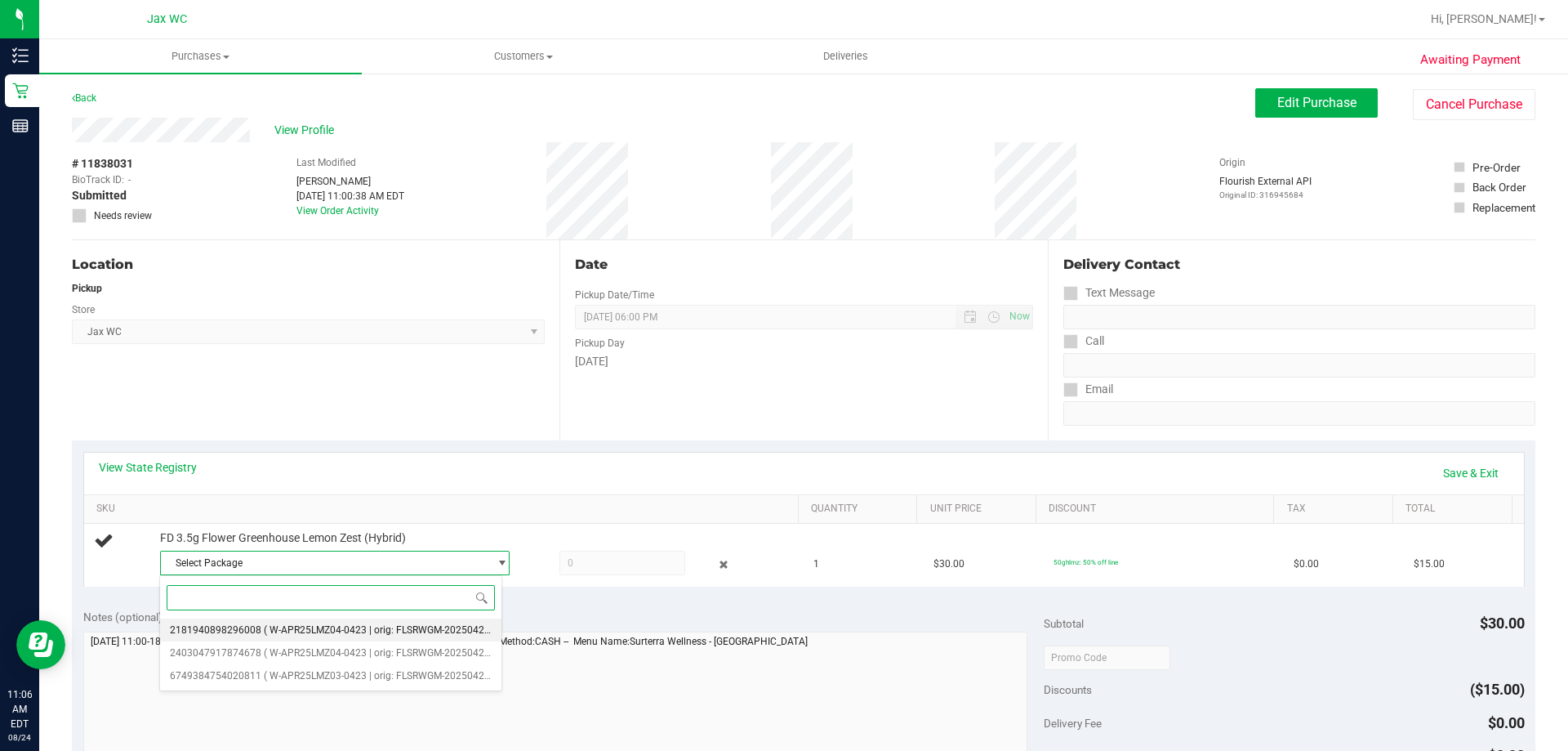
click at [206, 626] on span "2181940898296008" at bounding box center [216, 629] width 92 height 11
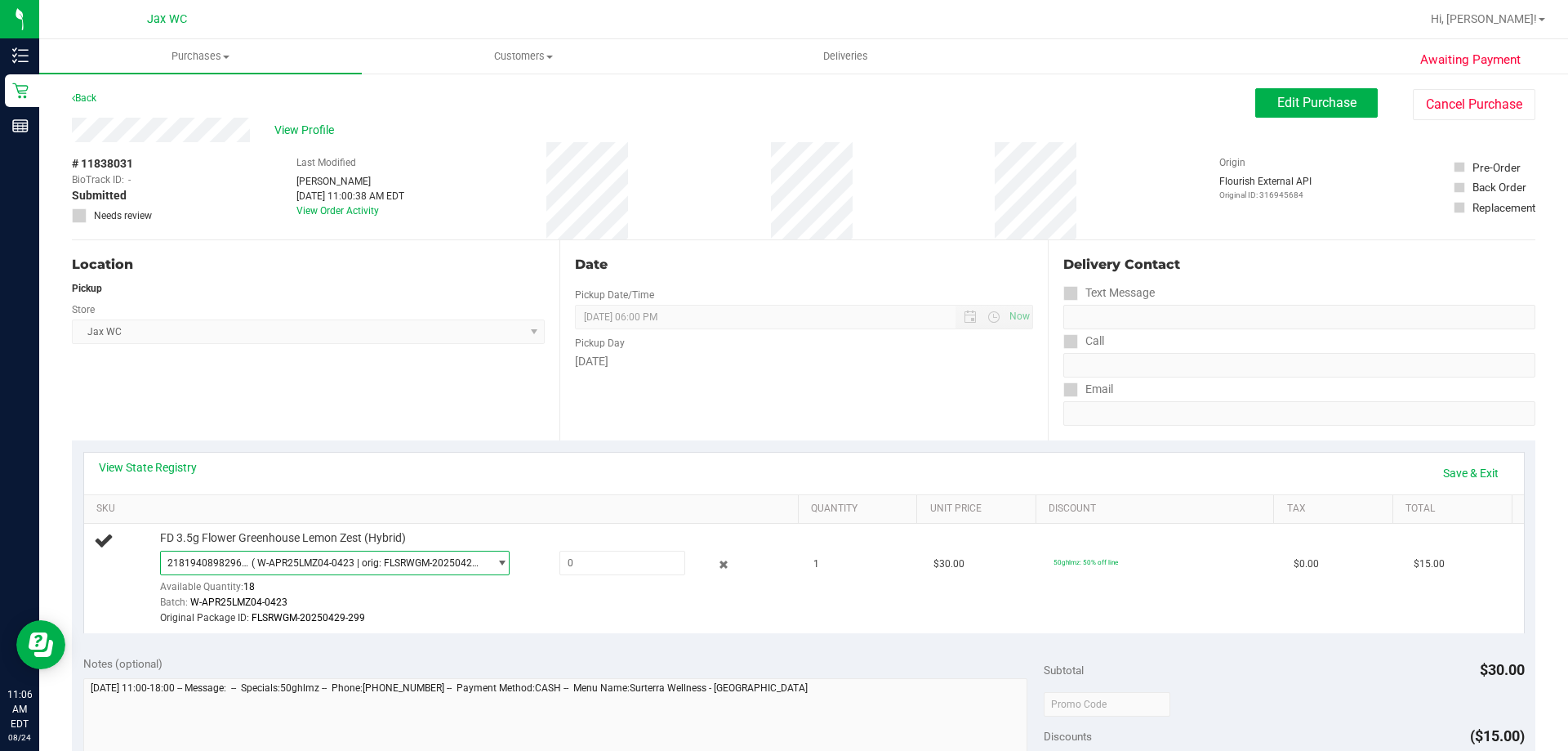
drag, startPoint x: 423, startPoint y: 565, endPoint x: 408, endPoint y: 578, distance: 19.8
click at [423, 566] on span "( W-APR25LMZ04-0423 | orig: FLSRWGM-20250429-299 )" at bounding box center [366, 562] width 230 height 11
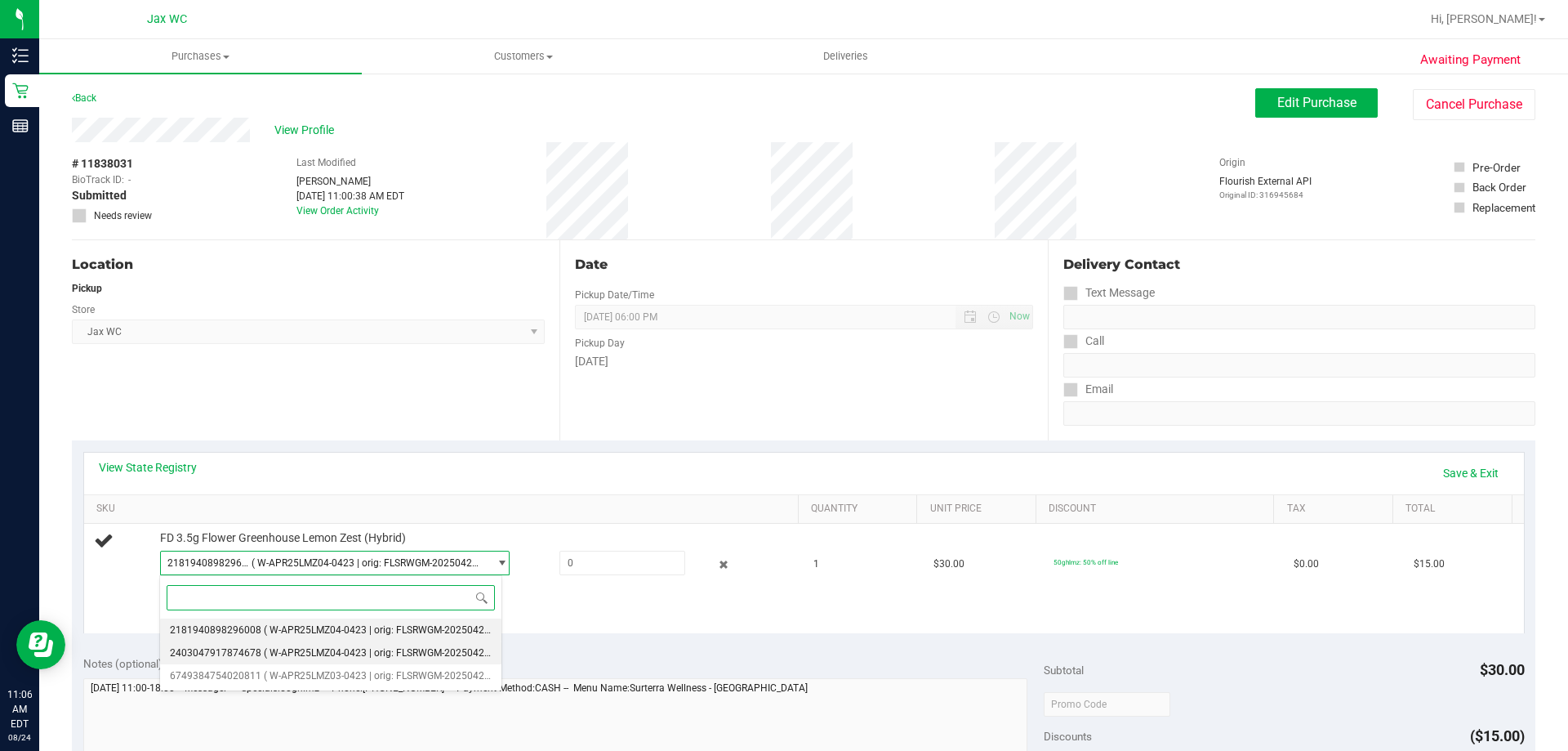
drag, startPoint x: 346, startPoint y: 649, endPoint x: 343, endPoint y: 640, distance: 9.5
click at [345, 648] on span "( W-APR25LMZ04-0423 | orig: FLSRWGM-20250429-271 )" at bounding box center [389, 652] width 252 height 11
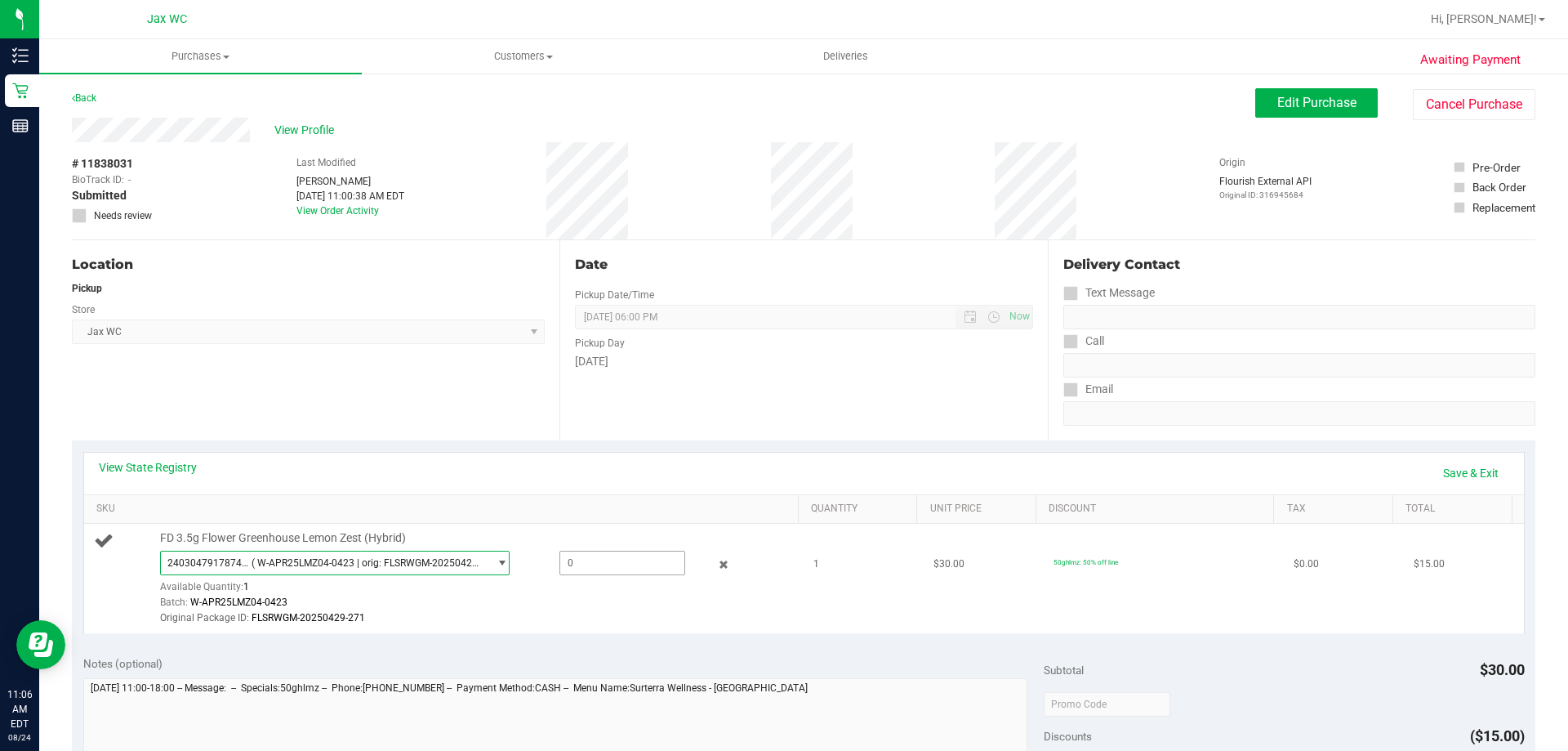
click at [574, 571] on span at bounding box center [622, 563] width 125 height 25
type input "1"
type input "1.0000"
click at [693, 439] on div "Date Pickup Date/Time [DATE] Now [DATE] 06:00 PM Now Pickup Day [DATE]" at bounding box center [803, 340] width 488 height 200
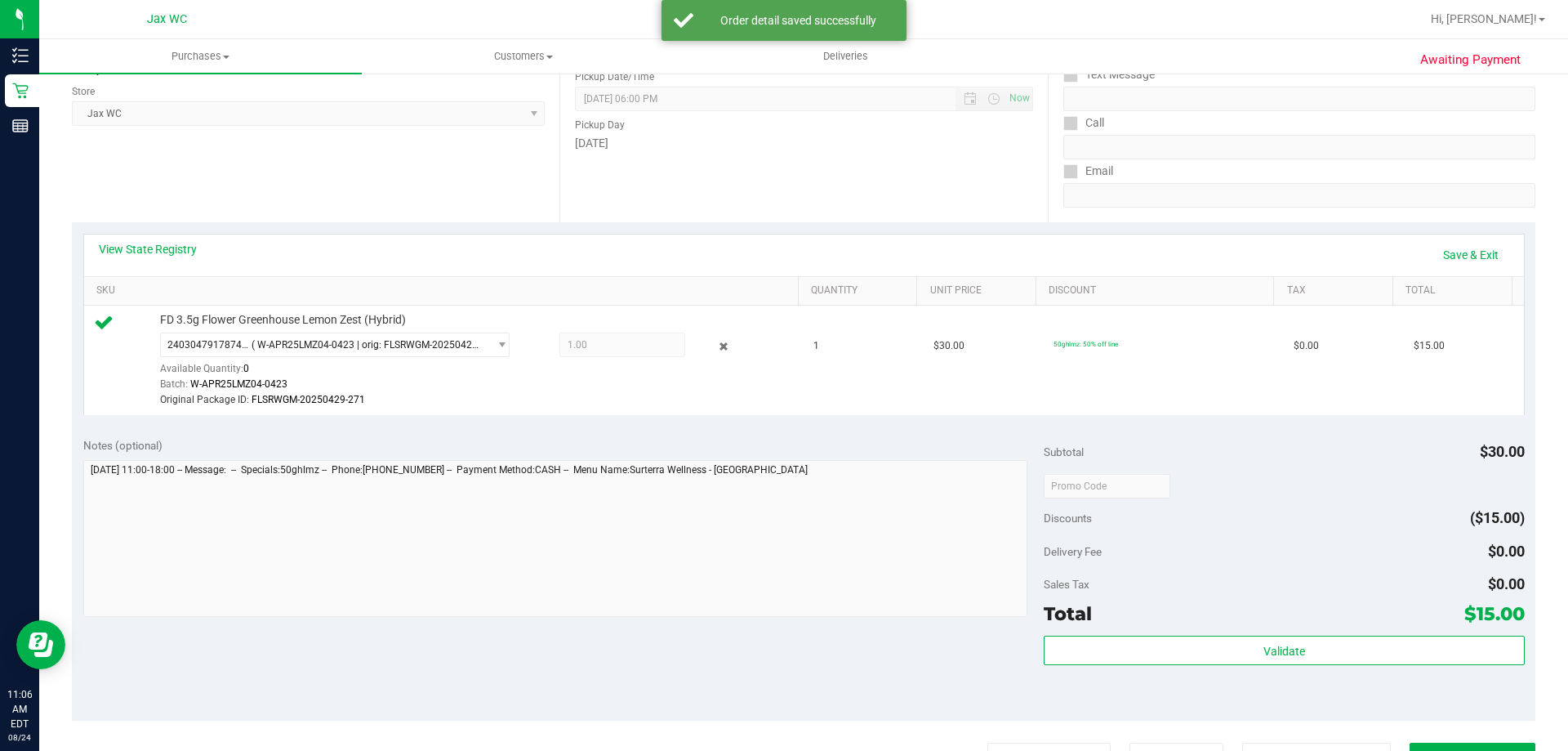
scroll to position [327, 0]
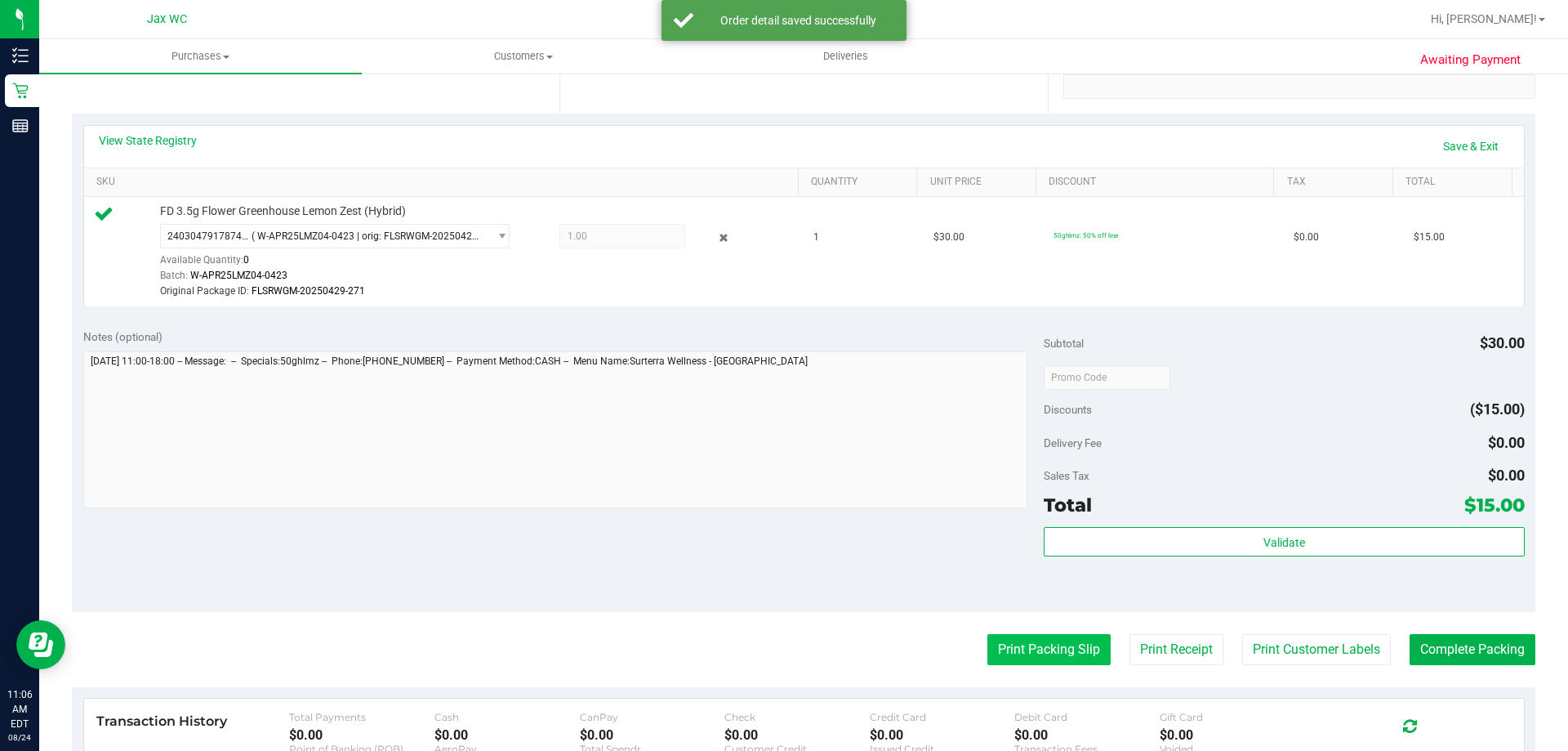
click at [1074, 643] on button "Print Packing Slip" at bounding box center [1049, 649] width 123 height 31
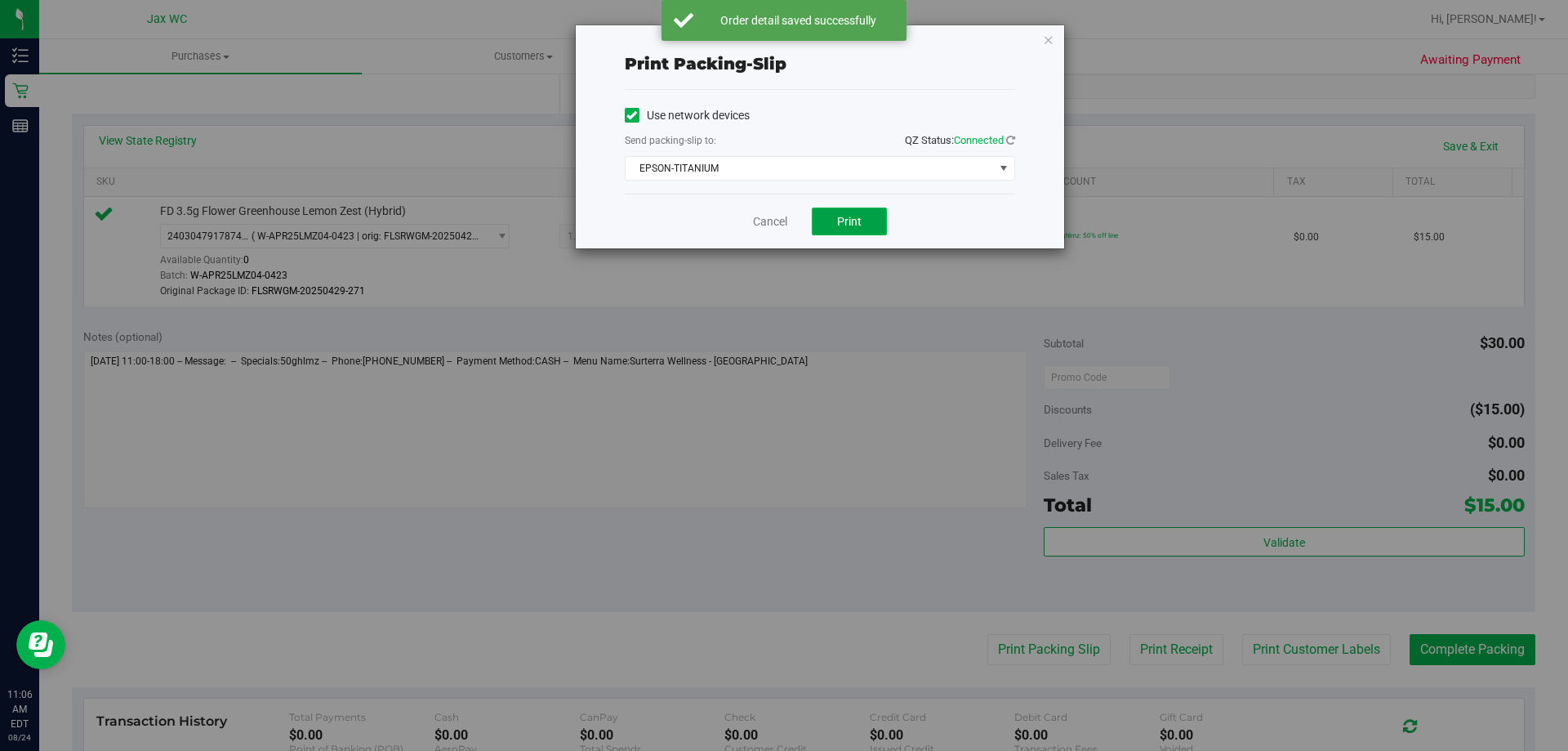
click at [878, 220] on button "Print" at bounding box center [848, 221] width 75 height 28
click at [1050, 43] on icon "button" at bounding box center [1047, 40] width 11 height 20
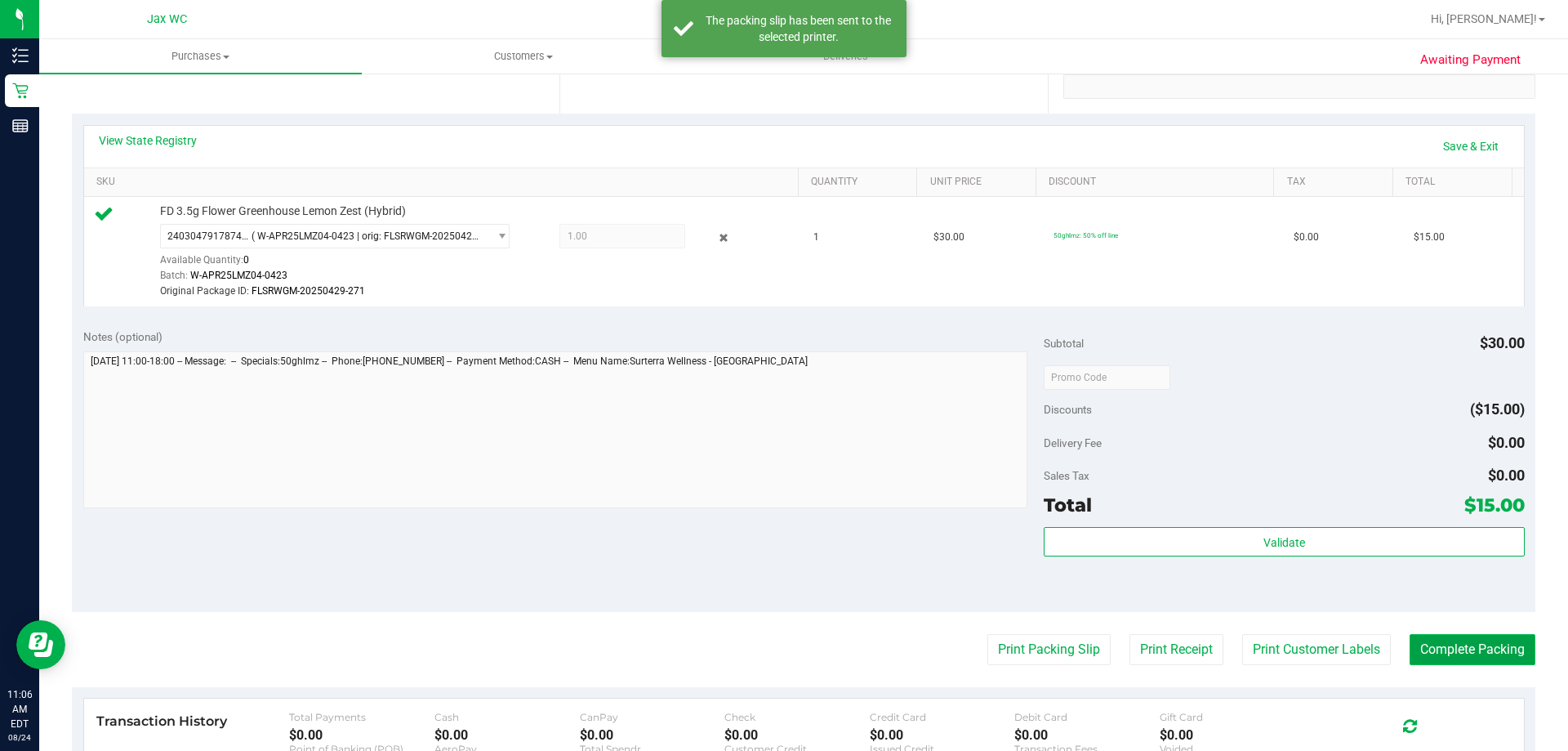
click at [1456, 646] on button "Complete Packing" at bounding box center [1472, 649] width 125 height 31
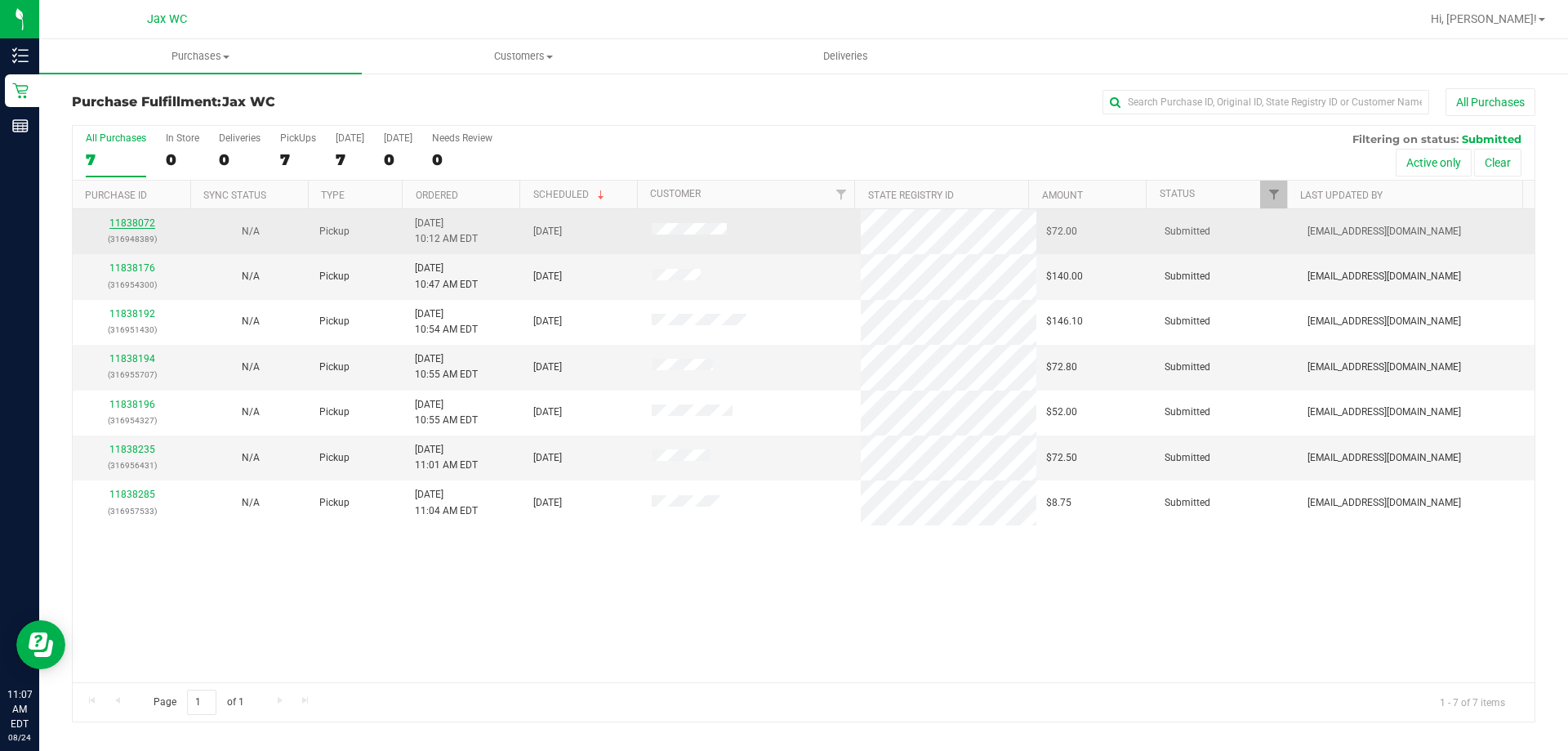
click at [131, 223] on link "11838072" at bounding box center [132, 222] width 46 height 11
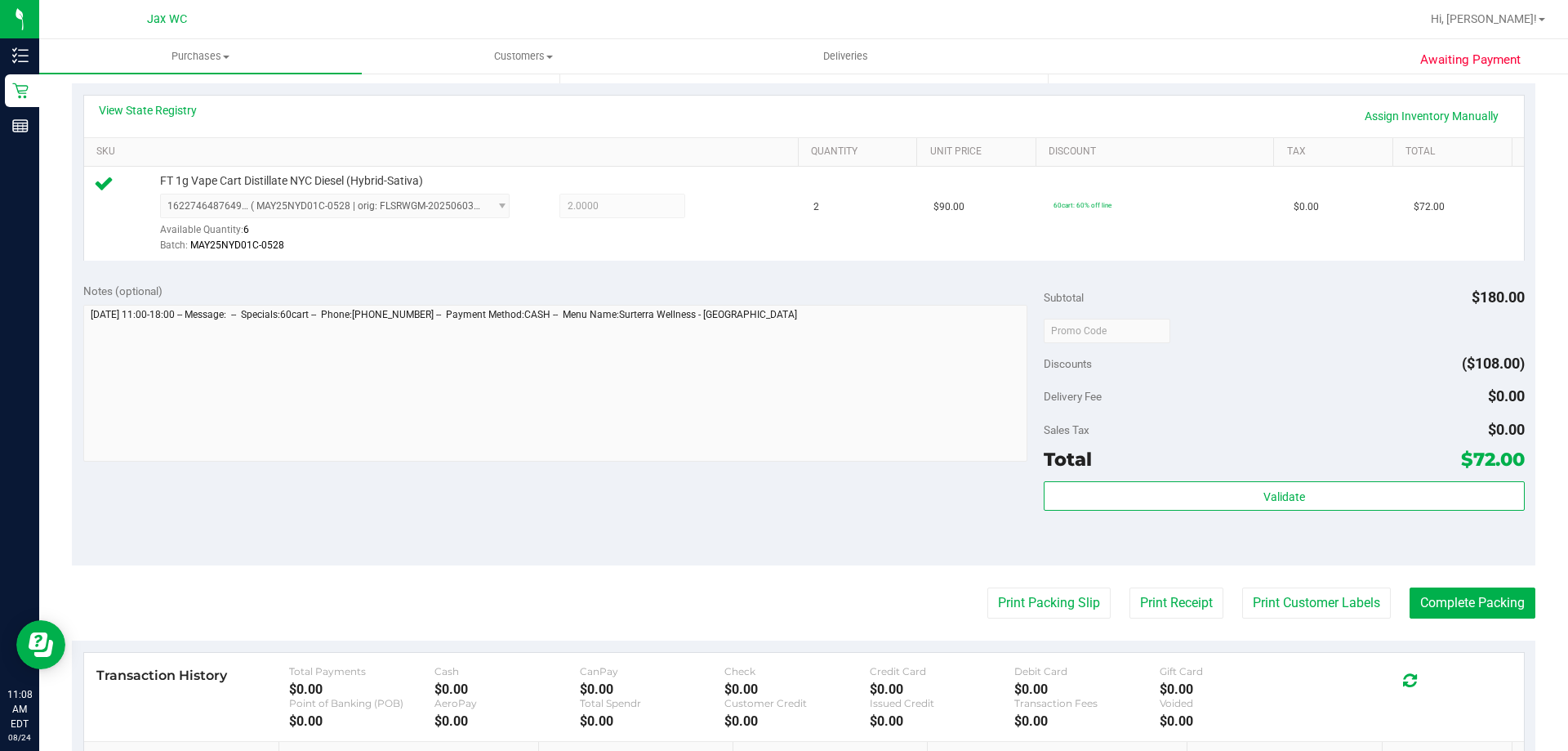
scroll to position [408, 0]
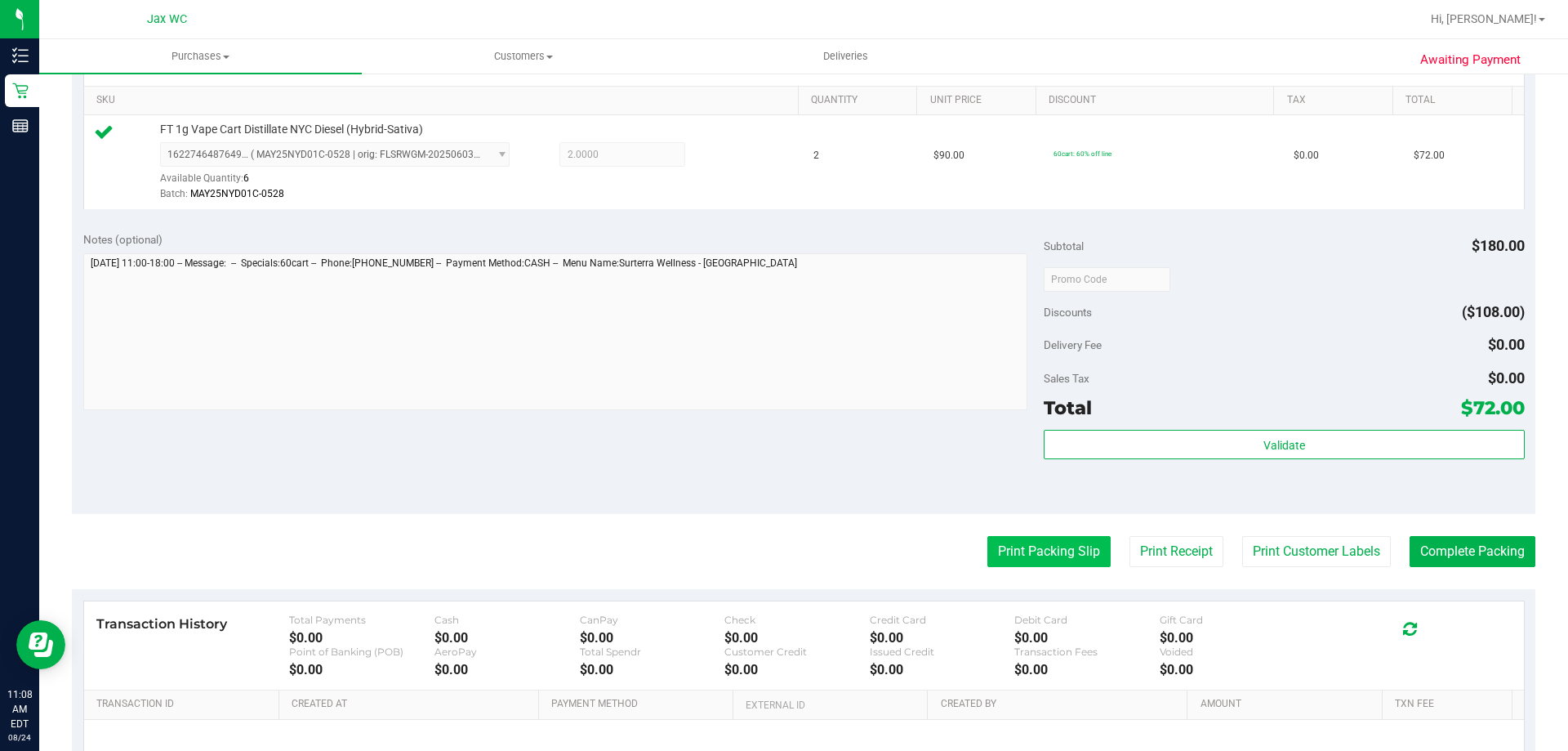
click at [1083, 556] on button "Print Packing Slip" at bounding box center [1049, 551] width 123 height 31
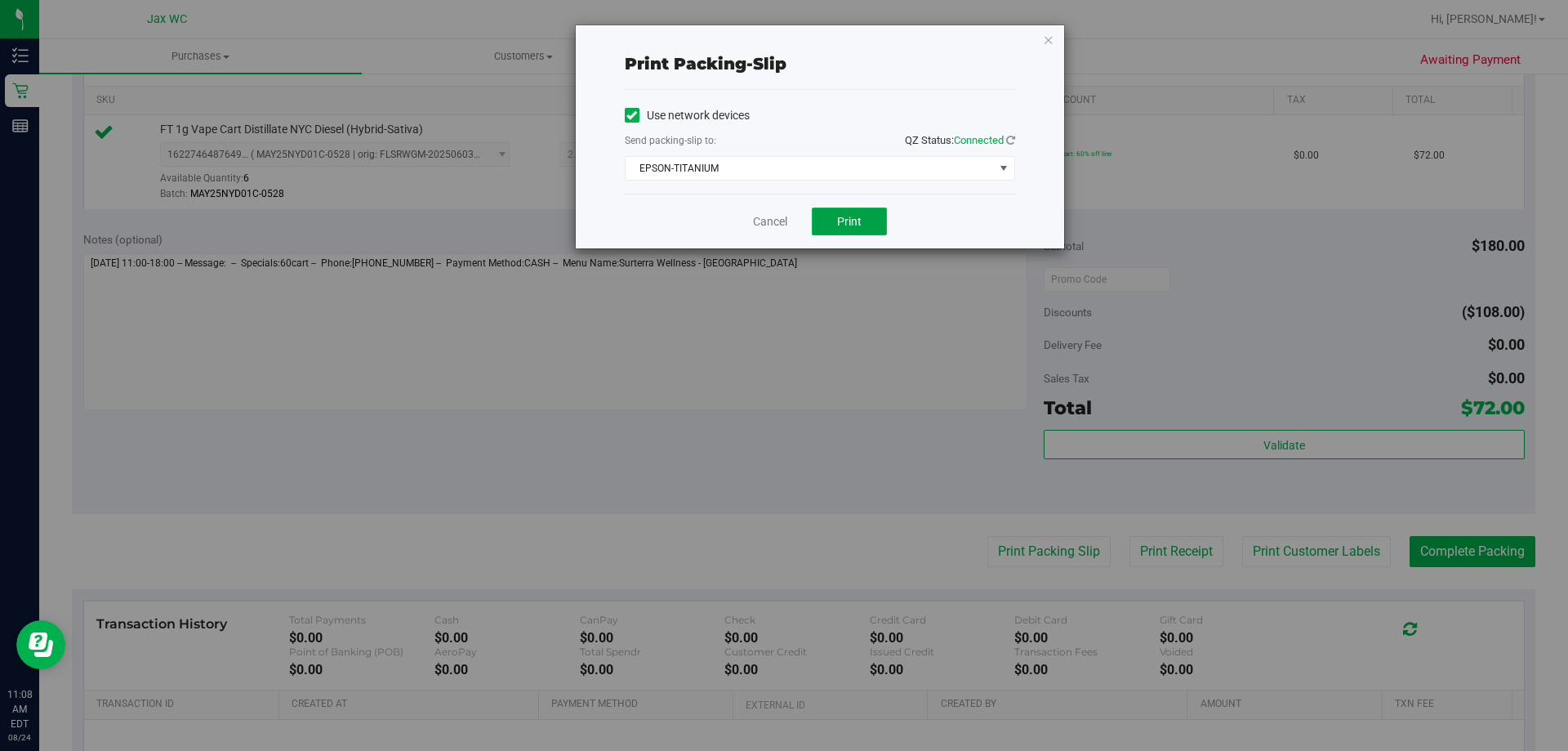
click at [878, 212] on button "Print" at bounding box center [848, 221] width 75 height 28
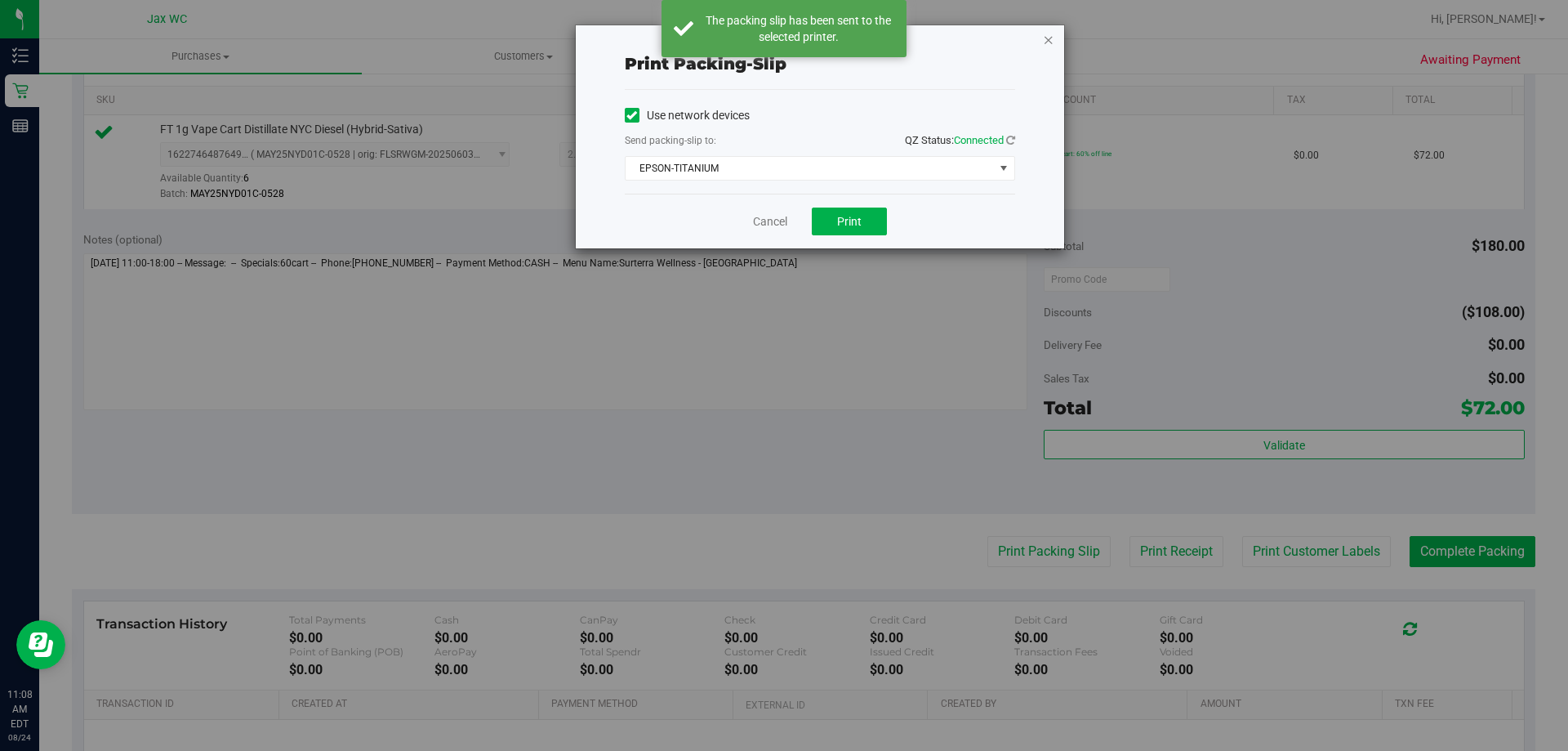
click at [1045, 42] on icon "button" at bounding box center [1047, 40] width 11 height 20
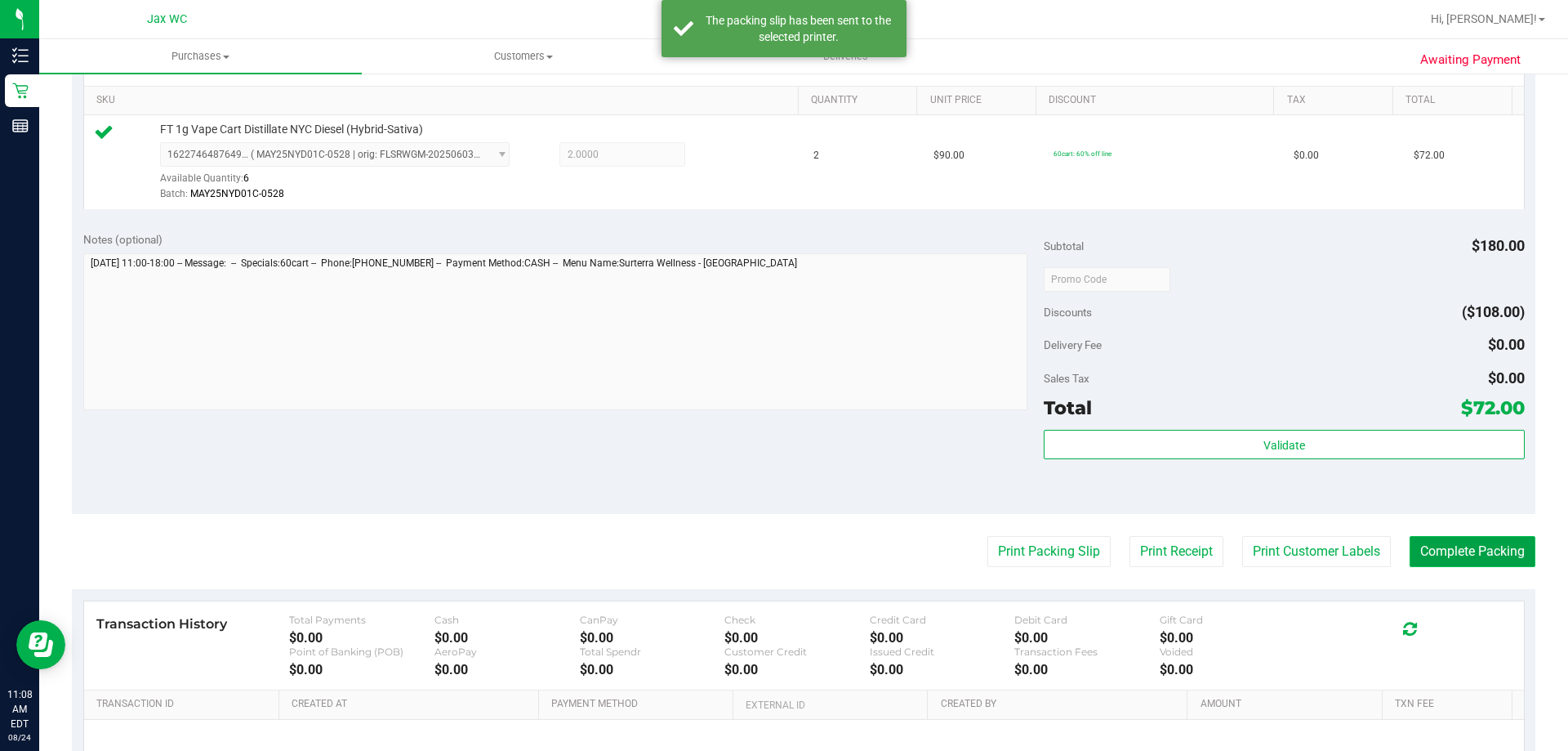
click at [1430, 543] on button "Complete Packing" at bounding box center [1472, 551] width 125 height 31
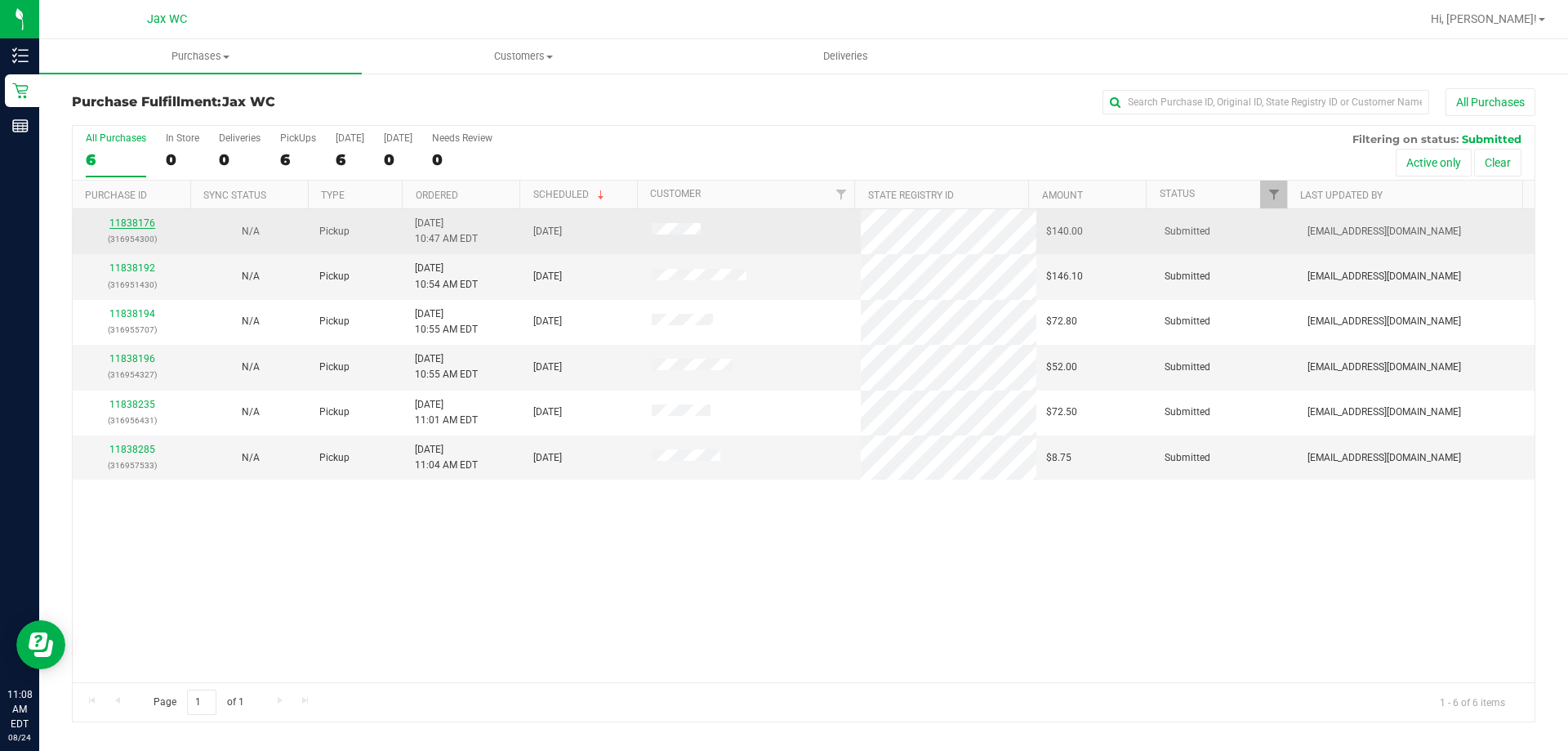
click at [135, 217] on link "11838176" at bounding box center [132, 222] width 46 height 11
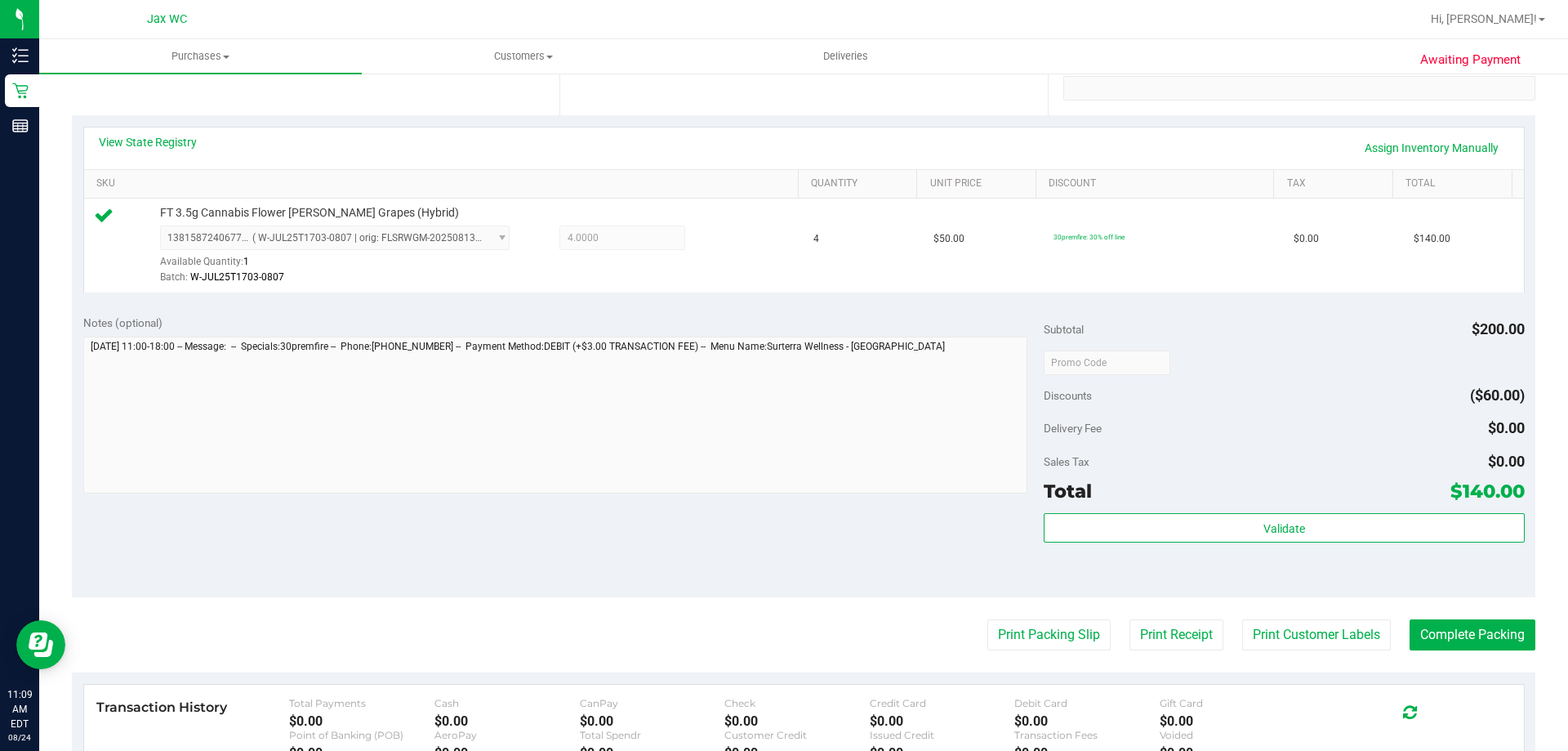
scroll to position [327, 0]
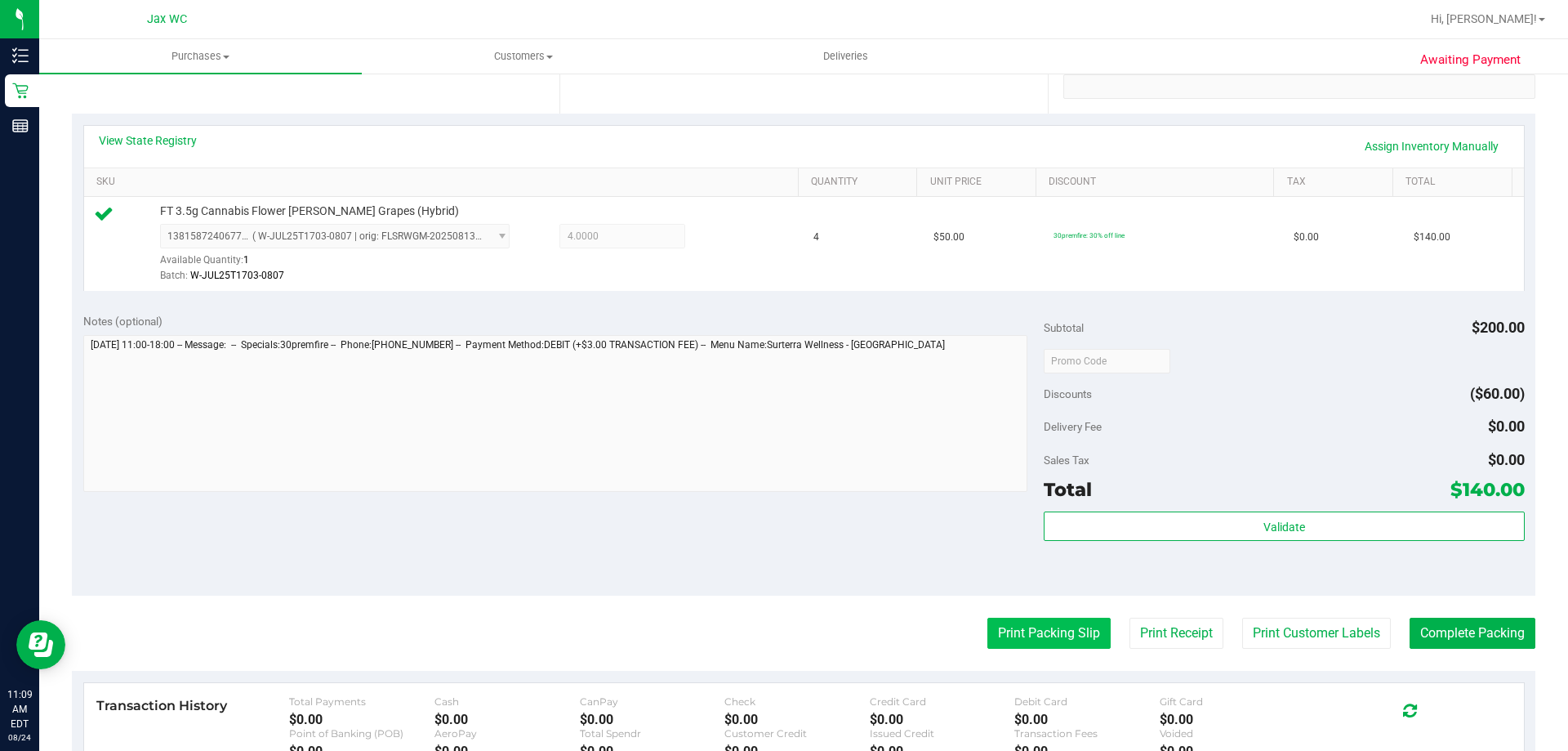
click at [1033, 647] on button "Print Packing Slip" at bounding box center [1049, 632] width 123 height 31
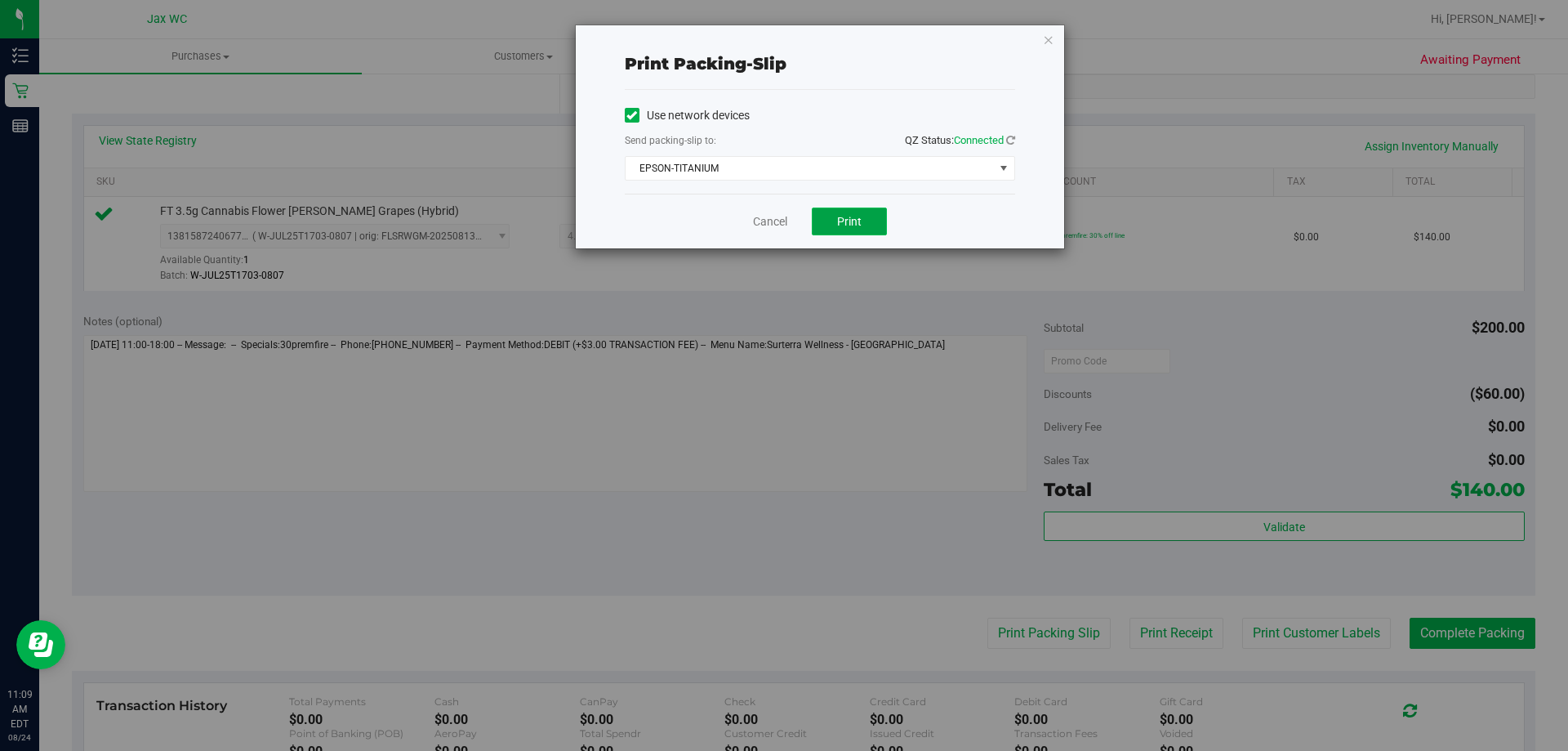
click at [836, 224] on button "Print" at bounding box center [848, 221] width 75 height 28
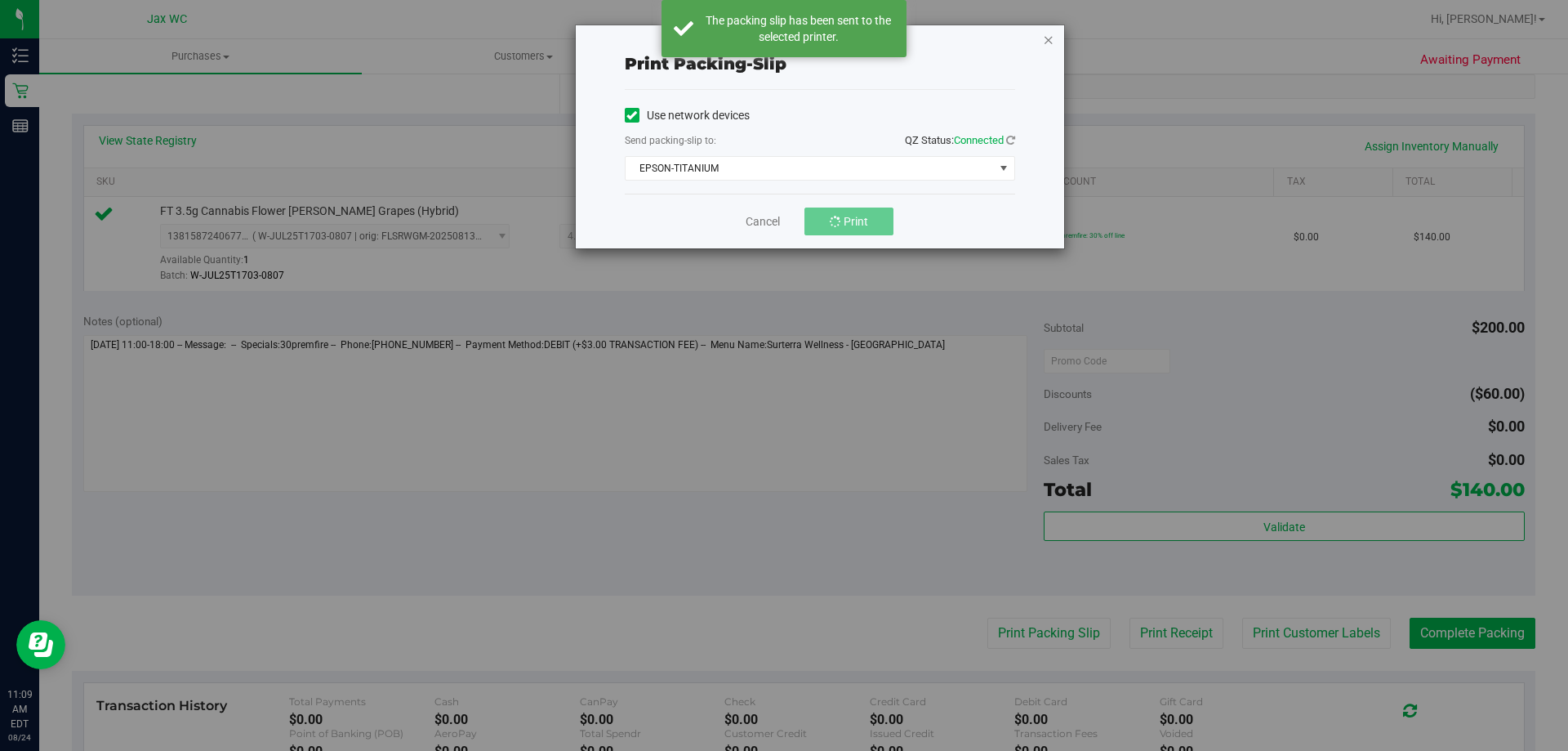
click at [1051, 43] on icon "button" at bounding box center [1047, 40] width 11 height 20
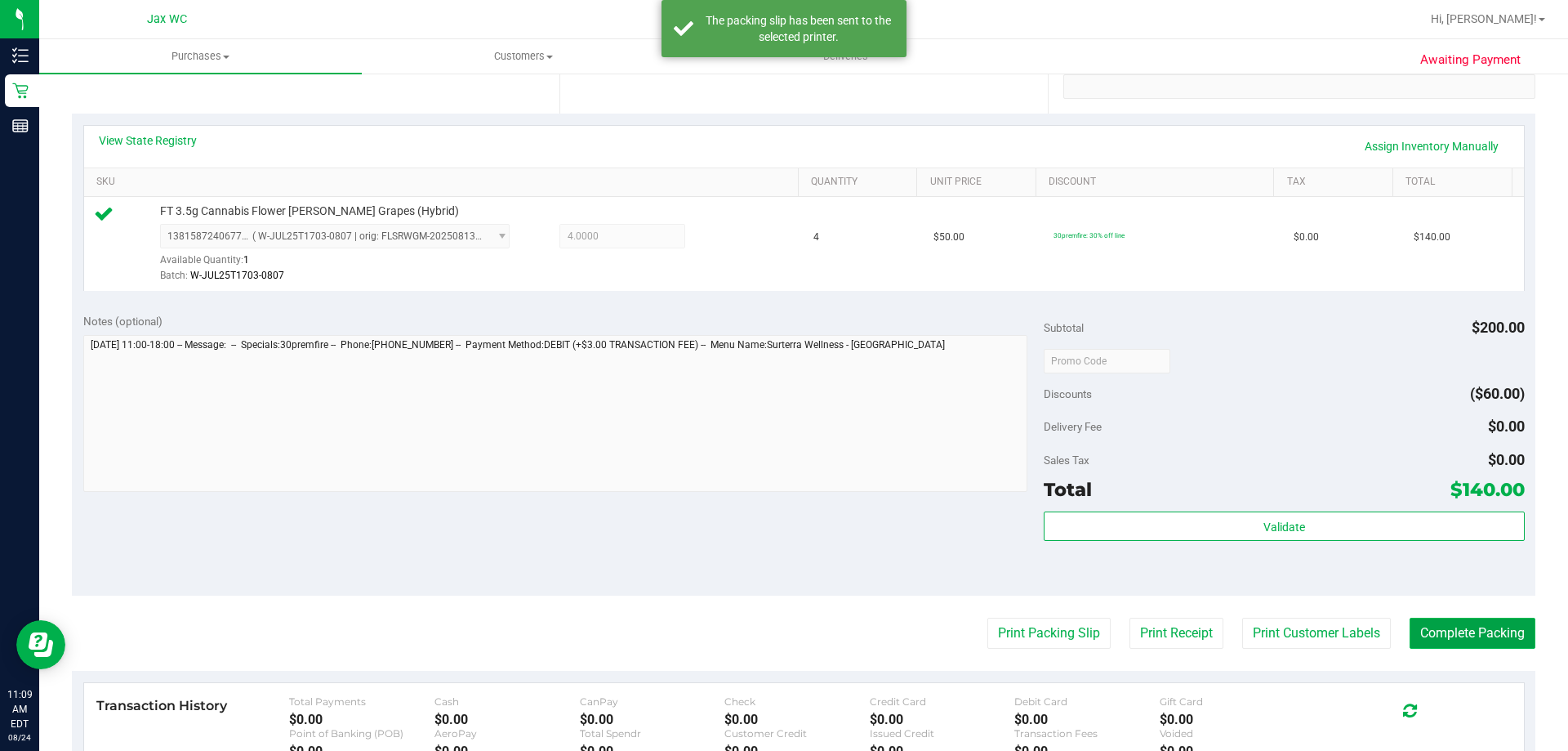
click at [1456, 628] on button "Complete Packing" at bounding box center [1472, 632] width 125 height 31
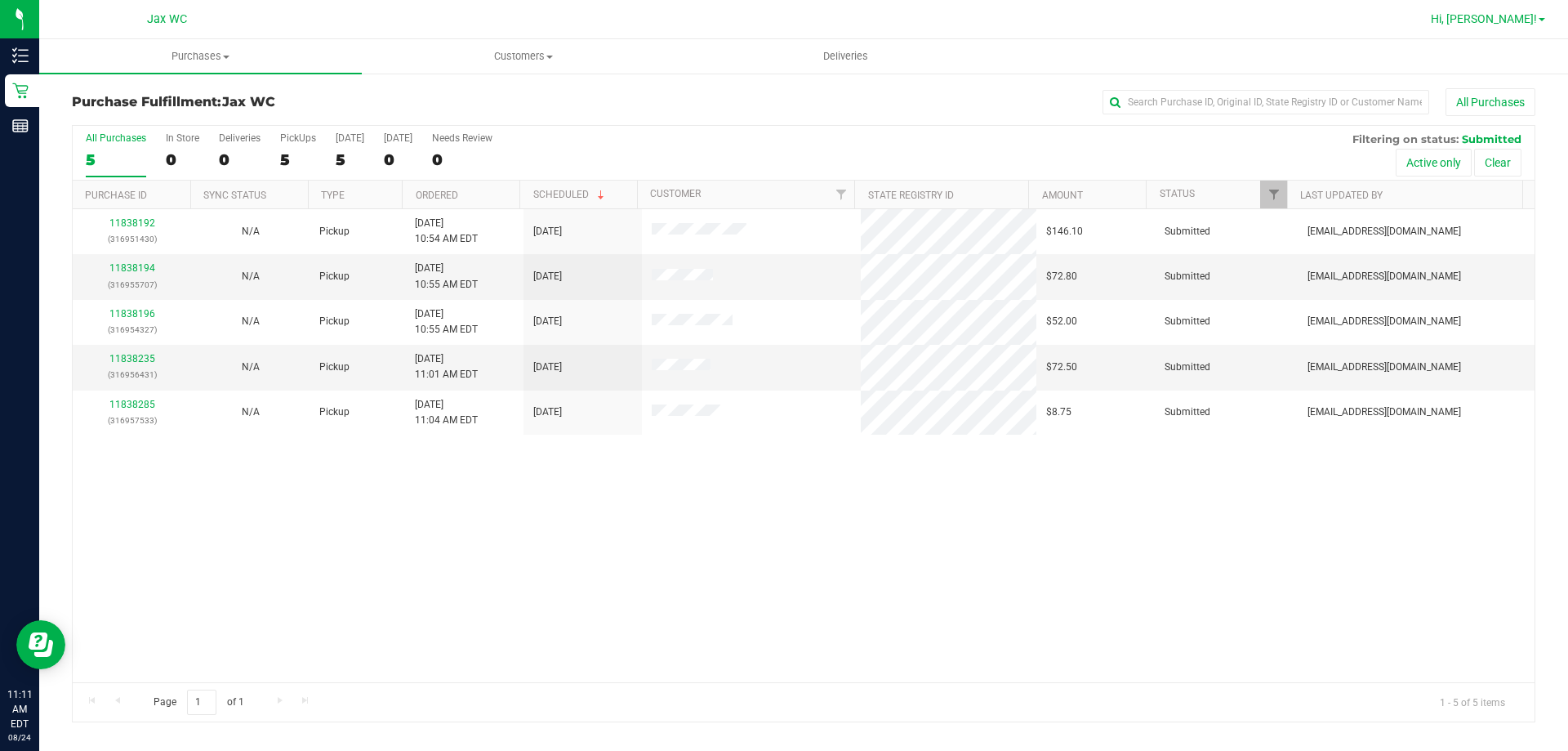
click at [1516, 18] on span "Hi, [PERSON_NAME]!" at bounding box center [1483, 18] width 107 height 13
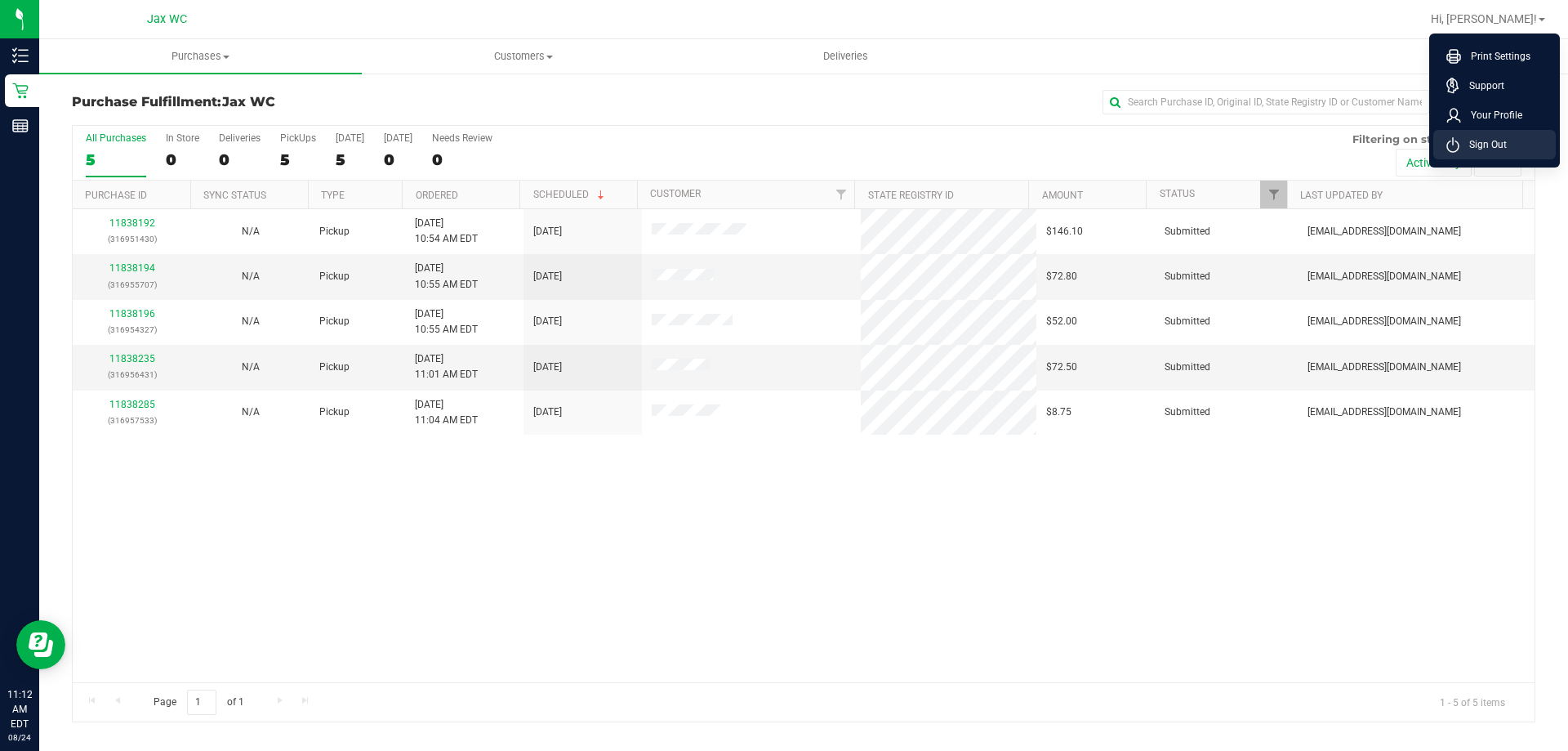
click at [1489, 147] on span "Sign Out" at bounding box center [1483, 144] width 48 height 16
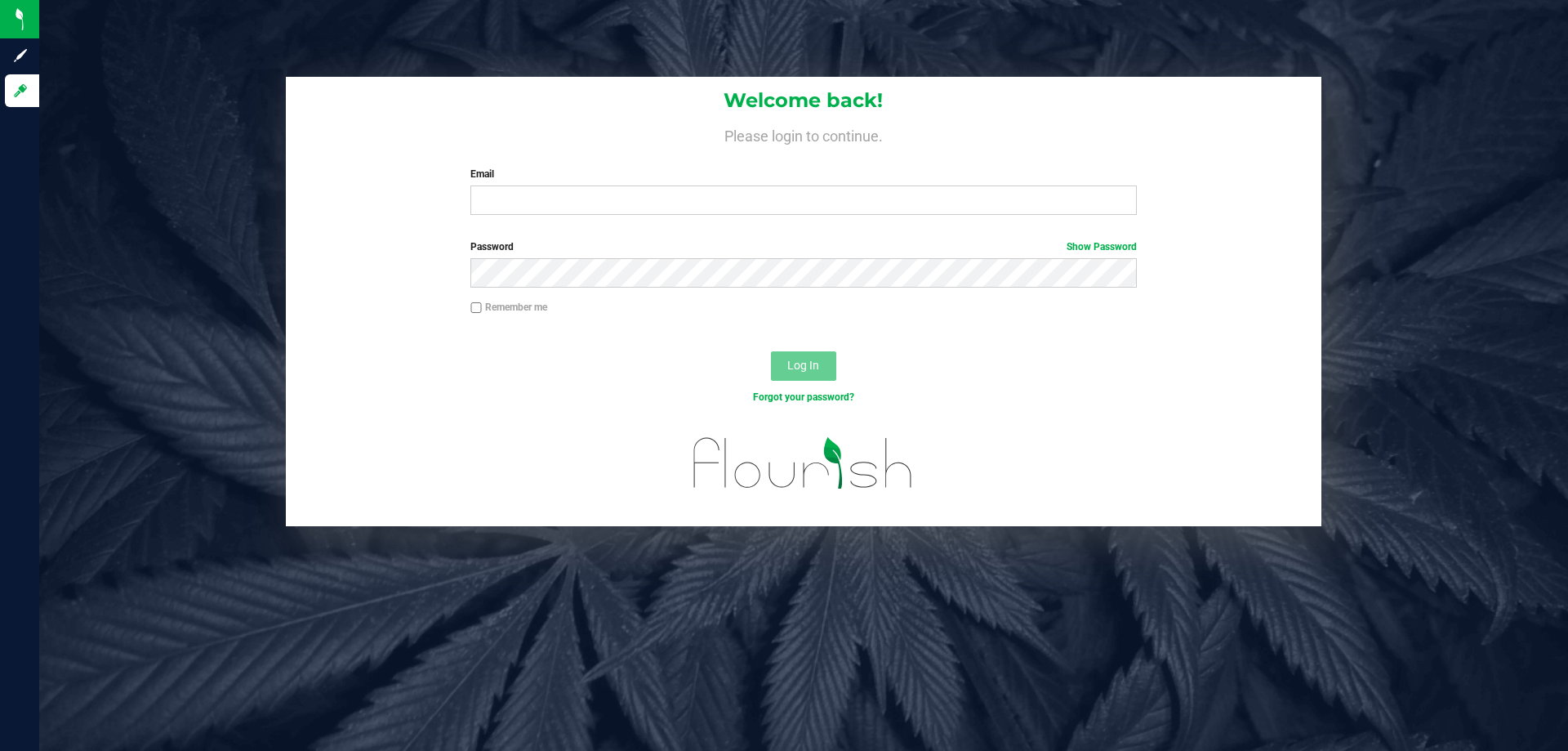
click at [762, 184] on div "Email Required Please format your email correctly." at bounding box center [802, 190] width 690 height 48
click at [770, 200] on input "Email" at bounding box center [802, 200] width 666 height 30
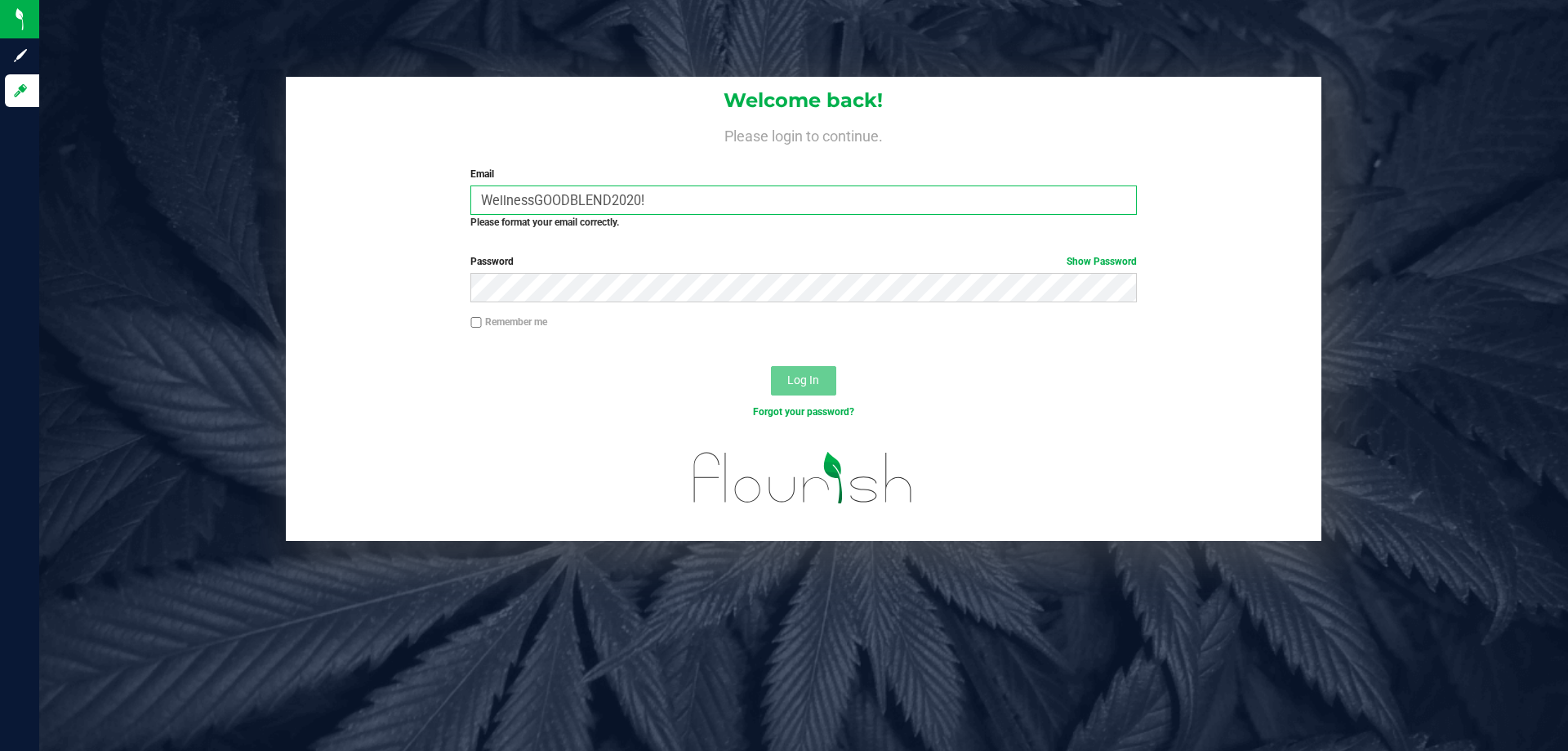
click at [684, 198] on input "WellnessGOODBLEND2020!" at bounding box center [802, 200] width 666 height 30
type input "[EMAIL_ADDRESS][DOMAIN_NAME]"
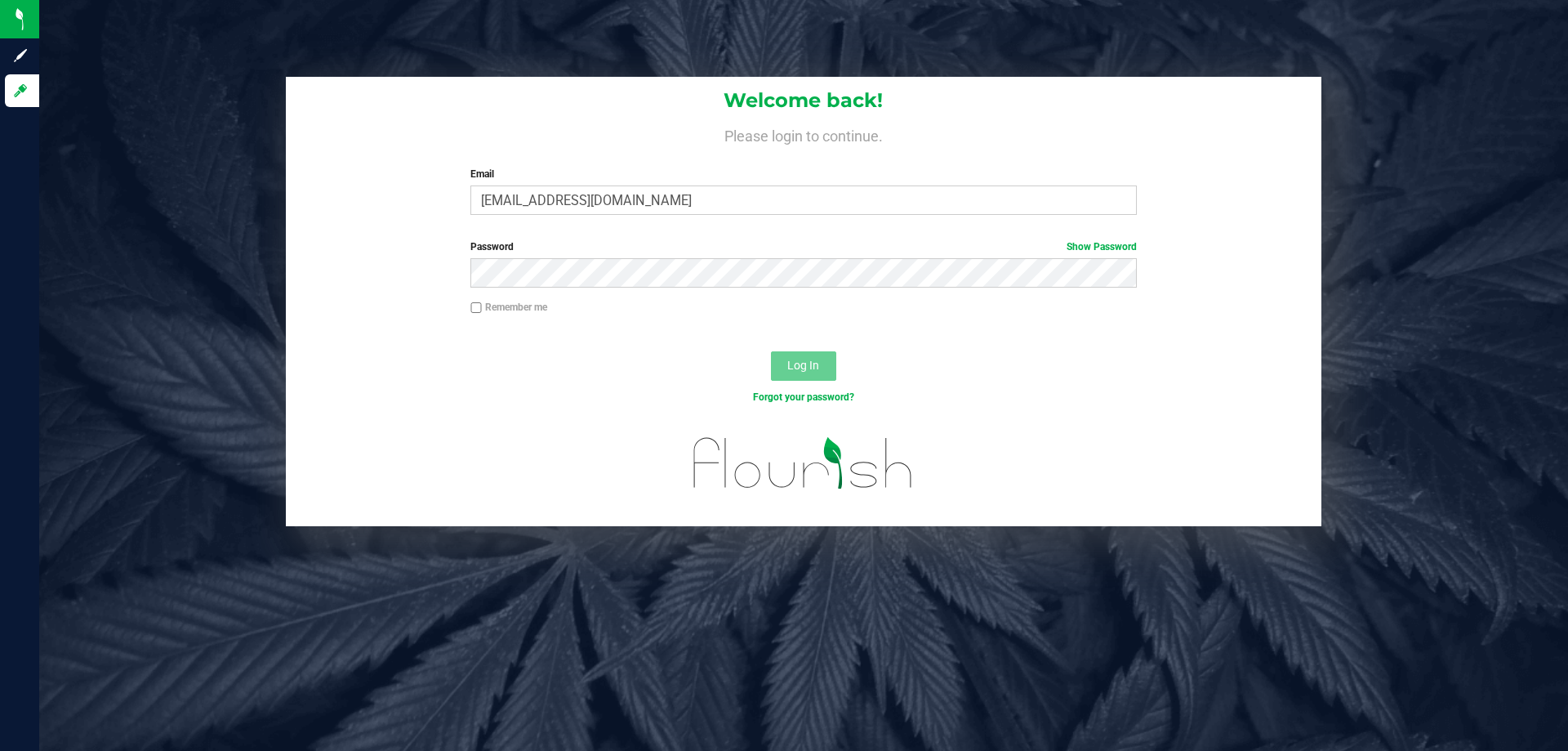
click at [658, 296] on div "Password Show Password" at bounding box center [803, 269] width 1035 height 61
click at [771, 352] on button "Log In" at bounding box center [803, 367] width 66 height 30
